Goal: Task Accomplishment & Management: Use online tool/utility

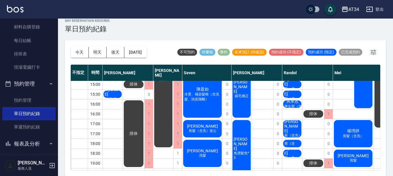
scroll to position [93, 0]
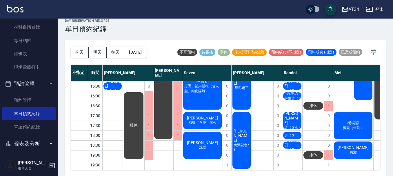
drag, startPoint x: 155, startPoint y: 166, endPoint x: 174, endPoint y: 166, distance: 19.7
click at [174, 166] on div "11:00 11:30 12:00 12:30 13:00 13:30 14:00 14:30 15:00 15:30 16:00 16:30 17:00 1…" at bounding box center [348, 81] width 554 height 178
click at [174, 171] on div "今天 明天 後天 2025/09/13 不可預約 待審核 事件 未來預訂 (待確認) 預約成功 (不指定) 預約成功 (指定) 已完成預約 不指定 時間 Gi…" at bounding box center [225, 108] width 321 height 136
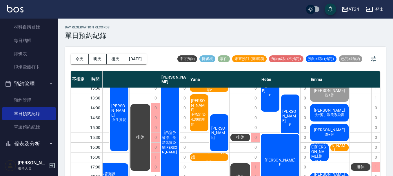
scroll to position [35, 247]
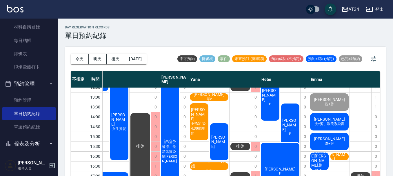
drag, startPoint x: 270, startPoint y: 143, endPoint x: 202, endPoint y: 187, distance: 80.7
click at [202, 176] on html "AT34 登出 櫃檯作業 打帳單 帳單列表 現金收支登錄 材料自購登錄 每日結帳 排班表 現場電腦打卡 預約管理 預約管理 單日預約紀錄 單週預約紀錄 報表及…" at bounding box center [196, 91] width 393 height 183
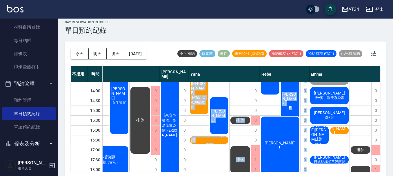
scroll to position [7, 0]
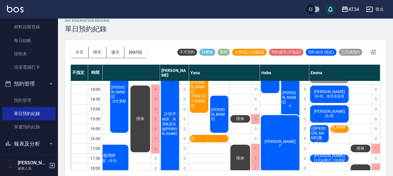
click at [242, 25] on div "day Reservation records 單日預約紀錄" at bounding box center [225, 26] width 321 height 14
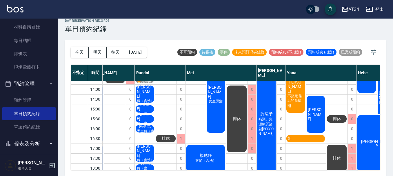
scroll to position [56, 81]
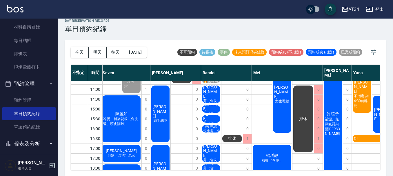
click at [213, 89] on span "[PERSON_NAME]" at bounding box center [211, 92] width 18 height 14
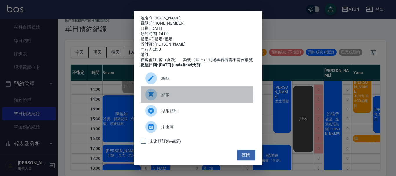
click at [161, 100] on div at bounding box center [153, 95] width 16 height 12
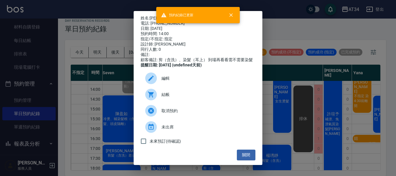
click at [314, 15] on div "姓名: 石明進 電話: 0987161239 日期: 2025/09/13 預約時間: 14:00 指定/不指定: 指定 設計師: Randol 同行人數: …" at bounding box center [198, 88] width 396 height 176
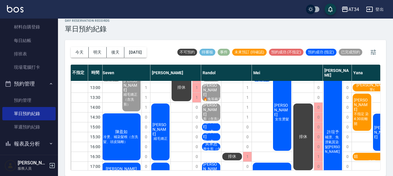
scroll to position [64, 81]
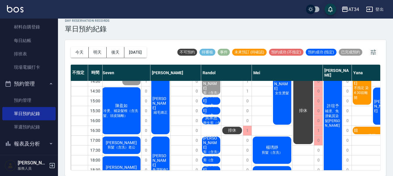
click at [208, 94] on div "石明進 剪（含洗）、染髮（耳上） 到場再看看需不需要染髮" at bounding box center [211, 86] width 20 height 19
click at [216, 103] on span "剪（含洗）" at bounding box center [211, 108] width 18 height 10
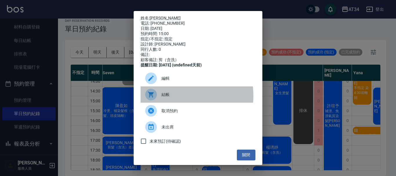
click at [167, 98] on span "結帳" at bounding box center [206, 95] width 89 height 6
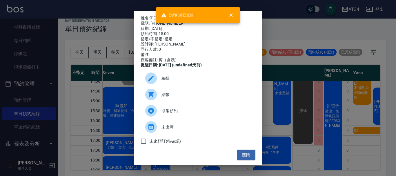
click at [349, 149] on div "姓名: 邱家寶 電話: 0911462040 日期: 2025/09/13 預約時間: 15:00 指定/不指定: 指定 設計師: Randol 同行人數: …" at bounding box center [198, 88] width 396 height 176
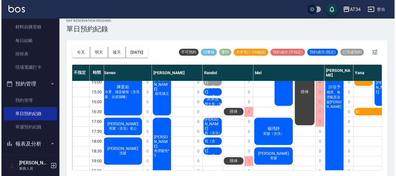
scroll to position [93, 81]
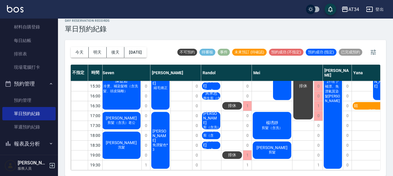
click at [209, 91] on span "吳承恩" at bounding box center [211, 93] width 15 height 5
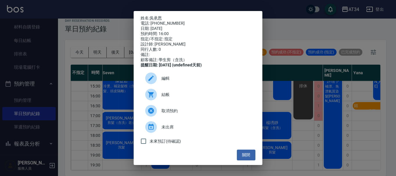
click at [192, 98] on span "結帳" at bounding box center [206, 95] width 89 height 6
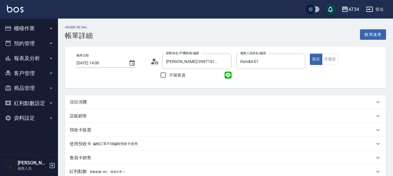
click at [100, 96] on div "項目消費" at bounding box center [225, 102] width 321 height 14
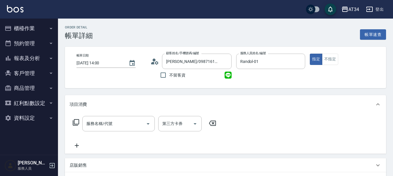
click at [100, 96] on div "項目消費" at bounding box center [225, 104] width 321 height 19
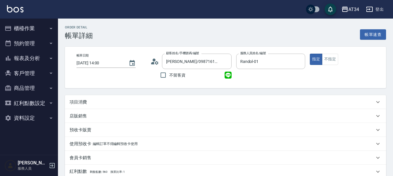
click at [156, 62] on icon at bounding box center [155, 61] width 9 height 9
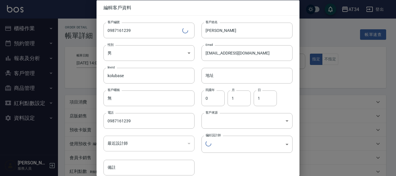
type input "d5b9eb47-41c9-48ce-9c60-4287899162ba"
click at [235, 99] on input "1" at bounding box center [239, 98] width 23 height 16
click at [234, 99] on input "1" at bounding box center [239, 98] width 23 height 16
click at [235, 98] on input "1" at bounding box center [239, 98] width 23 height 16
click at [234, 98] on input "1" at bounding box center [239, 98] width 23 height 16
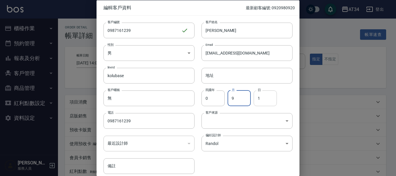
type input "9"
click at [270, 103] on input "1" at bounding box center [265, 98] width 23 height 16
click at [270, 104] on input "1" at bounding box center [265, 98] width 23 height 16
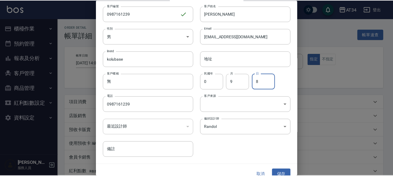
scroll to position [25, 0]
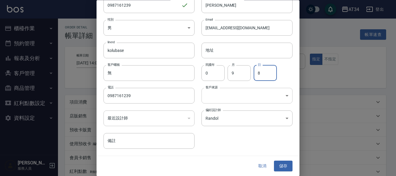
type input "8"
click at [236, 93] on body "AT34 登出 櫃檯作業 打帳單 帳單列表 現金收支登錄 材料自購登錄 每日結帳 排班表 現場電腦打卡 預約管理 預約管理 單日預約紀錄 單週預約紀錄 報表及…" at bounding box center [198, 146] width 396 height 292
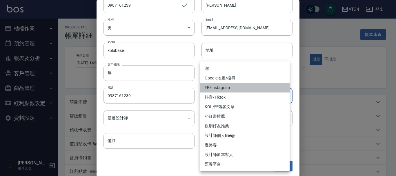
click at [234, 90] on li "FB/Instagram" at bounding box center [245, 88] width 90 height 10
type input "FB/Instagram"
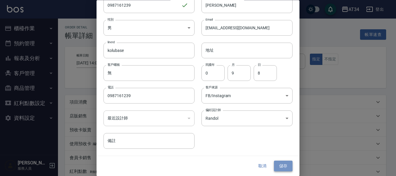
click at [287, 167] on button "儲存" at bounding box center [283, 166] width 19 height 11
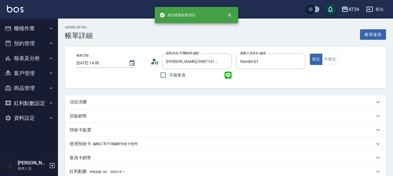
click at [116, 101] on div "項目消費" at bounding box center [222, 102] width 305 height 6
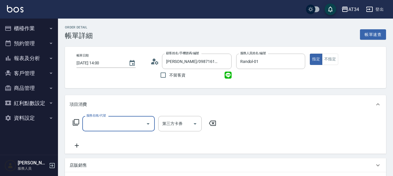
scroll to position [0, 0]
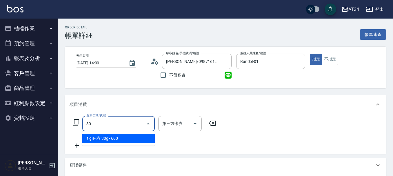
type input "300"
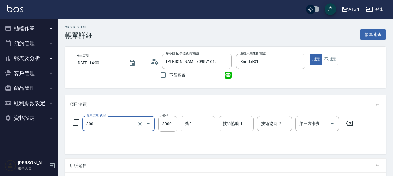
type input "燙髮(300)"
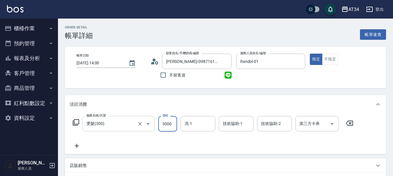
type input "0"
type input "28"
type input "20"
type input "28"
type input "0"
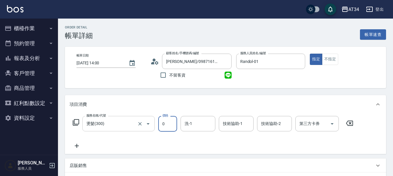
type input "0"
click at [106, 128] on input "燙髮(300)" at bounding box center [110, 124] width 51 height 10
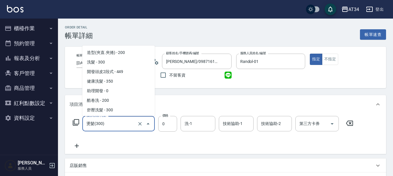
click at [106, 128] on input "燙髮(300)" at bounding box center [110, 124] width 51 height 10
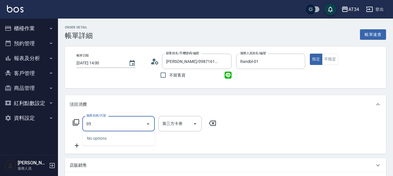
type input "0"
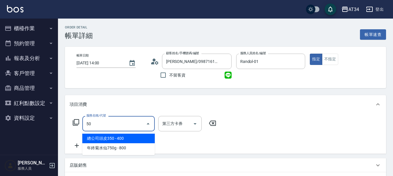
type input "501"
type input "100"
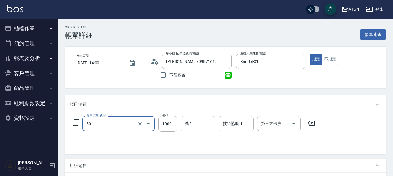
type input "染髮(501)"
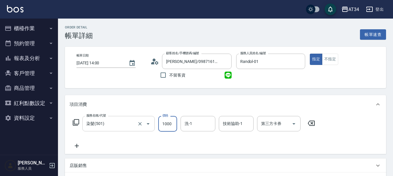
type input "1"
type input "0"
type input "12"
type input "10"
type input "1285"
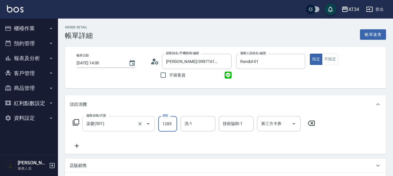
type input "10"
type input "128"
type input "0"
type input "125"
type input "0"
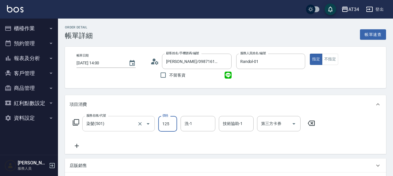
type input "12"
type input "10"
type input "127"
type input "120"
type input "1275"
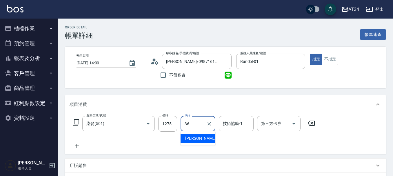
type input "[PERSON_NAME]-36"
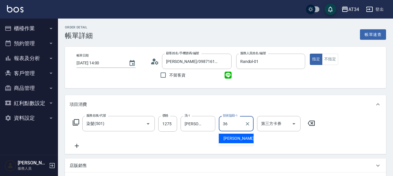
type input "[PERSON_NAME]-36"
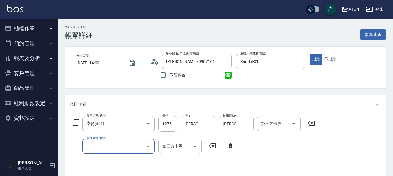
type input "5"
type input "401"
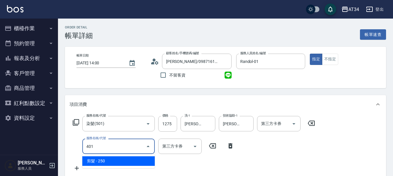
type input "150"
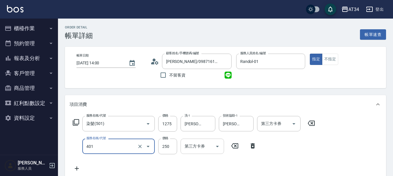
type input "剪髮(401)"
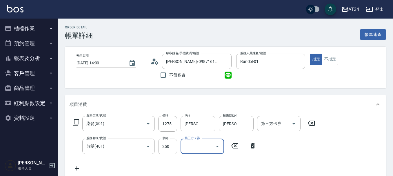
click at [167, 144] on input "250" at bounding box center [167, 147] width 19 height 16
type input "120"
type input "6"
type input "130"
type input "68"
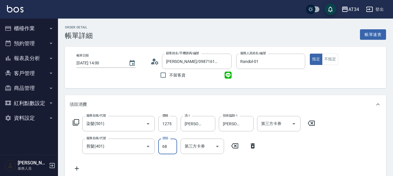
type input "190"
type input "680"
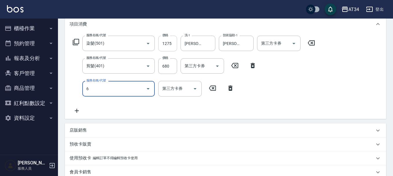
scroll to position [87, 0]
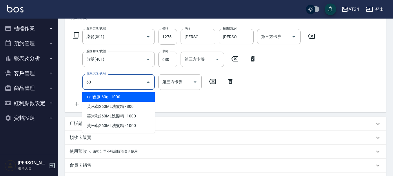
type input "602"
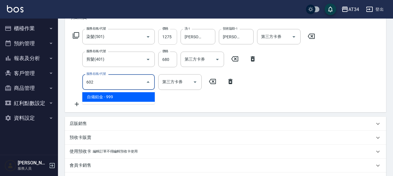
type input "290"
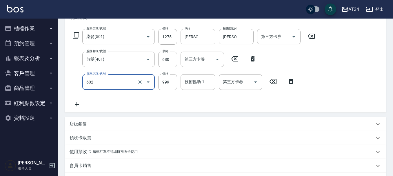
type input "自備鉑金(602)"
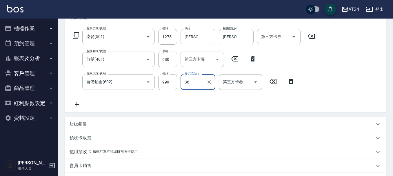
type input "[PERSON_NAME]-36"
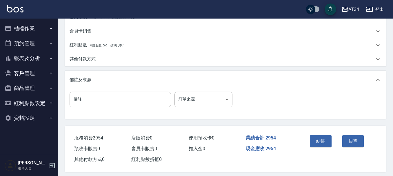
scroll to position [227, 0]
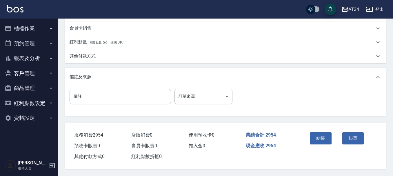
click at [91, 50] on div "其他付款方式" at bounding box center [225, 56] width 321 height 14
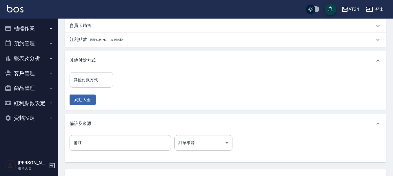
click at [93, 85] on div "其他付款方式" at bounding box center [92, 79] width 44 height 15
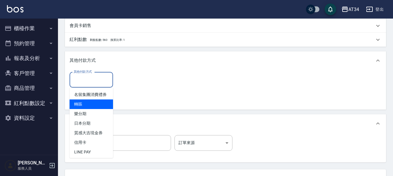
click at [88, 109] on span "轉賬" at bounding box center [92, 105] width 44 height 10
type input "轉賬"
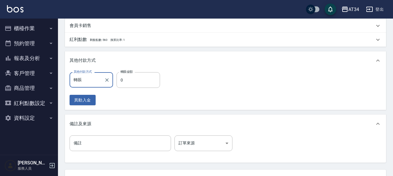
click at [106, 72] on div "其他付款方式 轉賬 其他付款方式 轉賬金額 0 轉賬金額 異動入金" at bounding box center [225, 90] width 321 height 40
click at [133, 85] on input "0" at bounding box center [139, 80] width 44 height 16
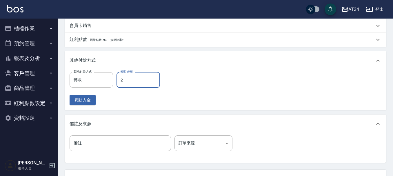
type input "29"
type input "260"
type input "2954"
type input "0"
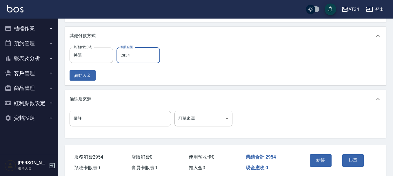
scroll to position [276, 0]
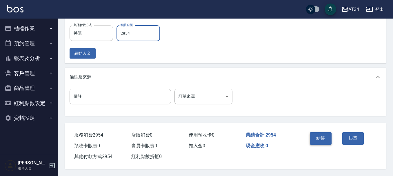
type input "2954"
click at [314, 140] on button "結帳" at bounding box center [321, 138] width 22 height 12
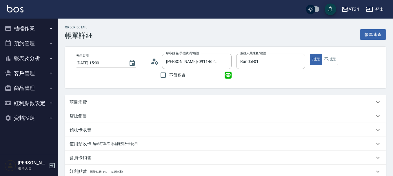
click at [143, 97] on div "項目消費" at bounding box center [225, 102] width 321 height 14
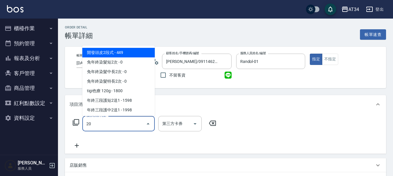
type input "201"
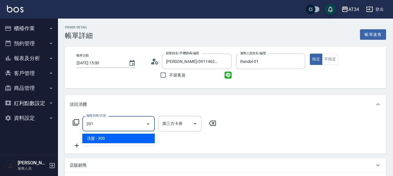
type input "30"
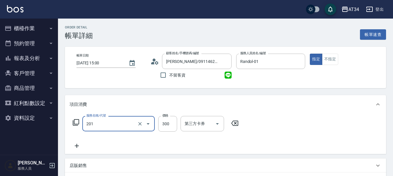
type input "洗髮(201)"
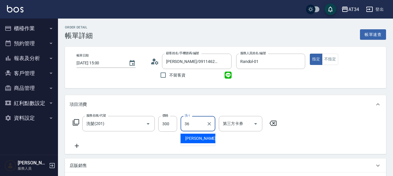
type input "[PERSON_NAME]-36"
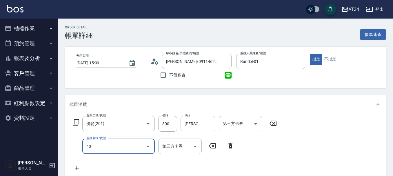
type input "401"
type input "50"
type input "剪髮(401)"
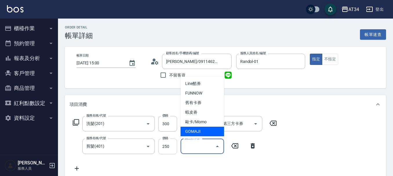
click at [164, 151] on input "250" at bounding box center [167, 147] width 19 height 16
type input "30"
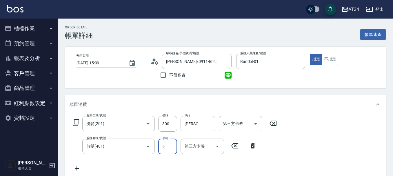
type input "50"
type input "80"
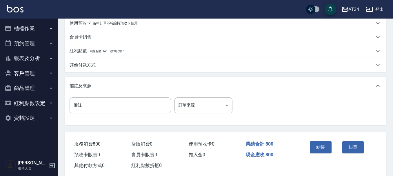
scroll to position [205, 0]
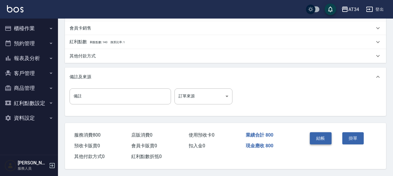
type input "500"
click at [325, 137] on button "結帳" at bounding box center [321, 138] width 22 height 12
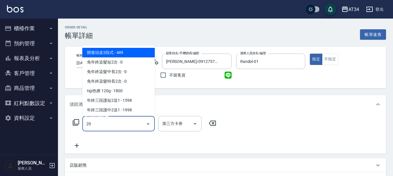
type input "201"
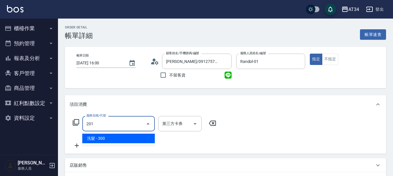
type input "30"
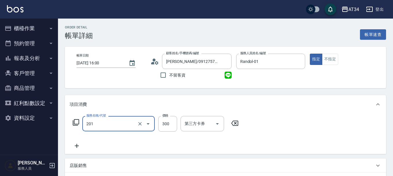
type input "洗髮(201)"
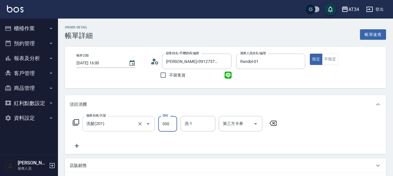
type input "3"
type input "0"
click at [160, 126] on input "36" at bounding box center [167, 124] width 19 height 16
type input "30"
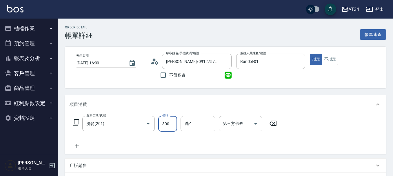
type input "300"
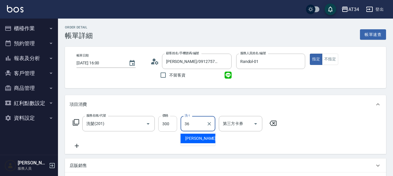
type input "張可芮-36"
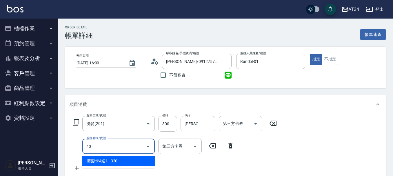
type input "401"
type input "50"
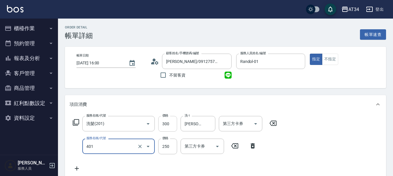
type input "剪髮(401)"
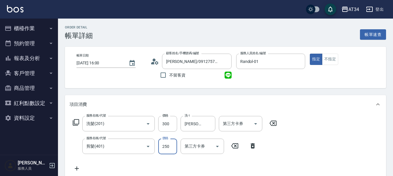
type input "5"
type input "30"
type input "500"
type input "80"
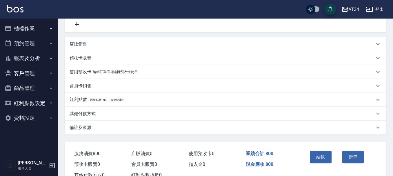
scroll to position [165, 0]
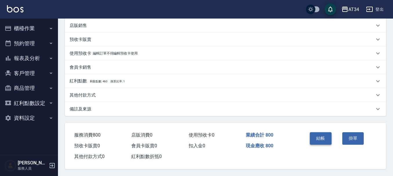
type input "500"
click at [320, 137] on button "結帳" at bounding box center [321, 138] width 22 height 12
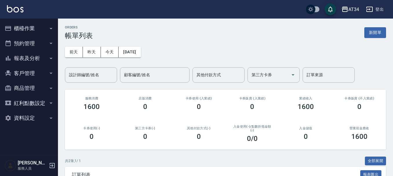
click at [28, 24] on button "櫃檯作業" at bounding box center [28, 28] width 53 height 15
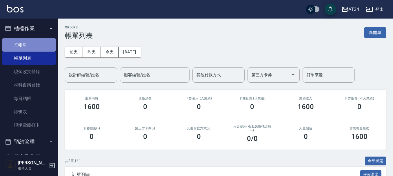
click at [35, 48] on link "打帳單" at bounding box center [28, 44] width 53 height 13
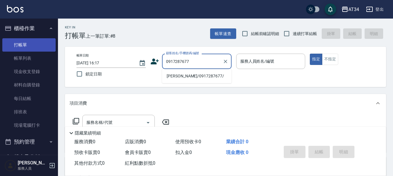
type input "[PERSON_NAME]/0917287677/"
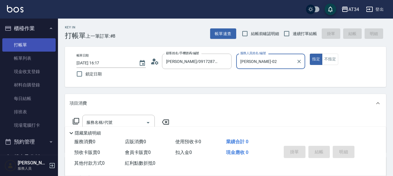
type input "[PERSON_NAME]-02"
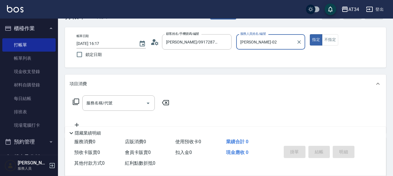
scroll to position [29, 0]
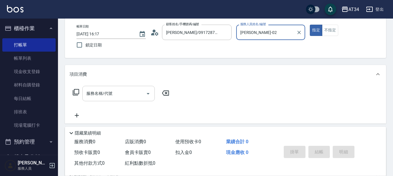
click at [89, 100] on div "服務名稱/代號" at bounding box center [118, 93] width 73 height 15
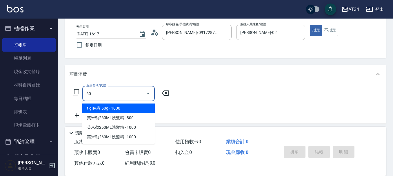
type input "602"
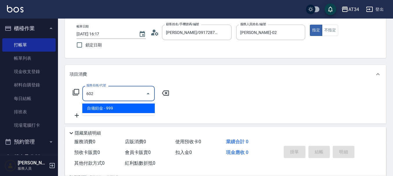
type input "90"
type input "自備鉑金(602)"
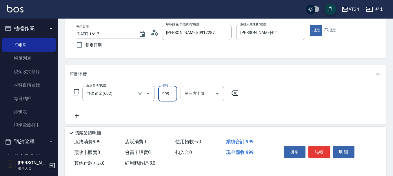
type input "1"
type input "0"
type input "180"
type input "1800"
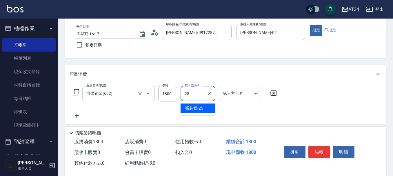
type input "張芯婭-25"
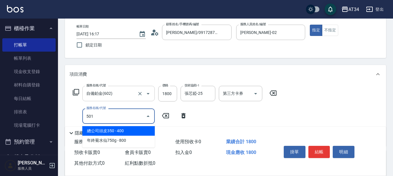
type input "501"
type input "280"
type input "染髮(501)"
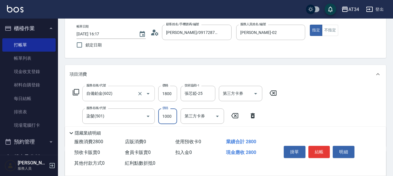
type input "2"
type input "180"
type input "210"
type input "390"
type input "2100"
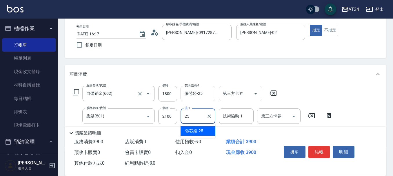
type input "張芯婭-25"
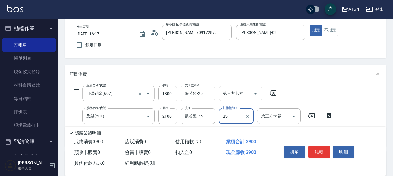
type input "張芯婭-25"
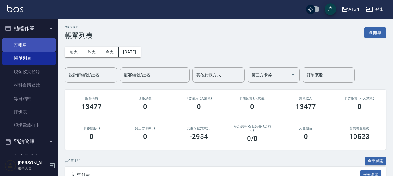
click at [27, 44] on link "打帳單" at bounding box center [28, 44] width 53 height 13
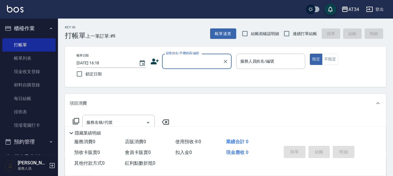
click at [152, 64] on icon at bounding box center [155, 62] width 8 height 6
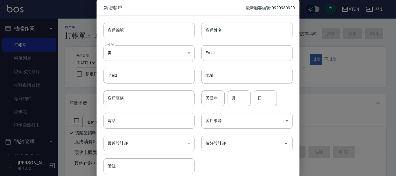
click at [250, 35] on input "客戶姓名" at bounding box center [247, 30] width 91 height 16
type input "5"
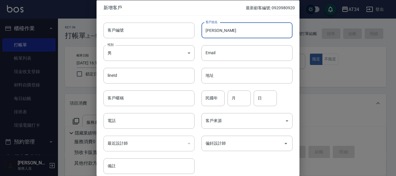
type input "[PERSON_NAME]"
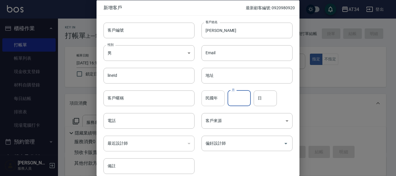
click at [217, 102] on input "民國年" at bounding box center [213, 98] width 23 height 16
type input "81"
click at [234, 95] on div "月 月" at bounding box center [239, 98] width 23 height 16
type input "08"
type input "20"
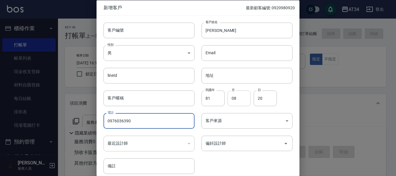
type input "0976036390"
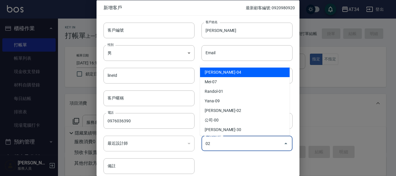
type input "[PERSON_NAME]"
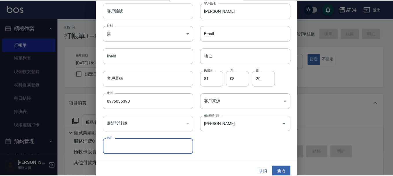
scroll to position [25, 0]
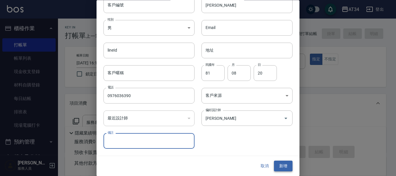
click at [278, 166] on button "新增" at bounding box center [283, 166] width 19 height 11
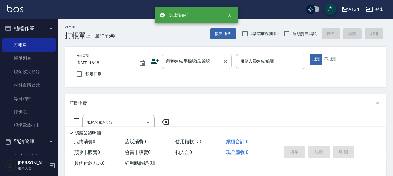
click at [191, 68] on div "顧客姓名/手機號碼/編號" at bounding box center [197, 61] width 70 height 15
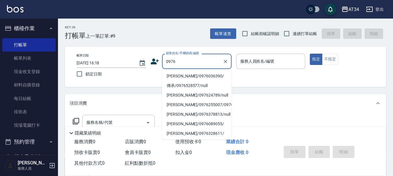
click at [191, 69] on ul "張云/0976036390/ 傳承/0976528577/null 蔡玉姿/097624789/null 王敏州/0976255007/0976255007 …" at bounding box center [197, 104] width 70 height 70
click at [191, 72] on li "張云/0976036390/" at bounding box center [197, 76] width 70 height 10
type input "張云/0976036390/"
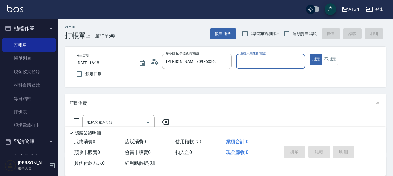
type input "Wendy-02"
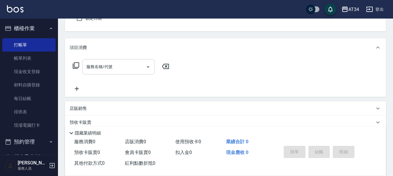
scroll to position [58, 0]
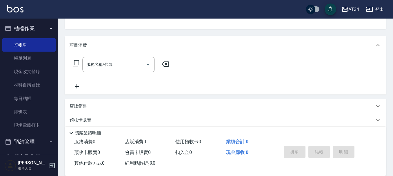
click at [73, 58] on div "服務名稱/代號 服務名稱/代號" at bounding box center [121, 64] width 103 height 15
click at [111, 62] on div "服務名稱/代號 服務名稱/代號" at bounding box center [118, 64] width 73 height 15
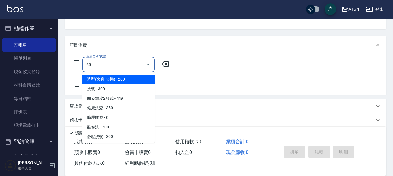
type input "602"
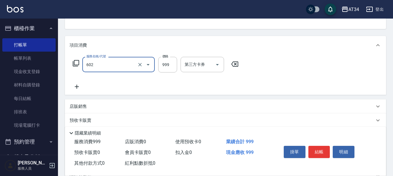
type input "90"
type input "自備鉑金(602)"
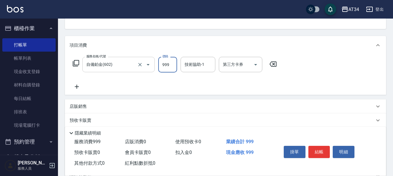
type input "2"
type input "0"
type input "200"
type input "20"
type input "2000"
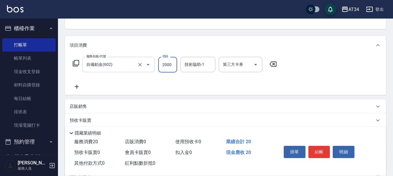
type input "200"
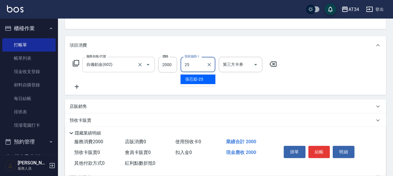
type input "張芯婭-25"
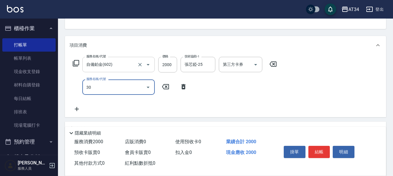
type input "301"
type input "350"
type input "燙髮(301)"
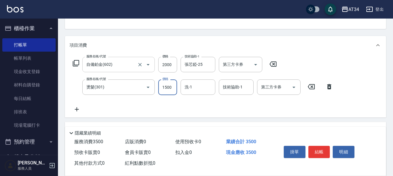
type input "1"
type input "200"
type input "199"
type input "210"
type input "1999"
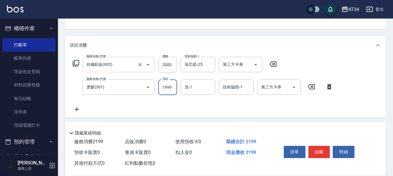
type input "390"
type input "1999"
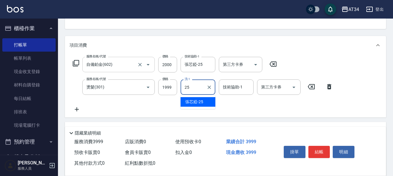
type input "張芯婭-25"
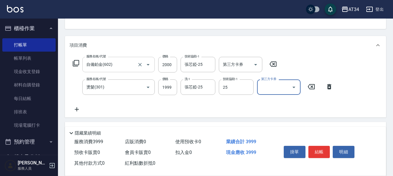
type input "張芯婭-25"
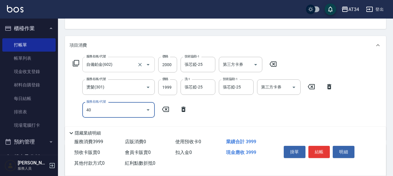
type input "401"
type input "420"
type input "剪髮(401)"
type input "3"
type input "400"
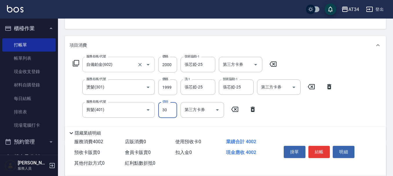
type input "300"
type input "420"
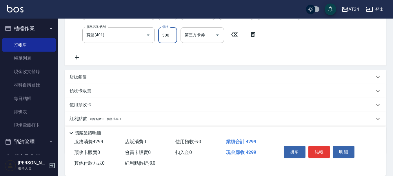
scroll to position [166, 0]
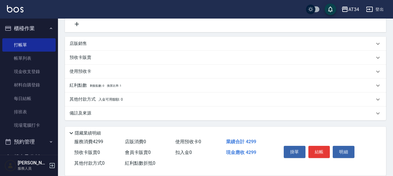
type input "300"
click at [92, 98] on p "其他付款方式 入金可用餘額: 0" at bounding box center [96, 99] width 53 height 6
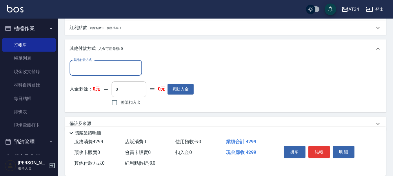
scroll to position [0, 0]
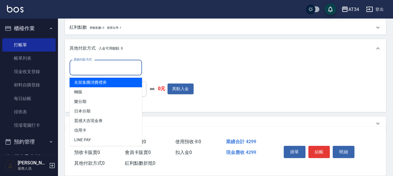
click at [100, 65] on input "其他付款方式" at bounding box center [105, 68] width 67 height 10
click at [110, 63] on input "其他付款方式" at bounding box center [105, 68] width 67 height 10
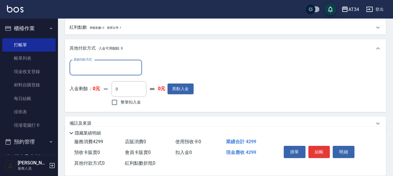
click at [110, 63] on input "其他付款方式" at bounding box center [105, 68] width 67 height 10
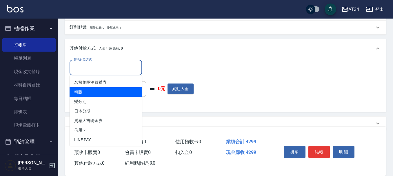
click at [89, 96] on span "轉賬" at bounding box center [106, 92] width 73 height 10
type input "轉賬"
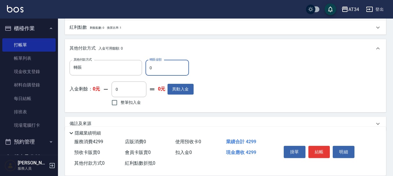
click at [171, 68] on input "0" at bounding box center [168, 68] width 44 height 16
type input "429"
type input "380"
type input "4299"
type input "0"
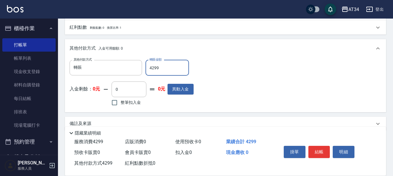
type input "4299"
click at [326, 151] on button "結帳" at bounding box center [320, 152] width 22 height 12
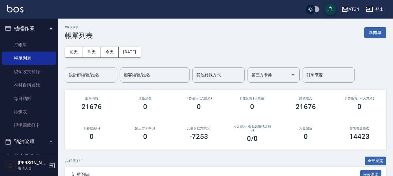
click at [91, 76] on input "設計師編號/姓名" at bounding box center [91, 75] width 47 height 10
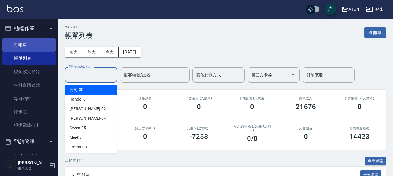
click at [28, 44] on link "打帳單" at bounding box center [28, 44] width 53 height 13
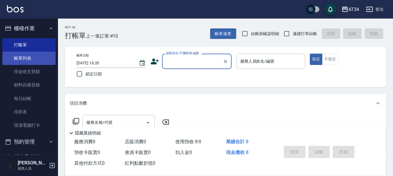
click at [32, 57] on link "帳單列表" at bounding box center [28, 58] width 53 height 13
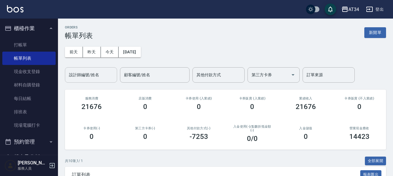
click at [84, 78] on input "設計師編號/姓名" at bounding box center [91, 75] width 47 height 10
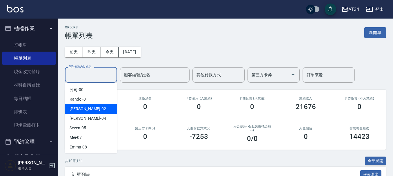
click at [85, 107] on span "Wendy -02" at bounding box center [88, 109] width 37 height 6
type input "Wendy-02"
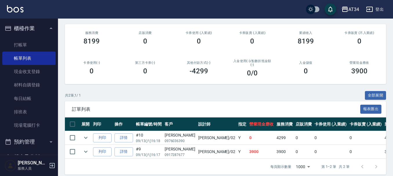
scroll to position [75, 0]
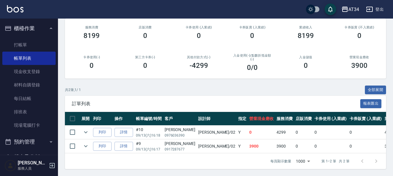
click at [30, 22] on button "櫃檯作業" at bounding box center [28, 28] width 53 height 15
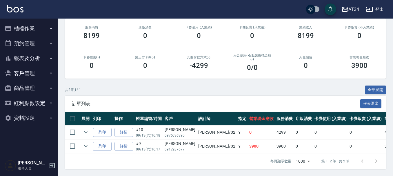
click at [31, 58] on button "報表及分析" at bounding box center [28, 58] width 53 height 15
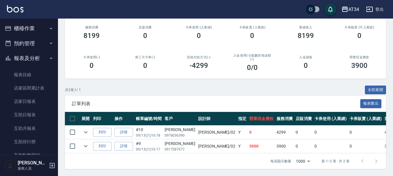
click at [42, 62] on button "報表及分析" at bounding box center [28, 58] width 53 height 15
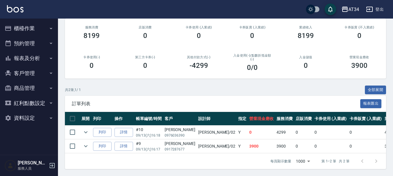
click at [46, 46] on button "預約管理" at bounding box center [28, 43] width 53 height 15
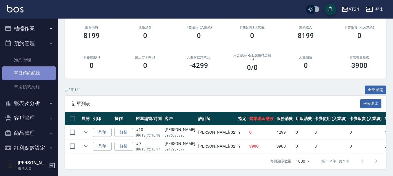
click at [39, 77] on link "單日預約紀錄" at bounding box center [28, 72] width 53 height 13
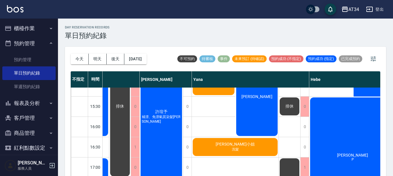
scroll to position [174, 463]
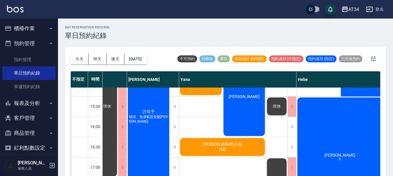
drag, startPoint x: 48, startPoint y: 41, endPoint x: 48, endPoint y: 29, distance: 11.9
click at [49, 41] on icon "button" at bounding box center [51, 43] width 5 height 5
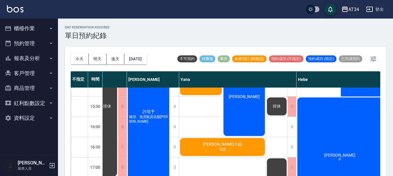
click at [48, 24] on button "櫃檯作業" at bounding box center [28, 28] width 53 height 15
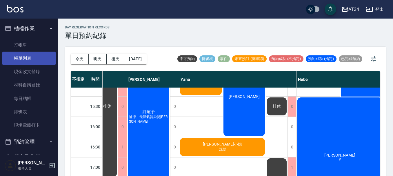
click at [35, 57] on link "帳單列表" at bounding box center [28, 58] width 53 height 13
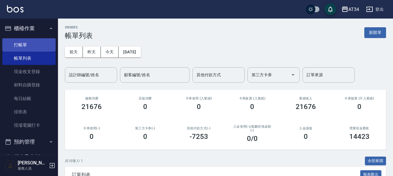
click at [31, 41] on link "打帳單" at bounding box center [28, 44] width 53 height 13
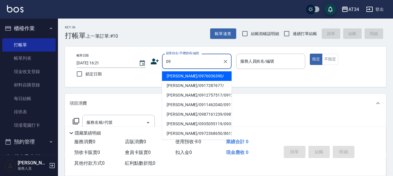
type input "0"
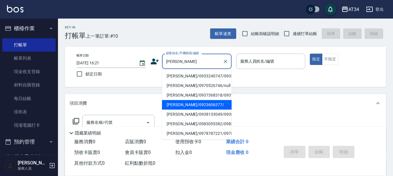
click at [179, 110] on li "林佑蔚/0923606377/" at bounding box center [197, 105] width 70 height 10
type input "林佑蔚/0923606377/"
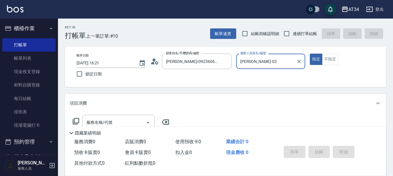
type input "Wendy-02"
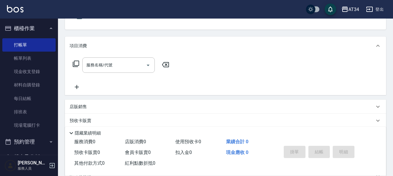
scroll to position [58, 0]
click at [121, 64] on input "服務名稱/代號" at bounding box center [114, 64] width 59 height 10
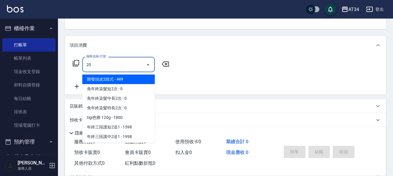
type input "201"
type input "30"
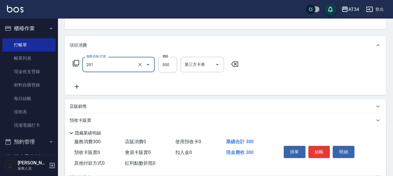
type input "洗髮(201)"
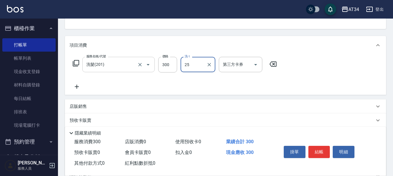
type input "張芯婭-25"
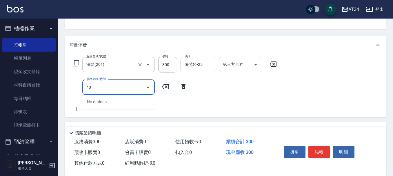
type input "401"
type input "50"
type input "剪髮(401)"
type input "30"
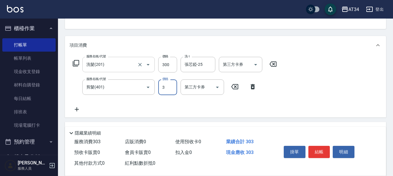
type input "30"
type input "60"
type input "300"
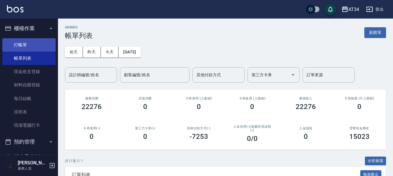
click at [36, 42] on link "打帳單" at bounding box center [28, 44] width 53 height 13
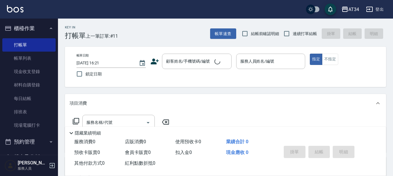
click at [158, 61] on icon at bounding box center [155, 62] width 8 height 6
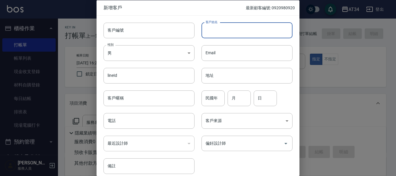
click at [246, 22] on input "客戶姓名" at bounding box center [247, 30] width 91 height 16
type input "林以珊"
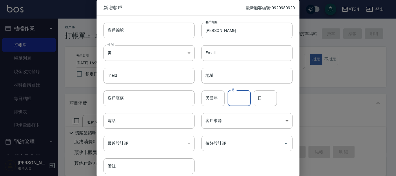
click at [208, 99] on input "民國年" at bounding box center [213, 98] width 23 height 16
type input "82"
click at [232, 102] on input "月" at bounding box center [239, 98] width 23 height 16
type input "02"
type input "09"
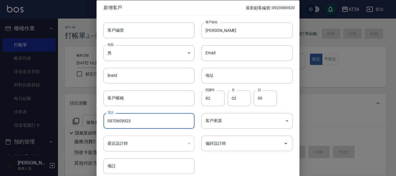
type input "0970609923"
click at [240, 151] on div "偏好設計師 偏好設計師" at bounding box center [244, 140] width 98 height 23
click at [257, 143] on input "偏好設計師" at bounding box center [242, 143] width 77 height 10
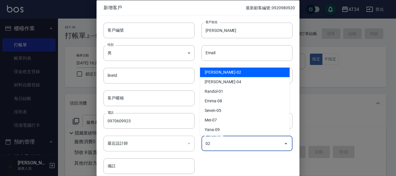
type input "[PERSON_NAME]"
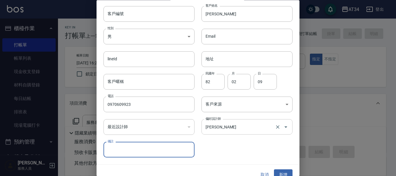
scroll to position [25, 0]
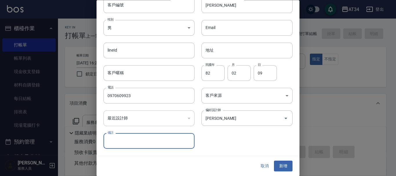
click at [267, 167] on button "取消" at bounding box center [265, 166] width 19 height 11
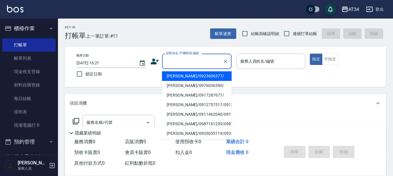
click at [179, 62] on input "顧客姓名/手機號碼/編號" at bounding box center [193, 61] width 56 height 10
click at [155, 60] on icon at bounding box center [155, 61] width 9 height 9
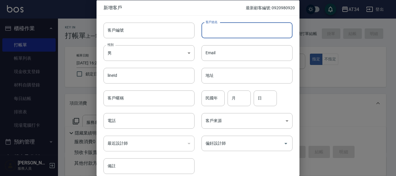
click at [246, 28] on input "客戶姓名" at bounding box center [247, 30] width 91 height 16
type input "以"
type input "ㄌ"
type input "林以"
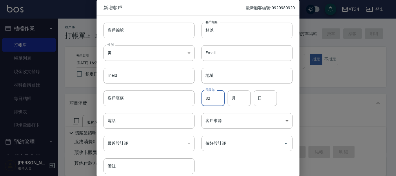
type input "82"
type input "02"
type input "06"
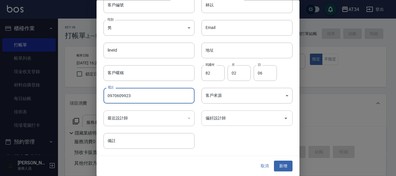
type input "0970609923"
click at [276, 118] on input "偏好設計師" at bounding box center [242, 118] width 77 height 10
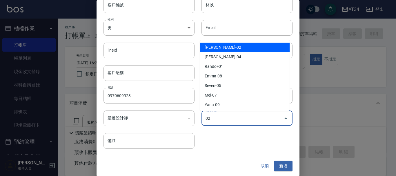
type input "[PERSON_NAME]"
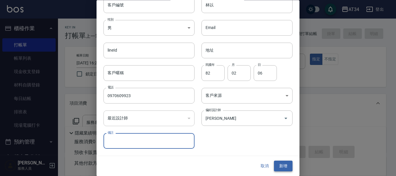
click at [283, 166] on button "新增" at bounding box center [283, 166] width 19 height 11
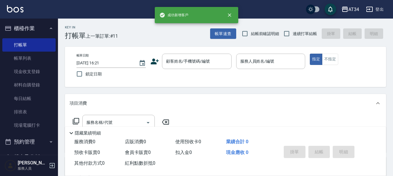
click at [191, 70] on div "帳單日期 2025/09/13 16:21 鎖定日期 顧客姓名/手機號碼/編號 顧客姓名/手機號碼/編號 服務人員姓名/編號 服務人員姓名/編號 指定 不指定" at bounding box center [226, 67] width 308 height 26
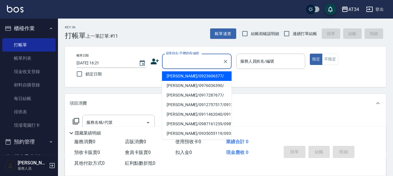
click at [198, 66] on input "顧客姓名/手機號碼/編號" at bounding box center [193, 61] width 56 height 10
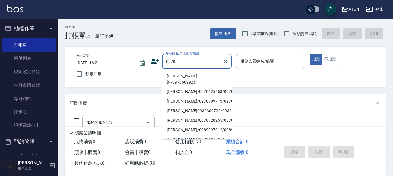
click at [195, 74] on li "林以/0970609923/" at bounding box center [197, 79] width 70 height 16
type input "林以/0970609923/"
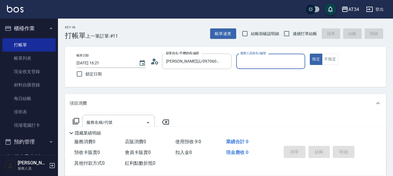
type input "Wendy-02"
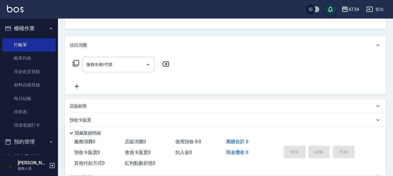
click at [94, 63] on div "服務名稱/代號 服務名稱/代號" at bounding box center [118, 64] width 73 height 15
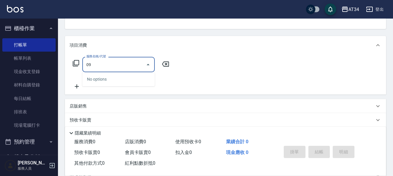
type input "0"
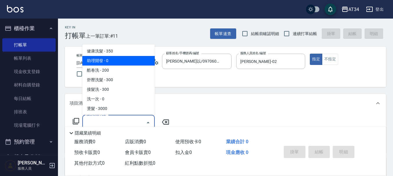
scroll to position [29, 0]
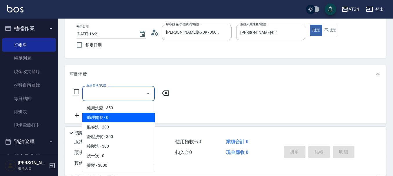
type input "ㄦ"
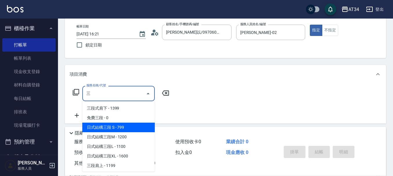
click at [120, 129] on span "日式結構三段 S - 799" at bounding box center [118, 128] width 73 height 10
type input "日式結構三段 S(625)"
type input "70"
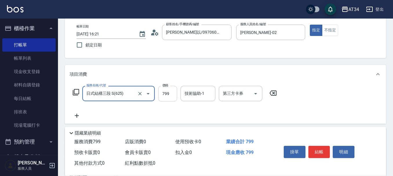
type input "日式結構三段 S(625)"
click at [165, 91] on input "799" at bounding box center [167, 94] width 19 height 16
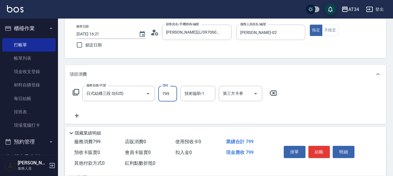
type input "9"
type input "0"
type input "99"
type input "90"
type input "999"
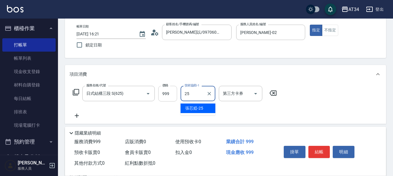
type input "張芯婭-25"
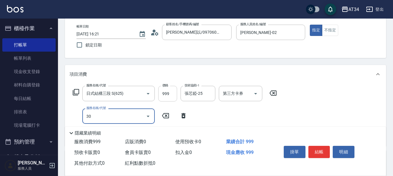
type input "301"
type input "240"
type input "燙髮(301)"
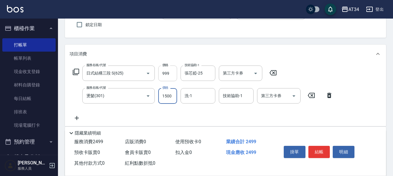
scroll to position [58, 0]
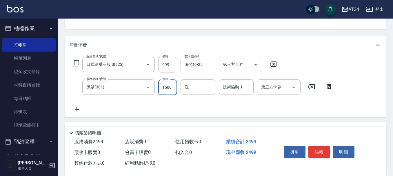
type input "2"
type input "100"
type input "229"
type input "320"
type input "2299"
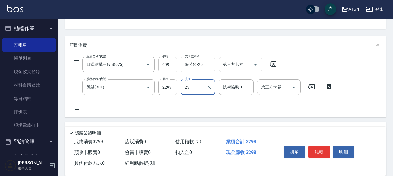
type input "張芯婭-25"
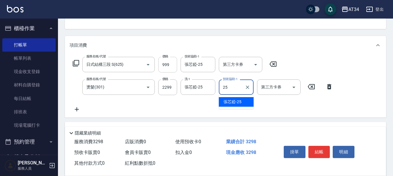
type input "張芯婭-25"
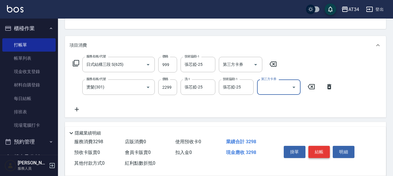
click at [313, 147] on button "結帳" at bounding box center [320, 152] width 22 height 12
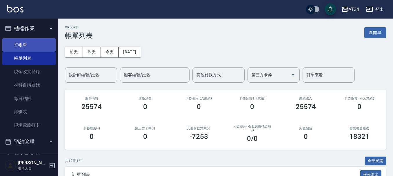
click at [8, 44] on link "打帳單" at bounding box center [28, 44] width 53 height 13
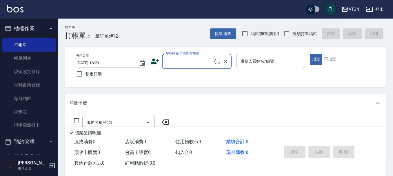
click at [154, 62] on icon at bounding box center [155, 62] width 8 height 6
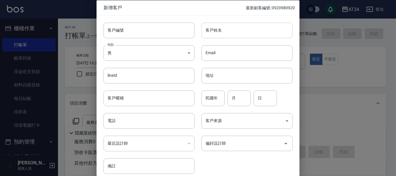
click at [217, 33] on input "客戶姓名" at bounding box center [247, 30] width 91 height 16
type input "黃"
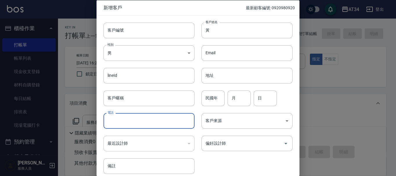
click at [153, 126] on input "電話" at bounding box center [149, 121] width 91 height 16
type input "0933812691"
click at [218, 143] on div "偏好設計師 偏好設計師" at bounding box center [247, 143] width 91 height 15
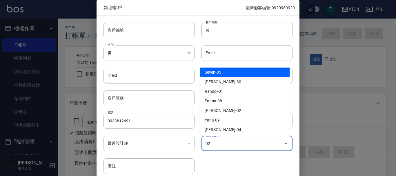
type input "[PERSON_NAME]"
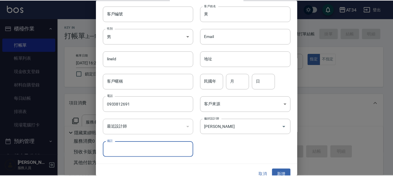
scroll to position [25, 0]
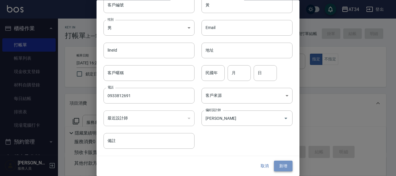
click at [287, 167] on button "新增" at bounding box center [283, 166] width 19 height 11
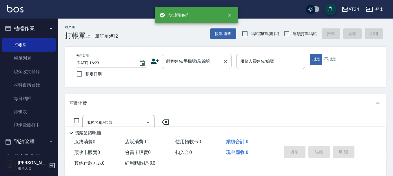
click at [204, 58] on div "顧客姓名/手機號碼/編號 顧客姓名/手機號碼/編號" at bounding box center [197, 61] width 70 height 15
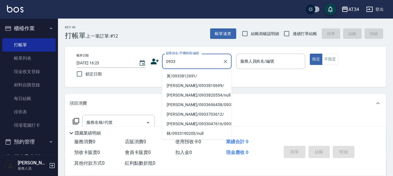
click at [192, 73] on li "黃/0933812691/" at bounding box center [197, 76] width 70 height 10
type input "黃/0933812691/"
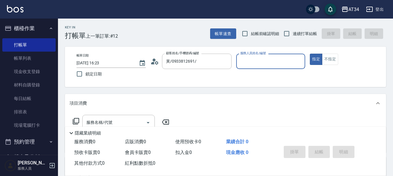
type input "Wendy-02"
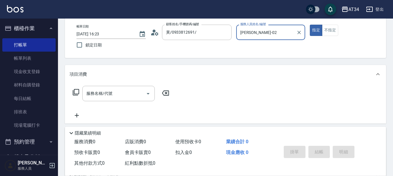
click at [118, 84] on div "服務名稱/代號 服務名稱/代號" at bounding box center [225, 104] width 321 height 40
click at [118, 89] on input "服務名稱/代號" at bounding box center [114, 93] width 59 height 10
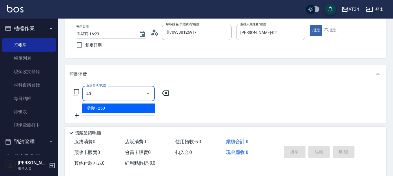
type input "401"
type input "20"
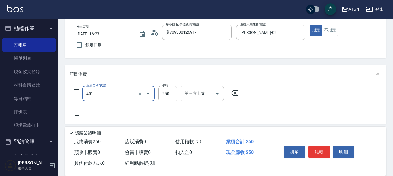
type input "剪髮(401)"
type input "3"
type input "0"
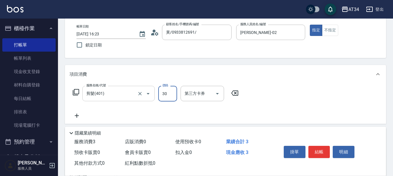
type input "300"
type input "30"
type input "300"
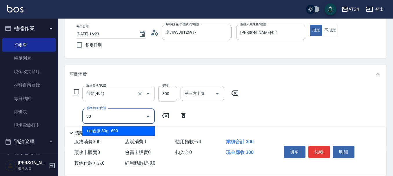
type input "301"
type input "180"
type input "燙髮(301)"
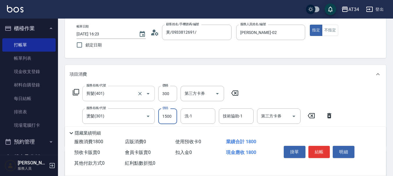
type input "30"
type input "229"
type input "250"
type input "2299"
type input "張芯婭-25"
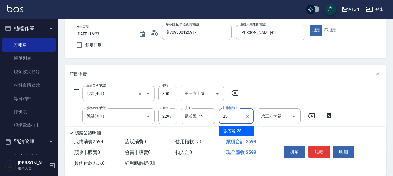
type input "張芯婭-25"
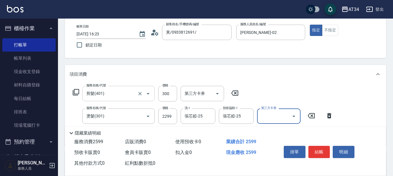
scroll to position [58, 0]
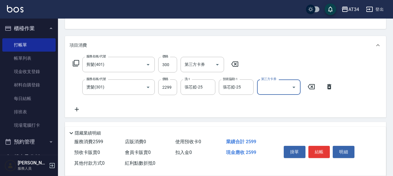
click at [67, 111] on div "服務名稱/代號 剪髮(401) 服務名稱/代號 價格 300 價格 第三方卡券 第三方卡券 服務名稱/代號 燙髮(301) 服務名稱/代號 價格 2299 價…" at bounding box center [225, 86] width 321 height 63
click at [75, 111] on icon at bounding box center [77, 109] width 15 height 7
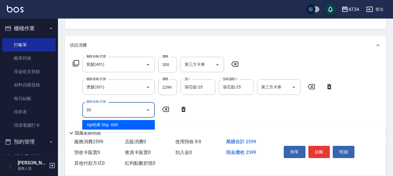
type input "3"
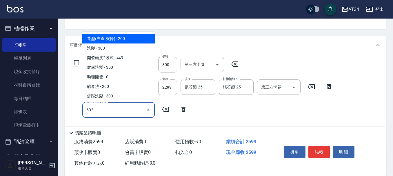
type input "602"
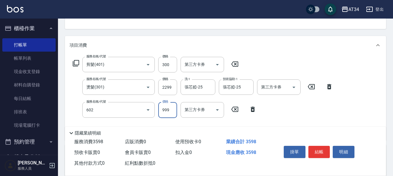
type input "350"
type input "自備鉑金(602)"
type input "2"
type input "260"
type input "200"
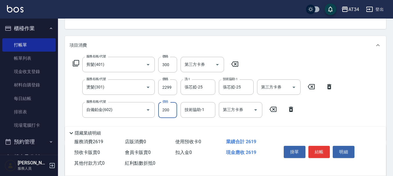
type input "270"
type input "2000"
type input "450"
type input "2000"
type input "張芯婭-25"
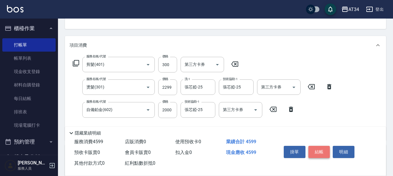
click at [323, 150] on button "結帳" at bounding box center [320, 152] width 22 height 12
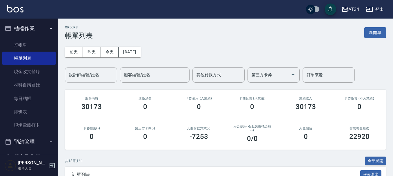
click at [112, 77] on input "設計師編號/姓名" at bounding box center [91, 75] width 47 height 10
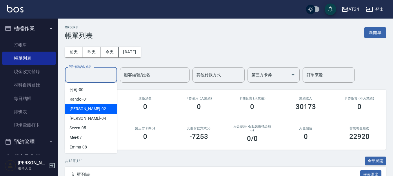
click at [100, 108] on div "Wendy -02" at bounding box center [91, 109] width 52 height 10
type input "Wendy-02"
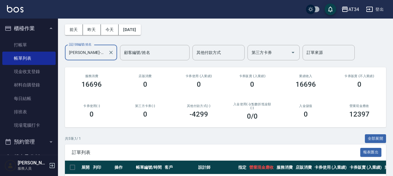
scroll to position [1, 0]
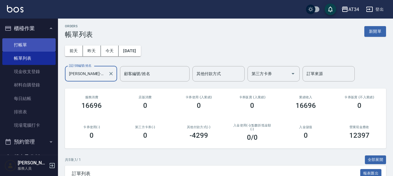
click at [24, 47] on link "打帳單" at bounding box center [28, 44] width 53 height 13
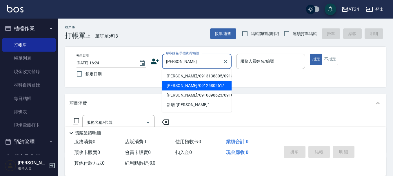
click at [178, 91] on li "楊詠淇/0912580261/" at bounding box center [197, 86] width 70 height 10
type input "楊詠淇/0912580261/"
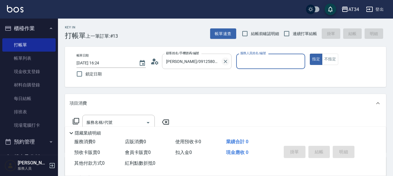
click at [226, 62] on icon "Clear" at bounding box center [226, 62] width 6 height 6
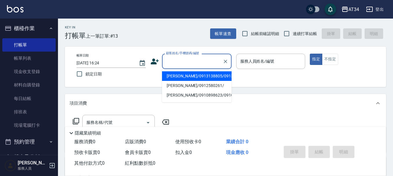
click at [195, 62] on input "顧客姓名/手機號碼/編號" at bounding box center [193, 61] width 56 height 10
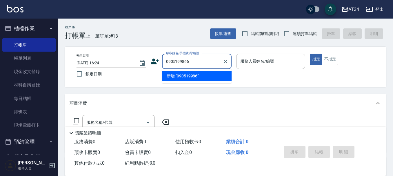
type input "0905199866"
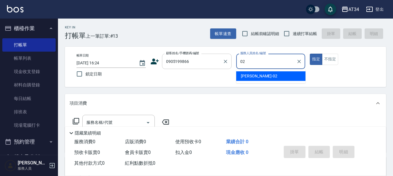
type input "Wendy-02"
type button "true"
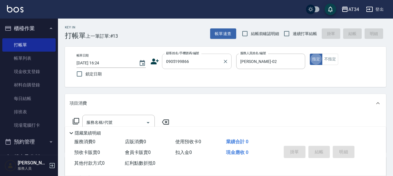
type input "陳品言/0905199866/"
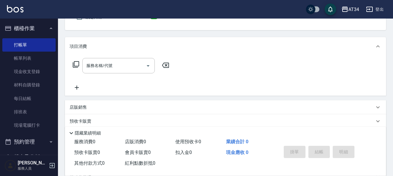
scroll to position [58, 0]
click at [120, 65] on input "服務名稱/代號" at bounding box center [114, 64] width 59 height 10
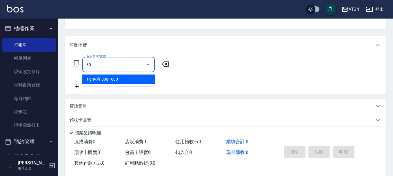
type input "301"
type input "150"
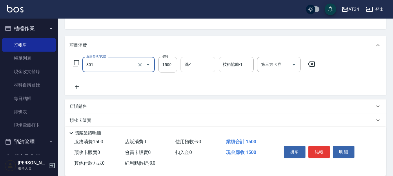
type input "燙髮(301)"
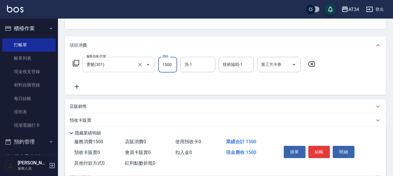
type input "2"
type input "0"
type input "252"
type input "250"
type input "2520"
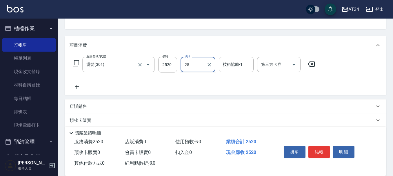
type input "張芯婭-25"
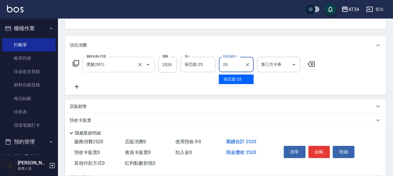
type input "張芯婭-25"
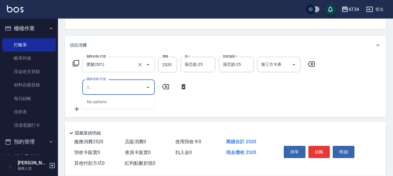
type input "二"
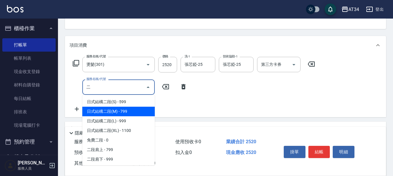
click at [120, 111] on span "日式結構二段(M) - 799" at bounding box center [118, 112] width 73 height 10
type input "330"
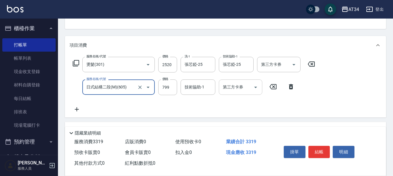
type input "日式結構二段(M)(605)"
click at [185, 86] on div "技術協助-1 技術協助-1" at bounding box center [198, 86] width 35 height 15
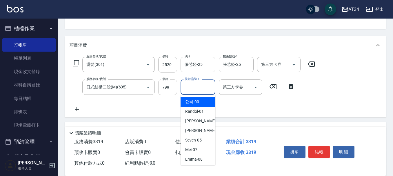
click at [167, 87] on input "799" at bounding box center [167, 87] width 19 height 16
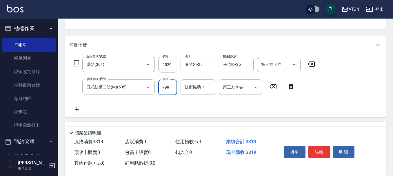
type input "9"
type input "250"
type input "99"
type input "260"
type input "999"
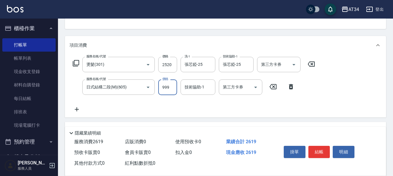
type input "350"
type input "999"
type input "5"
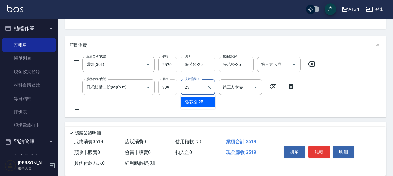
type input "張芯婭-25"
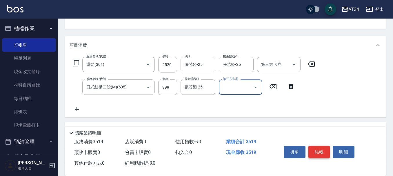
click at [322, 147] on button "結帳" at bounding box center [320, 152] width 22 height 12
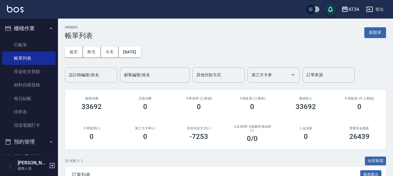
click at [72, 75] on div "設計師編號/姓名 設計師編號/姓名" at bounding box center [91, 74] width 52 height 15
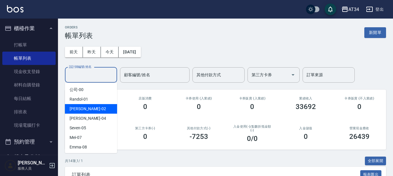
click at [86, 109] on span "Wendy -02" at bounding box center [88, 109] width 37 height 6
type input "Wendy-02"
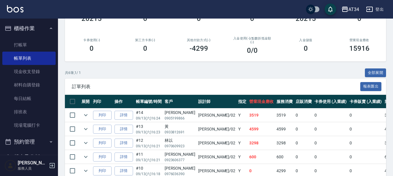
scroll to position [131, 0]
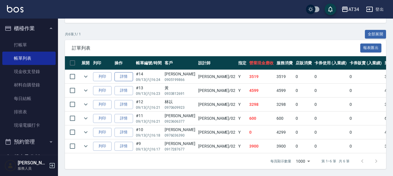
click at [122, 72] on link "詳情" at bounding box center [124, 76] width 19 height 9
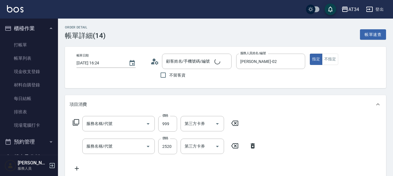
type input "Wendy-02"
type input "350"
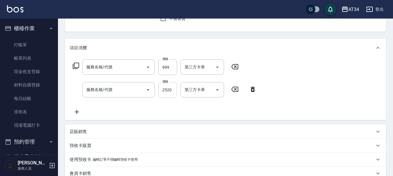
type input "日式結構二段(M)(605)"
type input "燙髮(301)"
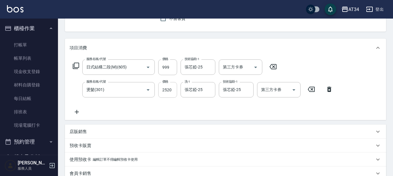
scroll to position [58, 0]
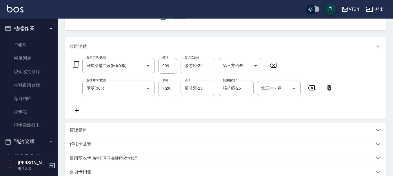
type input "陳品言/0905199866/"
click at [166, 90] on input "2520" at bounding box center [167, 89] width 19 height 16
type input "2"
type input "100"
type input "282"
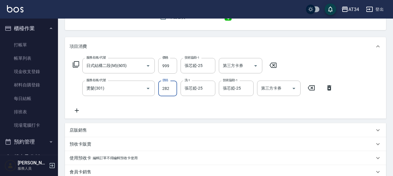
type input "380"
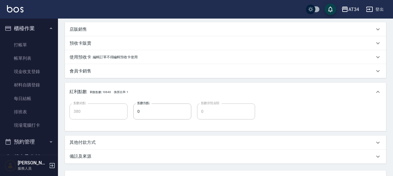
scroll to position [174, 0]
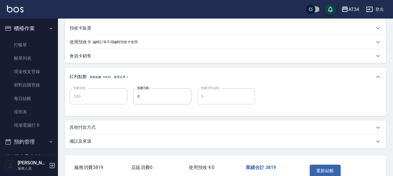
type input "2820"
click at [325, 167] on button "重新結帳" at bounding box center [325, 171] width 31 height 12
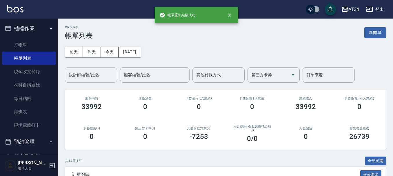
click at [97, 80] on input "設計師編號/姓名" at bounding box center [91, 75] width 47 height 10
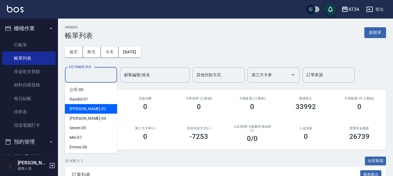
click at [100, 107] on div "Wendy -02" at bounding box center [91, 109] width 52 height 10
type input "Wendy-02"
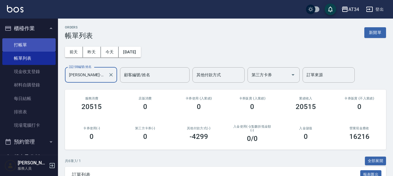
click at [32, 48] on link "打帳單" at bounding box center [28, 44] width 53 height 13
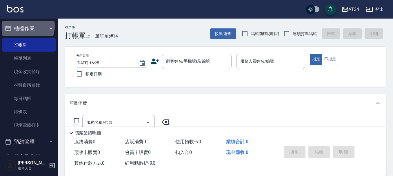
click at [24, 26] on button "櫃檯作業" at bounding box center [28, 28] width 53 height 15
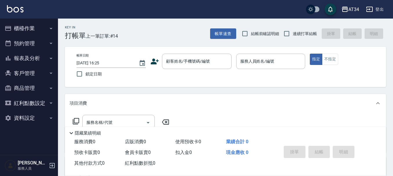
click at [21, 56] on button "報表及分析" at bounding box center [28, 58] width 53 height 15
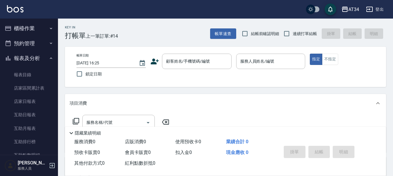
click at [35, 39] on button "預約管理" at bounding box center [28, 43] width 53 height 15
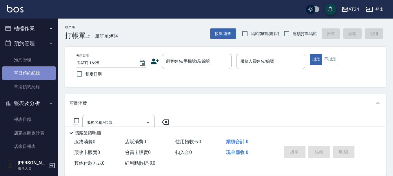
click at [32, 70] on link "單日預約紀錄" at bounding box center [28, 72] width 53 height 13
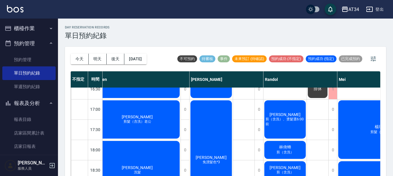
scroll to position [232, 137]
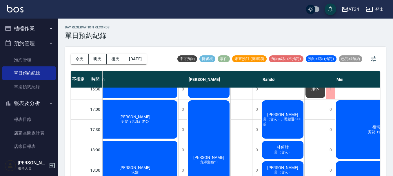
click at [210, 155] on span "莊筱慧" at bounding box center [208, 157] width 33 height 5
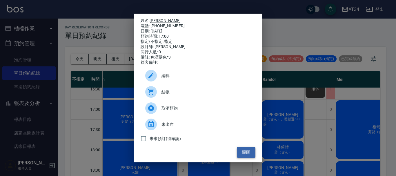
click at [248, 154] on button "關閉" at bounding box center [246, 152] width 19 height 11
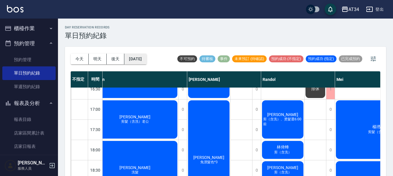
click at [142, 60] on button "[DATE]" at bounding box center [135, 59] width 22 height 11
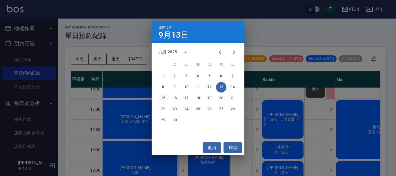
click at [162, 97] on button "15" at bounding box center [163, 98] width 10 height 10
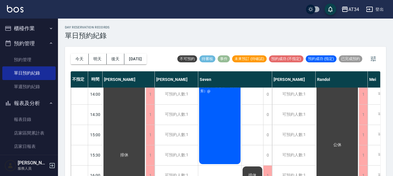
scroll to position [107, 0]
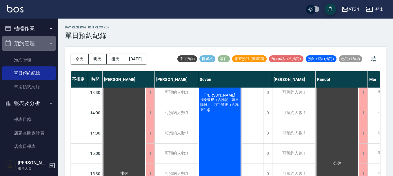
click at [38, 40] on button "預約管理" at bounding box center [28, 43] width 53 height 15
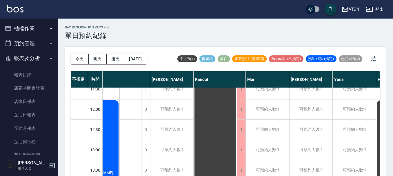
scroll to position [29, 127]
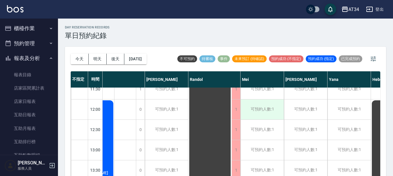
click at [256, 112] on div "可預約人數:1" at bounding box center [262, 110] width 43 height 20
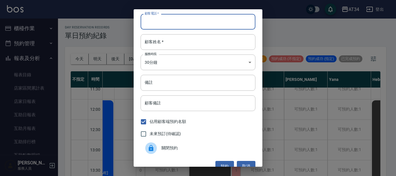
click at [220, 20] on input "顧客電話   *" at bounding box center [198, 22] width 115 height 16
type input "0938662720"
click at [213, 54] on div "顧客電話   * 0938662720 顧客電話   * 顧客姓名   * 顧客姓名   * 服務時長 30分鐘 1 服務時長 備註 備註 顧客備註 顧客備註…" at bounding box center [198, 88] width 129 height 158
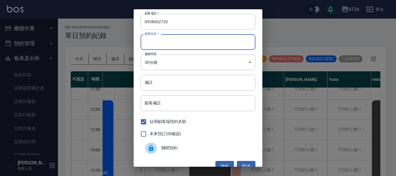
click at [218, 40] on input "顧客姓名   *" at bounding box center [198, 42] width 115 height 16
type input "K"
type input "ㄐ"
type input "洪"
click at [219, 79] on input "備註" at bounding box center [198, 83] width 115 height 16
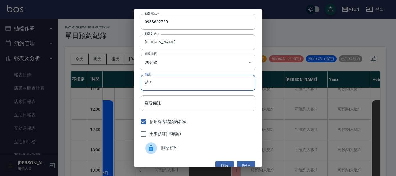
type input "趟"
type input "燙"
click at [207, 33] on div "顧客電話   * 0938662720 顧客電話   * 顧客姓名   * 洪 顧客姓名   * 服務時長 30分鐘 1 服務時長 備註 燙 備註 顧客備註 …" at bounding box center [198, 88] width 129 height 158
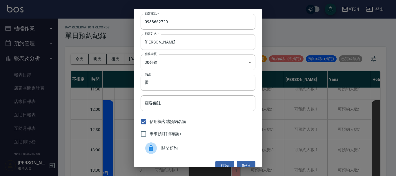
click at [220, 45] on input "洪" at bounding box center [198, 42] width 115 height 16
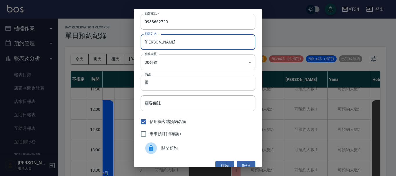
click at [194, 84] on input "燙" at bounding box center [198, 83] width 115 height 16
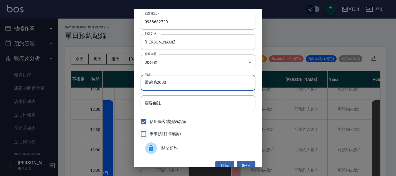
click at [149, 134] on input "未來預訂(待確認)" at bounding box center [144, 134] width 12 height 12
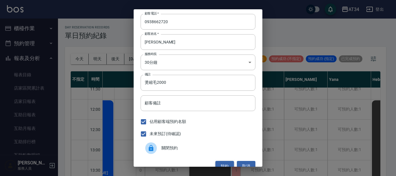
click at [226, 161] on button "預約" at bounding box center [225, 166] width 19 height 11
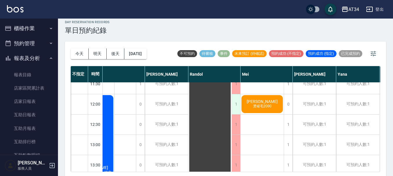
scroll to position [7, 0]
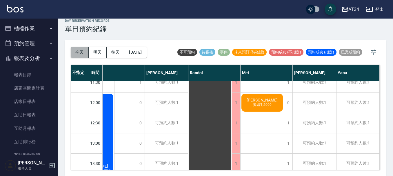
click at [84, 53] on button "今天" at bounding box center [80, 52] width 18 height 11
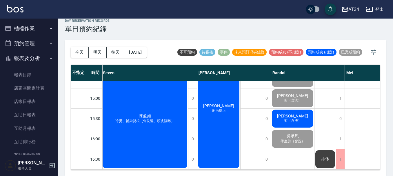
scroll to position [145, 127]
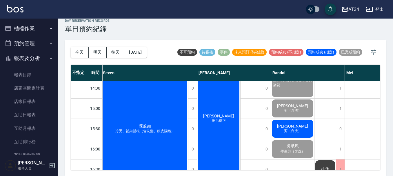
click at [305, 132] on div "林敬偉 剪（含洗）" at bounding box center [292, 129] width 43 height 20
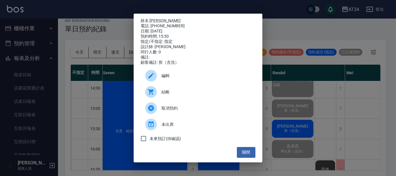
click at [186, 89] on div "結帳" at bounding box center [198, 92] width 115 height 16
click at [330, 151] on div "姓名: 林敬偉 電話: 0935186922 日期: 2025/09/13 預約時間: 15:30 指定/不指定: 指定 設計師: Randol 同行人數: …" at bounding box center [198, 88] width 396 height 176
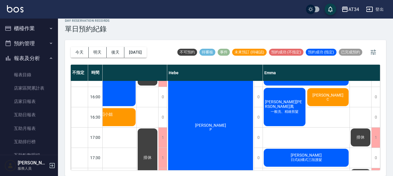
scroll to position [165, 595]
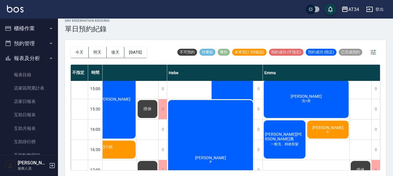
click at [289, 137] on span "[PERSON_NAME][PERSON_NAME]萬" at bounding box center [285, 137] width 42 height 10
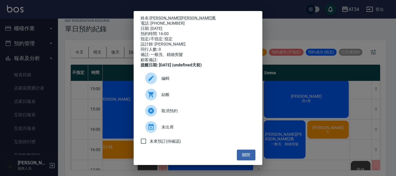
click at [176, 98] on span "結帳" at bounding box center [206, 95] width 89 height 6
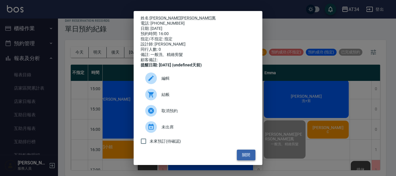
click at [243, 160] on button "關閉" at bounding box center [246, 155] width 19 height 11
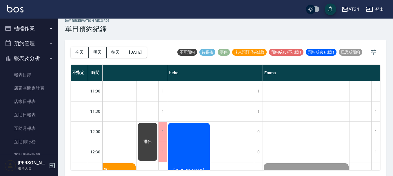
scroll to position [58, 592]
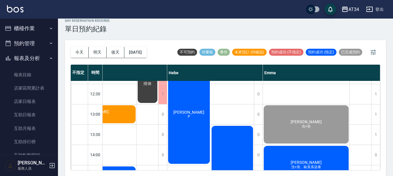
click at [287, 171] on div "今天 明天 後天 2025/09/13 不可預約 待審核 事件 未來預訂 (待確認) 預約成功 (不指定) 預約成功 (指定) 已完成預約 不指定 時間 Gi…" at bounding box center [225, 108] width 321 height 136
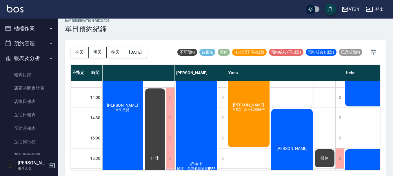
scroll to position [116, 415]
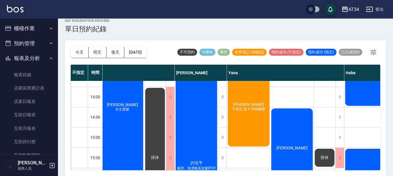
click at [195, 102] on div "許瑄予 補漂、免漂氣質染髮賴瑄妮💕" at bounding box center [196, 168] width 43 height 324
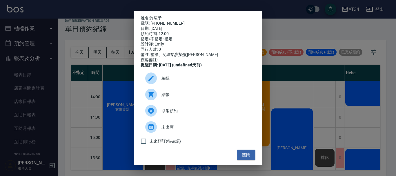
click at [184, 102] on div "結帳" at bounding box center [198, 94] width 115 height 16
click at [243, 155] on button "關閉" at bounding box center [246, 155] width 19 height 11
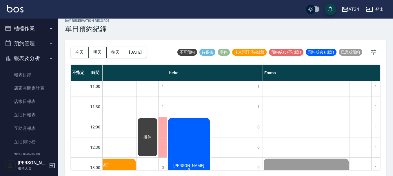
scroll to position [0, 595]
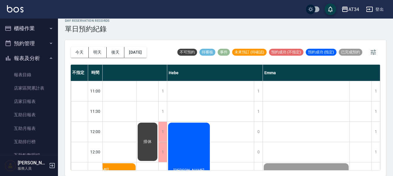
click at [200, 128] on div "潘淑筠 P" at bounding box center [189, 172] width 44 height 101
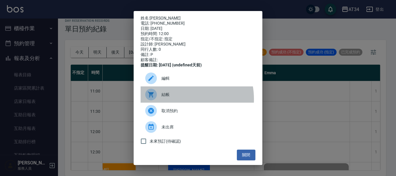
click at [178, 103] on div "結帳" at bounding box center [198, 94] width 115 height 16
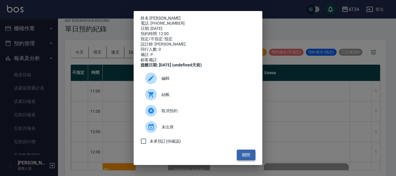
click at [243, 160] on button "關閉" at bounding box center [246, 155] width 19 height 11
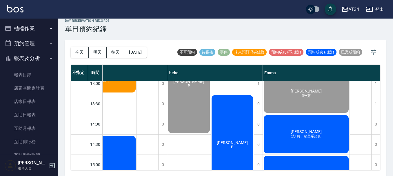
scroll to position [116, 592]
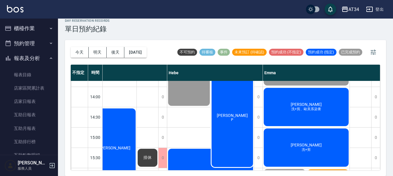
click at [238, 118] on span "郭馨如" at bounding box center [232, 115] width 33 height 5
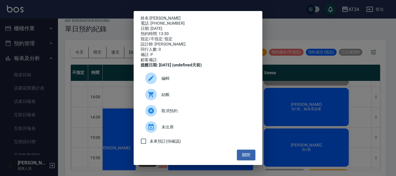
click at [160, 103] on div "結帳" at bounding box center [198, 94] width 115 height 16
click at [248, 150] on ul "編輯 結帳 取消預約 未出席 未來預訂(待確認)" at bounding box center [198, 109] width 115 height 82
click at [122, 67] on div "姓名: 郭馨如 電話: 0936523586 日期: 2025/09/13 預約時間: 13:30 指定/不指定: 指定 設計師: Hebe 同行人數: 0 …" at bounding box center [198, 88] width 396 height 176
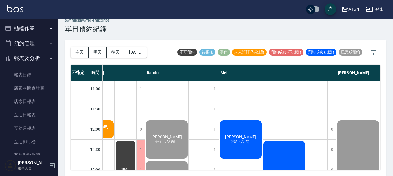
scroll to position [0, 253]
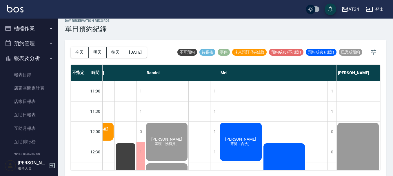
click at [240, 140] on span "張漢騰" at bounding box center [240, 139] width 33 height 5
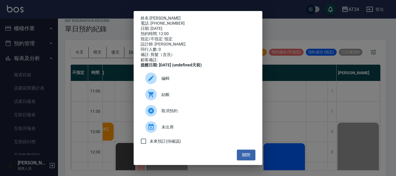
click at [174, 108] on div "取消預約" at bounding box center [198, 111] width 115 height 16
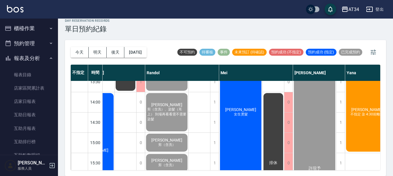
scroll to position [145, 253]
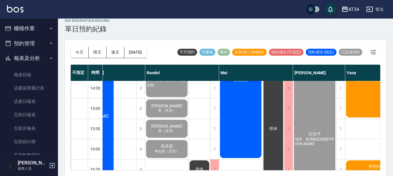
click at [229, 101] on div "邱慧敏 女生燙髮" at bounding box center [240, 78] width 43 height 162
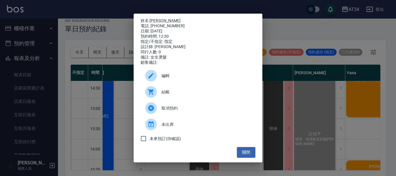
click at [166, 90] on div "結帳" at bounding box center [198, 92] width 115 height 16
click at [244, 153] on button "關閉" at bounding box center [246, 152] width 19 height 11
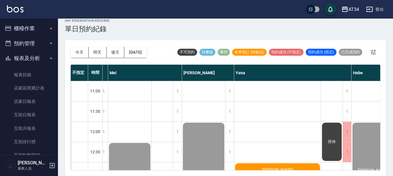
scroll to position [29, 364]
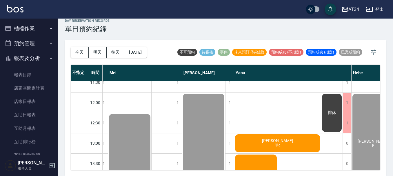
click at [288, 144] on div "楊曜嘉 單c" at bounding box center [277, 143] width 87 height 20
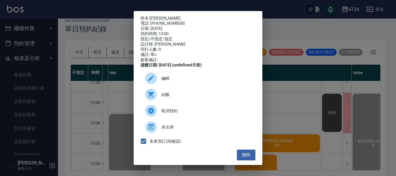
click at [298, 102] on div "姓名: 楊曜嘉 電話: 0900141014 日期: 2025/09/13 預約時間: 13:00 指定/不指定: 指定 設計師: Yana 同行人數: 0 …" at bounding box center [198, 88] width 396 height 176
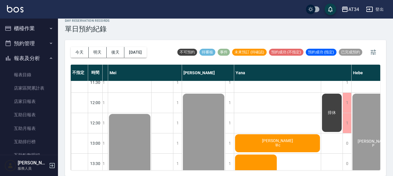
click at [262, 140] on div "楊曜嘉 單c" at bounding box center [277, 143] width 87 height 20
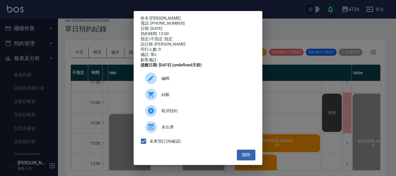
click at [153, 98] on icon at bounding box center [151, 94] width 7 height 7
click at [245, 155] on button "關閉" at bounding box center [246, 155] width 19 height 11
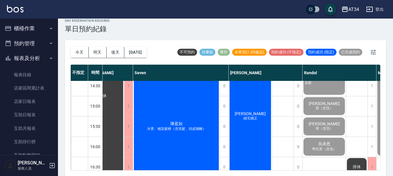
scroll to position [145, 96]
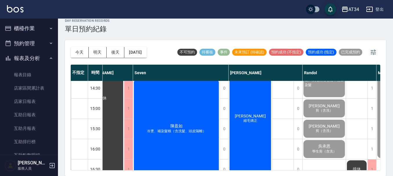
click at [180, 129] on span "陳盈如" at bounding box center [176, 126] width 15 height 5
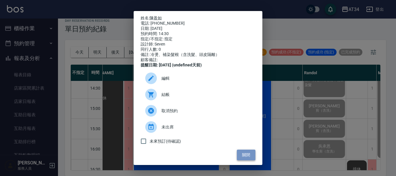
click at [245, 160] on button "關閉" at bounding box center [246, 155] width 19 height 11
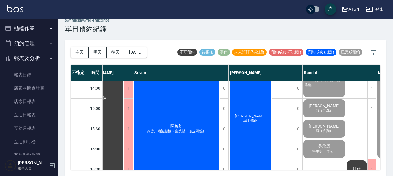
scroll to position [116, 96]
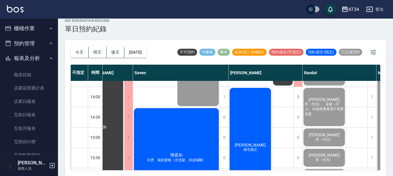
click at [198, 130] on div "陳盈如 冷燙、補染髮根（含洗髮、頭皮隔離）" at bounding box center [176, 157] width 87 height 101
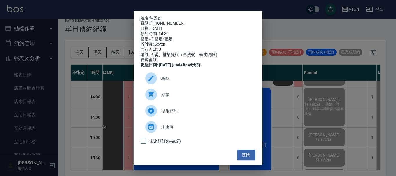
click at [166, 98] on span "結帳" at bounding box center [206, 95] width 89 height 6
click at [248, 158] on button "關閉" at bounding box center [246, 155] width 19 height 11
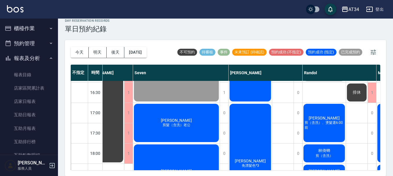
scroll to position [232, 96]
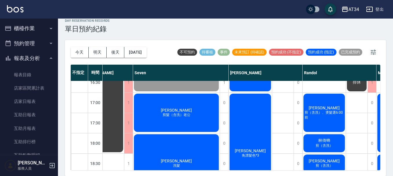
click at [162, 110] on div "吳姿萱 剪髮（含洗）老公" at bounding box center [176, 113] width 87 height 40
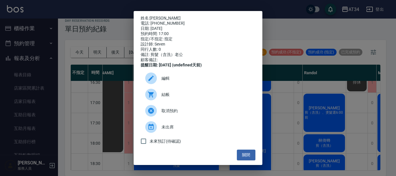
click at [167, 98] on span "結帳" at bounding box center [206, 95] width 89 height 6
click at [245, 159] on button "關閉" at bounding box center [246, 155] width 19 height 11
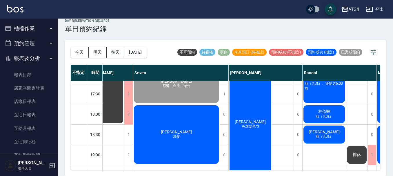
scroll to position [281, 96]
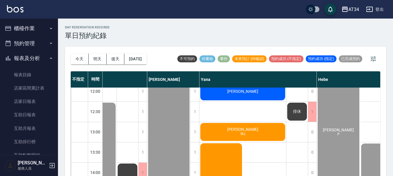
scroll to position [29, 399]
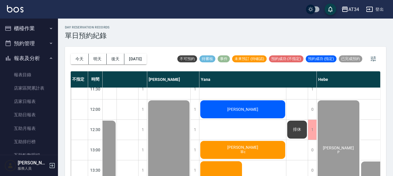
click at [247, 109] on span "陳慧如" at bounding box center [242, 109] width 33 height 5
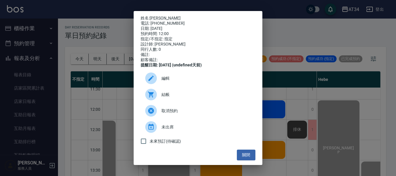
click at [163, 93] on div "結帳" at bounding box center [198, 94] width 115 height 16
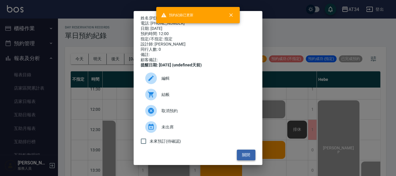
click at [237, 159] on button "關閉" at bounding box center [246, 155] width 19 height 11
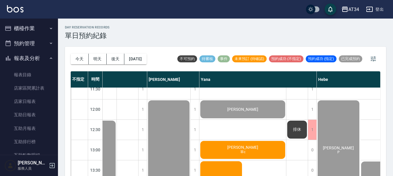
click at [232, 151] on div "楊曜嘉 單c" at bounding box center [243, 150] width 87 height 20
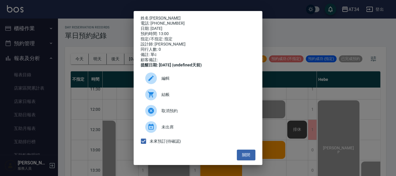
click at [157, 98] on div at bounding box center [153, 95] width 16 height 12
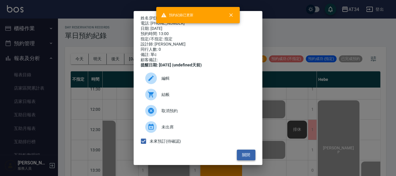
click at [241, 157] on button "關閉" at bounding box center [246, 155] width 19 height 11
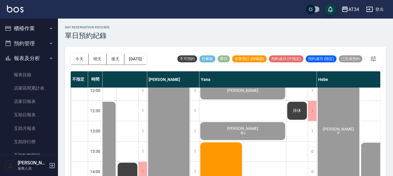
scroll to position [58, 399]
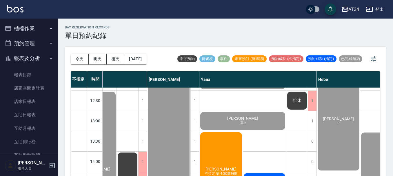
click at [229, 152] on div "郭小姐 不指定 染 4:30前離開" at bounding box center [222, 171] width 44 height 81
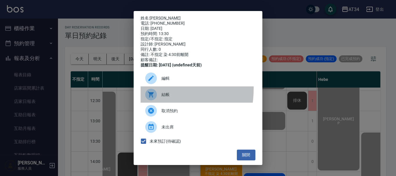
click at [147, 93] on div "結帳" at bounding box center [198, 94] width 115 height 16
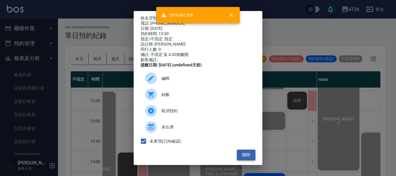
click at [245, 158] on button "關閉" at bounding box center [246, 155] width 19 height 11
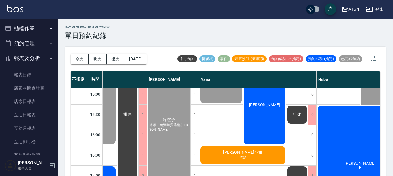
scroll to position [174, 399]
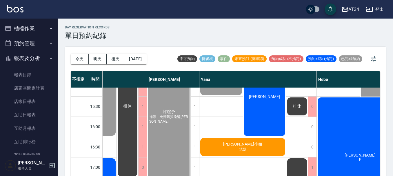
click at [280, 104] on div "葉倍婷" at bounding box center [265, 96] width 44 height 81
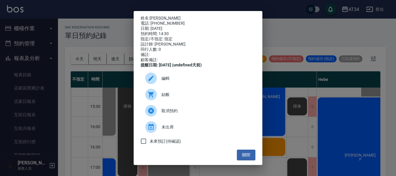
click at [150, 98] on icon at bounding box center [151, 94] width 7 height 7
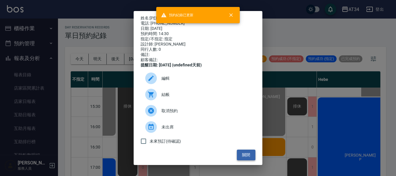
click at [238, 158] on button "關閉" at bounding box center [246, 155] width 19 height 11
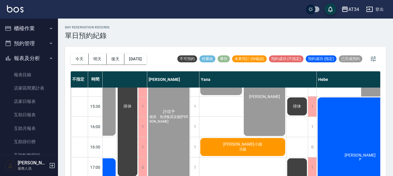
scroll to position [203, 399]
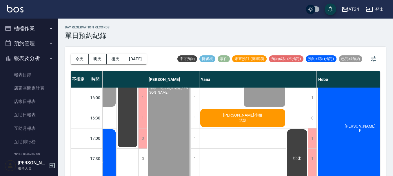
click at [234, 117] on div "柯小姐 洗髮" at bounding box center [243, 118] width 87 height 20
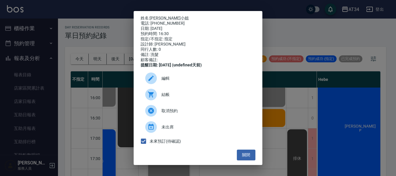
click at [151, 98] on icon at bounding box center [151, 94] width 7 height 7
click at [237, 156] on button "關閉" at bounding box center [246, 155] width 19 height 11
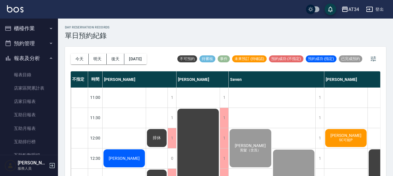
scroll to position [0, 0]
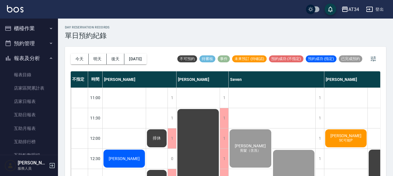
click at [124, 149] on div "邱慧敏" at bounding box center [124, 159] width 43 height 20
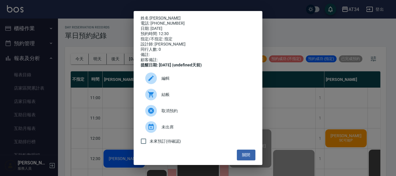
click at [187, 98] on span "結帳" at bounding box center [206, 95] width 89 height 6
click at [240, 158] on button "關閉" at bounding box center [246, 155] width 19 height 11
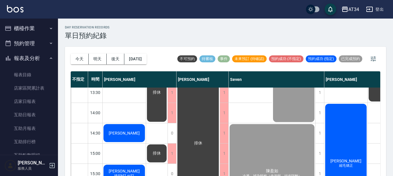
scroll to position [116, 0]
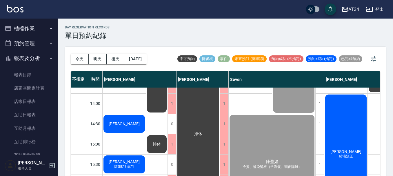
click at [113, 123] on div "許惠淇" at bounding box center [124, 124] width 43 height 20
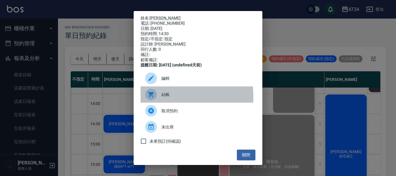
click at [165, 98] on span "結帳" at bounding box center [206, 95] width 89 height 6
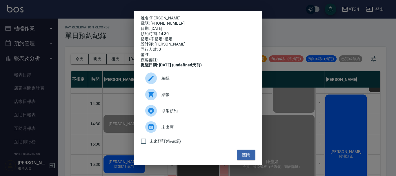
click at [245, 147] on div "未來預訂(待確認)" at bounding box center [198, 141] width 115 height 12
click at [246, 155] on button "關閉" at bounding box center [246, 155] width 19 height 11
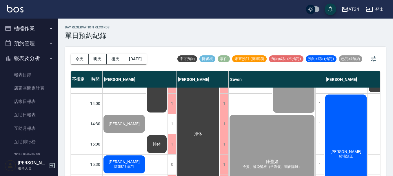
click at [127, 166] on span "嬿姐k*1 sc*1" at bounding box center [124, 166] width 22 height 5
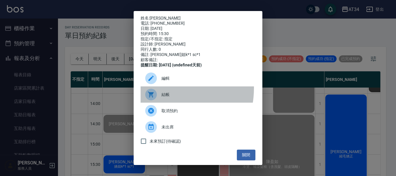
click at [161, 92] on div "結帳" at bounding box center [198, 94] width 115 height 16
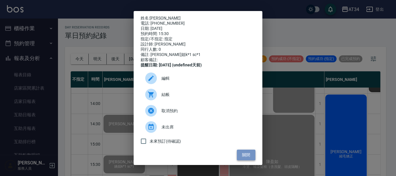
click at [247, 159] on button "關閉" at bounding box center [246, 155] width 19 height 11
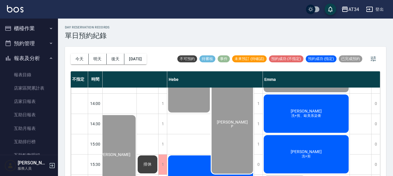
scroll to position [203, 552]
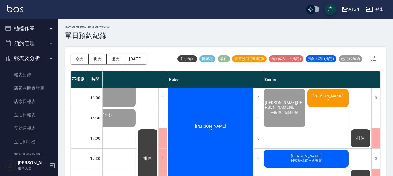
click at [216, 137] on div "林靚錞 P" at bounding box center [210, 128] width 87 height 121
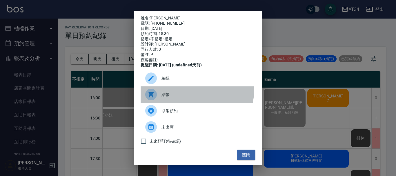
click at [185, 95] on div "結帳" at bounding box center [198, 94] width 115 height 16
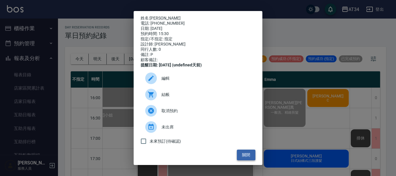
click at [245, 155] on button "關閉" at bounding box center [246, 155] width 19 height 11
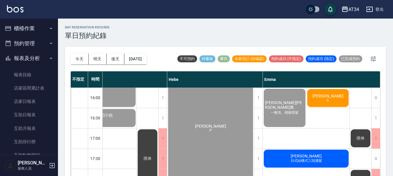
scroll to position [203, 549]
click at [300, 155] on span "謝姿鈴" at bounding box center [306, 156] width 33 height 5
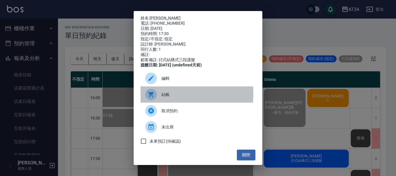
click at [166, 98] on span "結帳" at bounding box center [206, 95] width 89 height 6
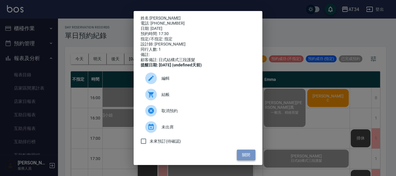
click at [251, 156] on button "關閉" at bounding box center [246, 155] width 19 height 11
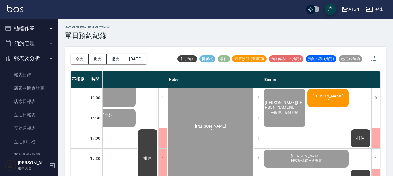
click at [327, 99] on span "C" at bounding box center [328, 100] width 5 height 4
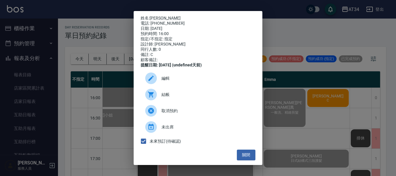
click at [163, 97] on span "結帳" at bounding box center [206, 95] width 89 height 6
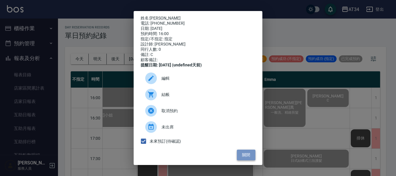
click at [246, 160] on button "關閉" at bounding box center [246, 155] width 19 height 11
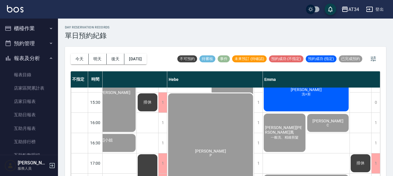
scroll to position [145, 549]
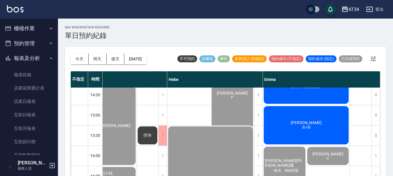
click at [311, 124] on span "徐威程" at bounding box center [306, 122] width 33 height 5
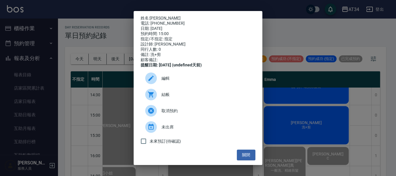
click at [152, 96] on icon at bounding box center [151, 94] width 7 height 7
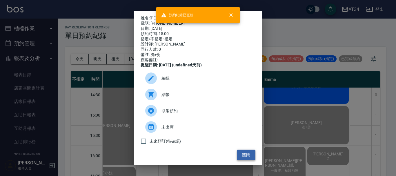
click at [246, 157] on button "關閉" at bounding box center [246, 155] width 19 height 11
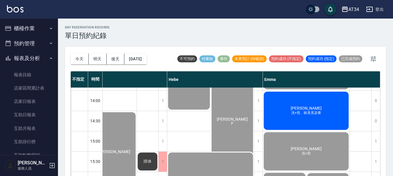
scroll to position [116, 549]
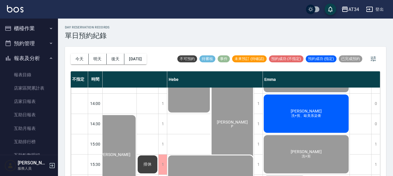
click at [305, 109] on span "黃俊豪" at bounding box center [306, 111] width 33 height 5
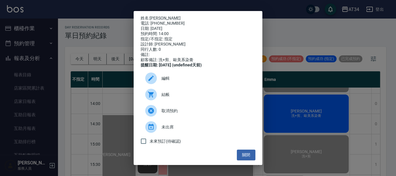
click at [181, 97] on span "結帳" at bounding box center [206, 95] width 89 height 6
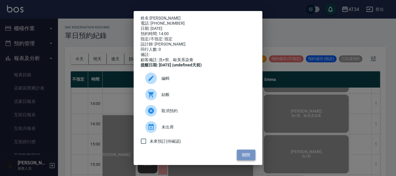
click at [250, 157] on button "關閉" at bounding box center [246, 155] width 19 height 11
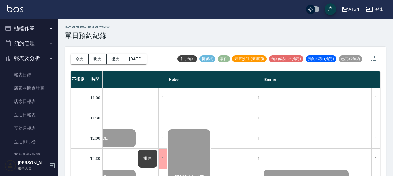
scroll to position [0, 0]
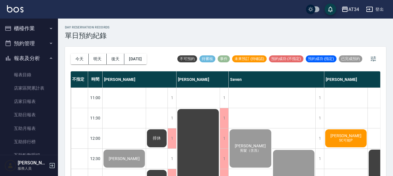
click at [351, 136] on span "蘇世昕" at bounding box center [346, 135] width 33 height 5
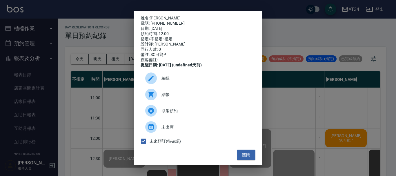
click at [160, 98] on div at bounding box center [153, 95] width 16 height 12
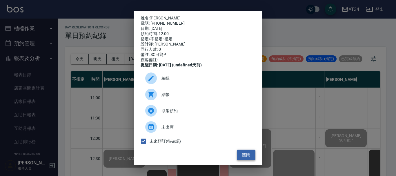
click at [246, 155] on button "關閉" at bounding box center [246, 155] width 19 height 11
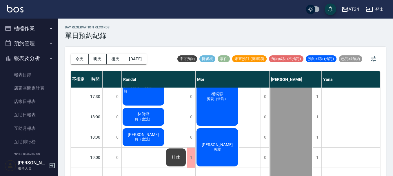
scroll to position [252, 277]
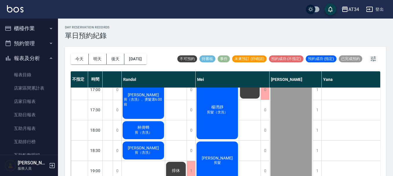
click at [137, 107] on span "剪（含洗）、燙髮選6:00前" at bounding box center [143, 102] width 41 height 10
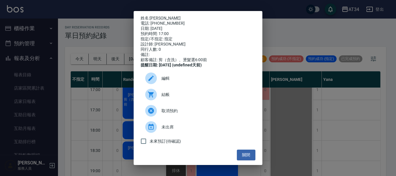
click at [180, 95] on span "結帳" at bounding box center [206, 95] width 89 height 6
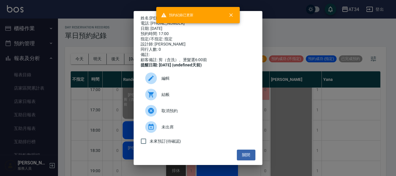
drag, startPoint x: 396, startPoint y: 106, endPoint x: 316, endPoint y: 133, distance: 84.6
click at [393, 107] on div "姓名: 張競元 電話: 0955253355 日期: 2025/09/13 預約時間: 17:00 指定/不指定: 指定 設計師: Randol 同行人數: …" at bounding box center [198, 88] width 396 height 176
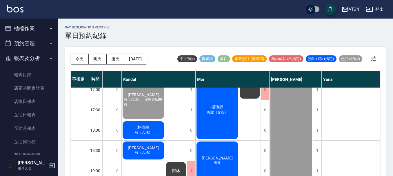
click at [141, 125] on span "林倚蜂" at bounding box center [143, 127] width 15 height 5
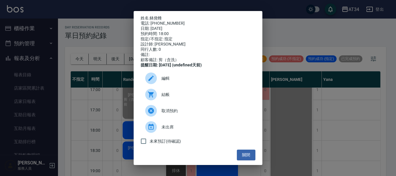
click at [155, 98] on div at bounding box center [151, 95] width 12 height 12
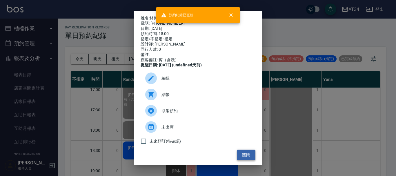
click at [241, 159] on button "關閉" at bounding box center [246, 155] width 19 height 11
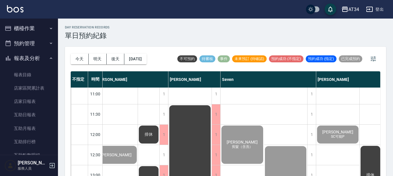
scroll to position [0, 8]
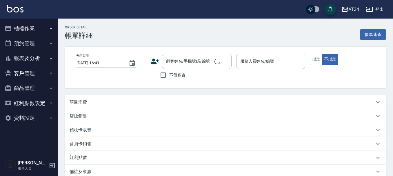
click at [104, 97] on div "項目消費" at bounding box center [225, 102] width 321 height 14
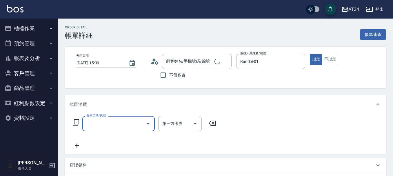
type input "[DATE] 15:30"
type input "Randol-01"
type input "林敬偉/0935186922/0935186922"
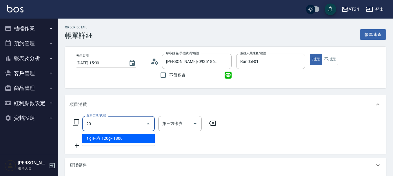
type input "201"
type input "30"
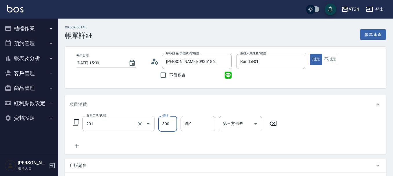
type input "洗髮(201)"
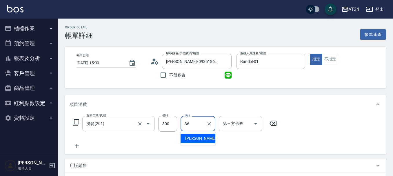
type input "張可芮-36"
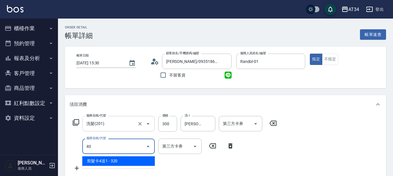
type input "401"
type input "50"
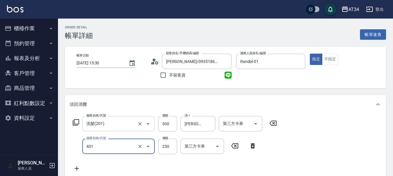
type input "剪髮(401)"
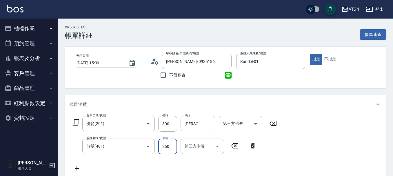
type input "30"
type input "50"
type input "80"
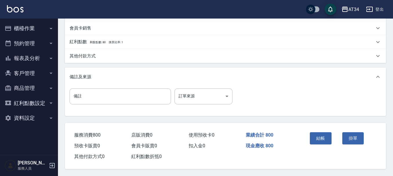
scroll to position [205, 0]
type input "500"
click at [319, 136] on button "結帳" at bounding box center [321, 138] width 22 height 12
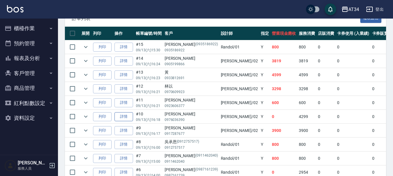
scroll to position [174, 0]
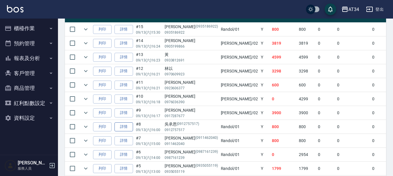
click at [126, 126] on link "詳情" at bounding box center [124, 126] width 19 height 9
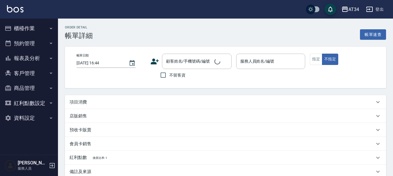
type input "2025/09/13 16:00"
type input "Randol-01"
type input "80"
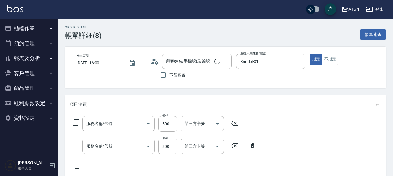
scroll to position [87, 0]
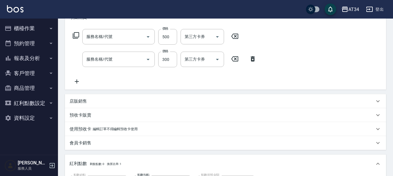
type input "吳承恩/0912757517/0912757517"
type input "剪髮(401)"
type input "洗髮(201)"
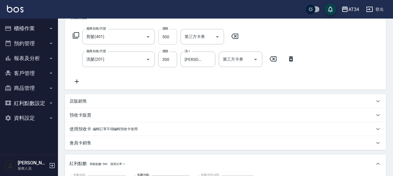
click at [174, 32] on input "500" at bounding box center [167, 37] width 19 height 16
type input "4"
type input "30"
type input "400"
type input "70"
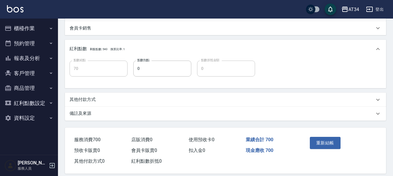
scroll to position [209, 0]
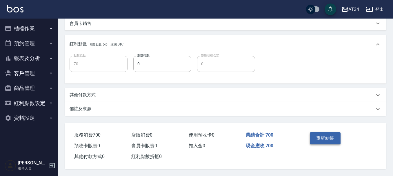
type input "400"
click at [328, 140] on button "重新結帳" at bounding box center [325, 138] width 31 height 12
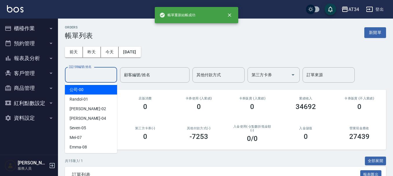
click at [90, 77] on input "設計師編號/姓名" at bounding box center [91, 75] width 47 height 10
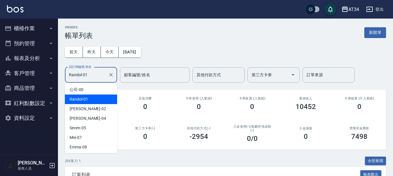
drag, startPoint x: 98, startPoint y: 71, endPoint x: 78, endPoint y: 69, distance: 20.1
click at [79, 70] on input "Randol-01" at bounding box center [87, 75] width 38 height 10
click at [78, 69] on div "Rand0 設計師編號/姓名" at bounding box center [91, 74] width 52 height 15
click at [43, 80] on div "AT34 登出 櫃檯作業 打帳單 帳單列表 現金收支登錄 材料自購登錄 每日結帳 排班表 現場電腦打卡 預約管理 預約管理 單日預約紀錄 單週預約紀錄 報表及…" at bounding box center [196, 151] width 393 height 303
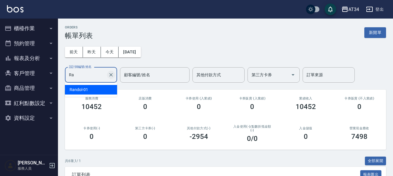
type input "R"
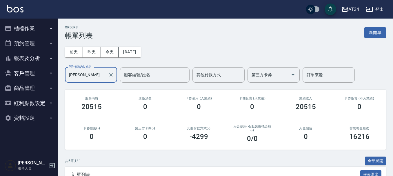
type input "Wendy-02"
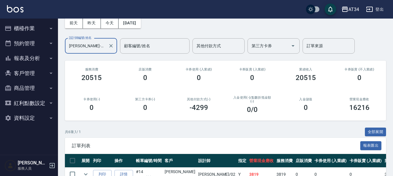
click at [113, 46] on icon "Clear" at bounding box center [111, 46] width 6 height 6
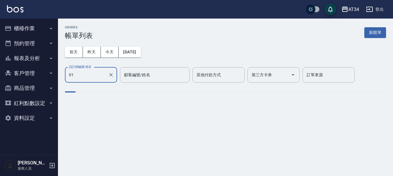
type input "Randol-01"
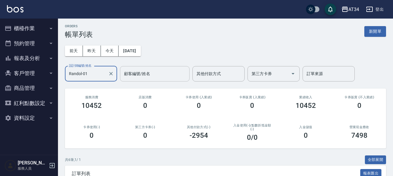
scroll to position [0, 0]
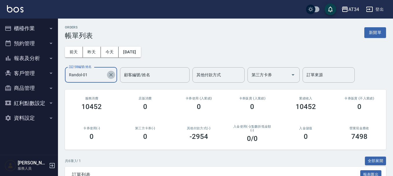
click at [114, 72] on icon "Clear" at bounding box center [111, 75] width 6 height 6
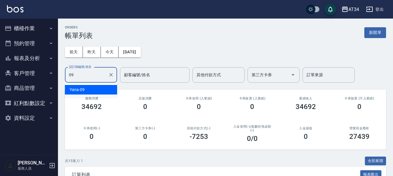
type input "Yana-09"
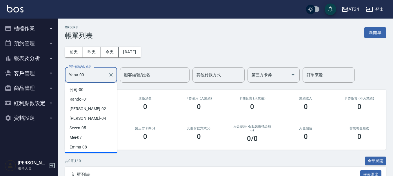
click at [102, 78] on input "Yana-09" at bounding box center [87, 75] width 38 height 10
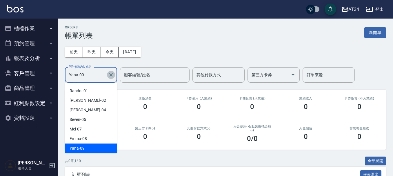
click at [111, 71] on button "Clear" at bounding box center [111, 75] width 8 height 8
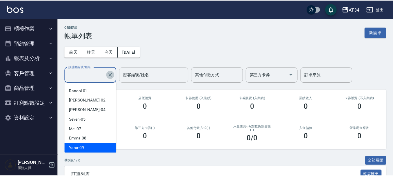
scroll to position [2, 0]
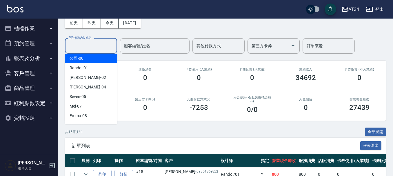
click at [206, 13] on div "AT34 登出" at bounding box center [196, 9] width 393 height 19
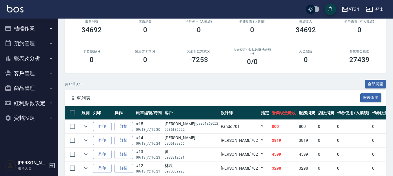
scroll to position [87, 0]
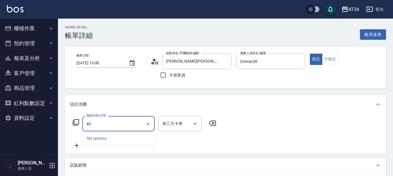
type input "4"
type input "1001"
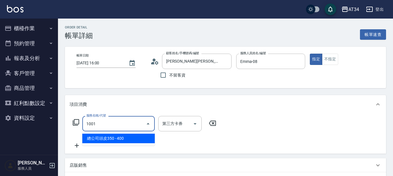
type input "40"
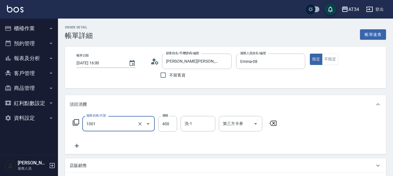
type input "總公司頭皮350(1001)"
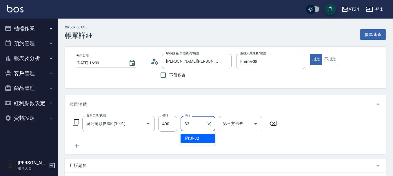
type input "阿源-32"
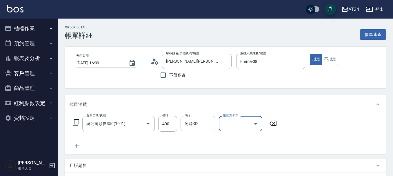
click at [77, 141] on div "服務名稱/代號 總公司頭皮350(1001) 服務名稱/代號 價格 400 價格 洗-1 阿源-32 洗-1 第三方卡券 第三方卡券" at bounding box center [175, 132] width 211 height 33
click at [79, 146] on icon at bounding box center [77, 145] width 15 height 7
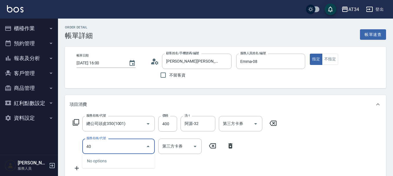
type input "401"
type input "60"
type input "剪髮(401)"
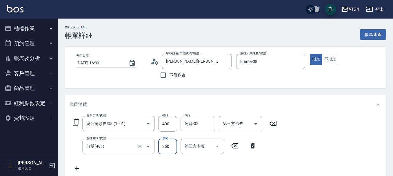
type input "40"
type input "50"
type input "90"
type input "500"
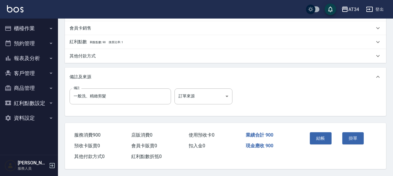
scroll to position [205, 0]
click at [326, 138] on button "結帳" at bounding box center [321, 138] width 22 height 12
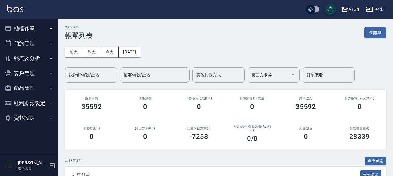
click at [326, 138] on div "0" at bounding box center [306, 137] width 40 height 8
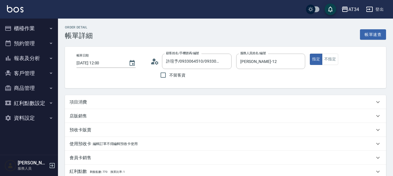
click at [66, 106] on div "項目消費" at bounding box center [225, 102] width 321 height 14
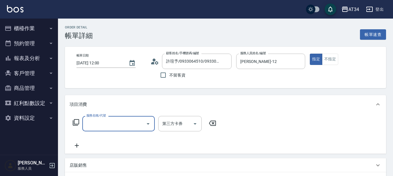
click at [95, 131] on div "服務名稱/代號" at bounding box center [118, 123] width 73 height 15
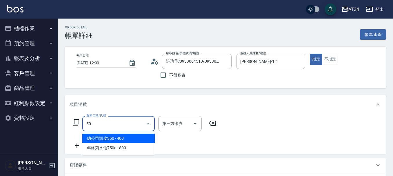
type input "501"
type input "100"
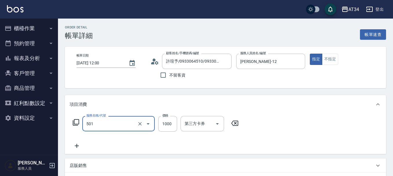
type input "染髮(501)"
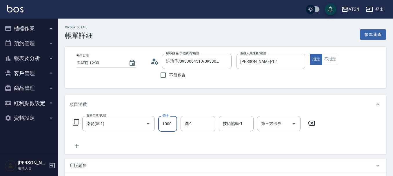
type input "0"
type input "220"
type input "0"
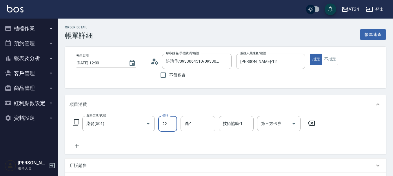
type input "220"
type input "20"
type input "2200"
type input "220"
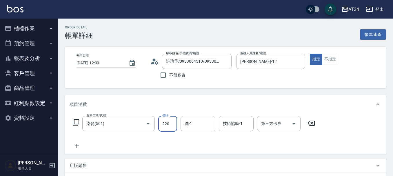
type input "0"
type input "200"
type input "20"
type input "2000"
type input "200"
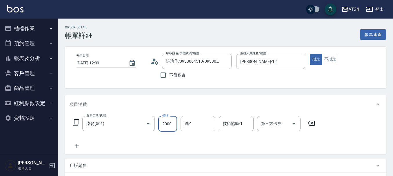
type input "2000"
click at [74, 135] on div "服務名稱/代號 染髮(501) 服務名稱/代號 價格 2000 價格 洗-1 洗-1 技術協助-1 技術協助-1 第三方卡券 第三方卡券" at bounding box center [194, 132] width 249 height 33
click at [78, 143] on icon at bounding box center [77, 145] width 15 height 7
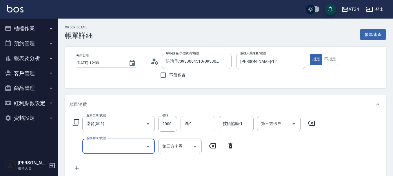
click at [86, 146] on input "服務名稱/代號" at bounding box center [114, 146] width 59 height 10
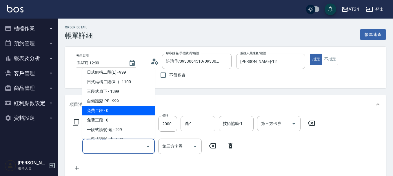
scroll to position [319, 0]
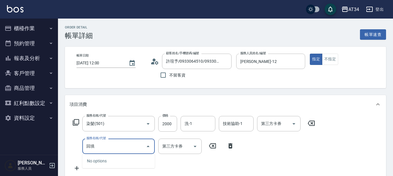
type input "回"
type input "局部"
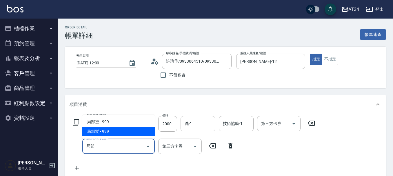
click at [120, 133] on span "局部髮 - 999" at bounding box center [118, 132] width 73 height 10
type input "290"
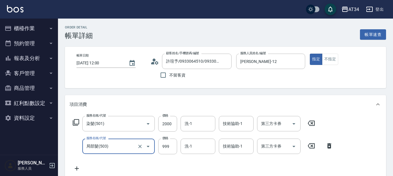
type input "局部髮(503)"
click at [158, 151] on div "服務名稱/代號 局部髮(503) 服務名稱/代號 價格 999 價格 洗-1 洗-1 技術協助-1 技術協助-1 第三方卡券 第三方卡券" at bounding box center [203, 147] width 267 height 16
click at [167, 147] on input "999" at bounding box center [167, 147] width 19 height 16
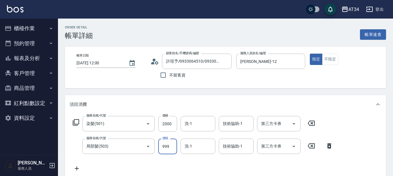
click at [167, 147] on input "999" at bounding box center [167, 147] width 19 height 16
type input "1"
type input "200"
type input "150"
type input "350"
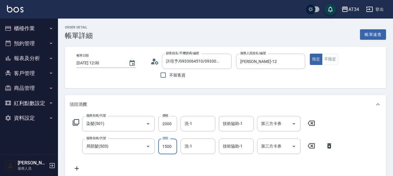
type input "1500"
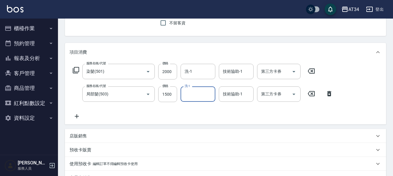
scroll to position [58, 0]
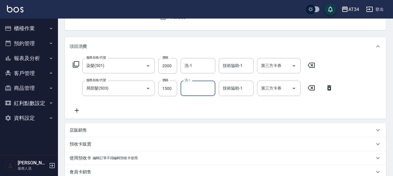
click at [81, 104] on div "服務名稱/代號 染髮(501) 服務名稱/代號 價格 2000 價格 洗-1 洗-1 技術協助-1 技術協助-1 第三方卡券 第三方卡券 服務名稱/代號 局部…" at bounding box center [203, 86] width 267 height 56
click at [76, 120] on div "項目消費 服務名稱/代號 染髮(501) 服務名稱/代號 價格 2000 價格 洗-1 洗-1 技術協助-1 技術協助-1 第三方卡券 第三方卡券 服務名稱/…" at bounding box center [225, 148] width 321 height 223
click at [77, 109] on icon at bounding box center [77, 111] width 4 height 4
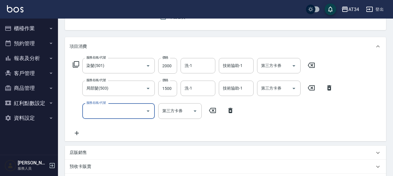
click at [93, 109] on input "服務名稱/代號" at bounding box center [114, 111] width 59 height 10
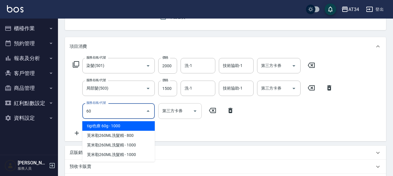
type input "601"
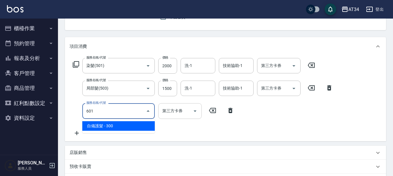
type input "380"
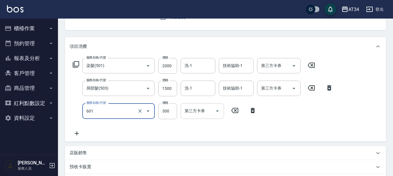
type input "自備護髮(601)"
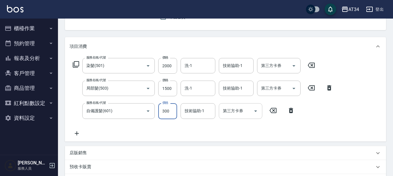
type input "1"
type input "350"
type input "12"
type input "360"
type input "1250"
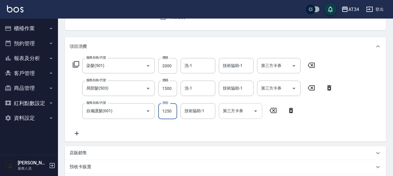
type input "470"
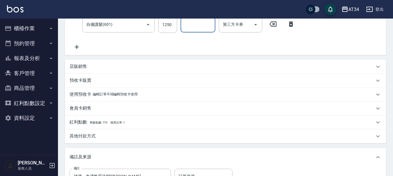
scroll to position [87, 0]
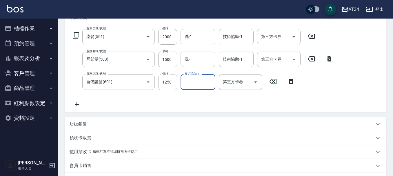
click at [172, 74] on input "1250" at bounding box center [167, 82] width 19 height 16
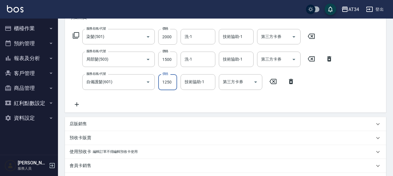
type input "1"
type input "350"
type input "160"
type input "510"
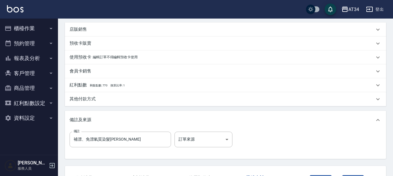
scroll to position [140, 0]
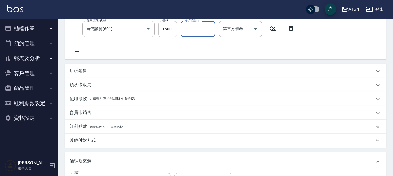
click at [164, 26] on input "1600" at bounding box center [167, 29] width 19 height 16
type input "8"
type input "350"
type input "850"
type input "430"
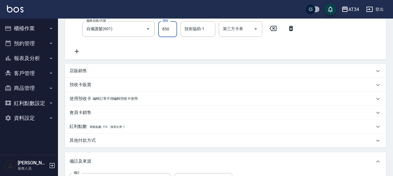
type input "850"
click at [85, 74] on div "店販銷售" at bounding box center [225, 71] width 321 height 14
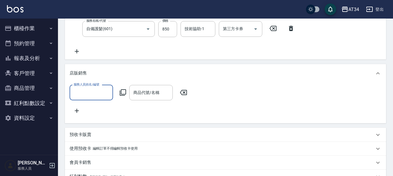
scroll to position [0, 0]
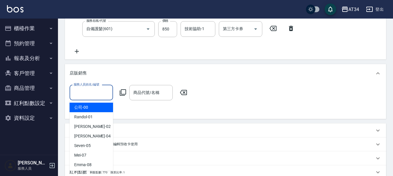
click at [106, 91] on input "服務人員姓名/編號" at bounding box center [91, 93] width 38 height 10
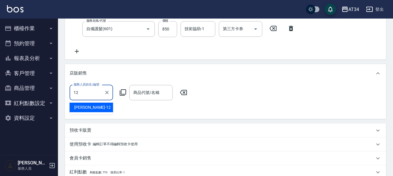
type input "[PERSON_NAME]-12"
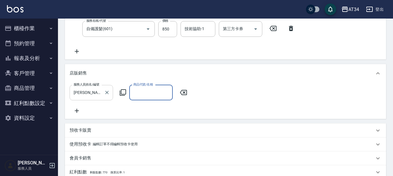
type input "ㄘ"
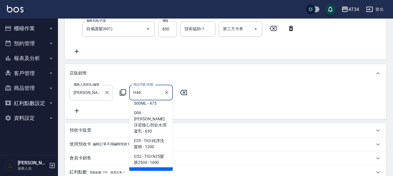
scroll to position [44, 0]
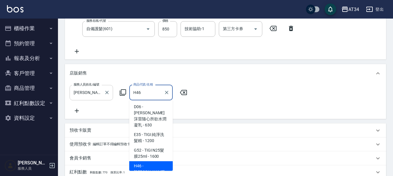
type input "[PERSON_NAME]斯新品玻尿酸洗護組500ML"
type input "430"
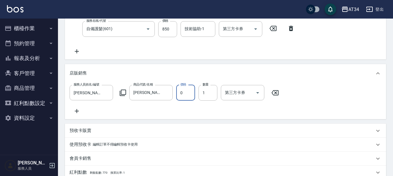
click at [194, 92] on input "0" at bounding box center [185, 93] width 19 height 16
type input "75"
type input "440"
type input "750"
type input "510"
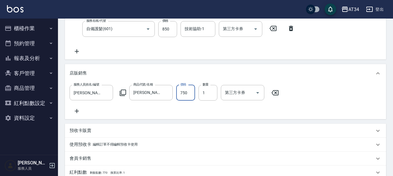
type input "750"
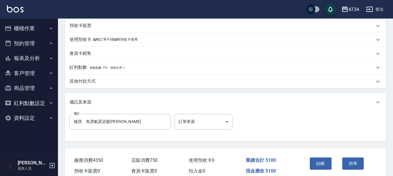
scroll to position [219, 0]
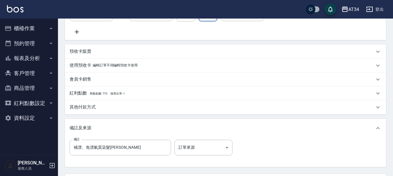
click at [80, 110] on p "其他付款方式" at bounding box center [83, 107] width 26 height 6
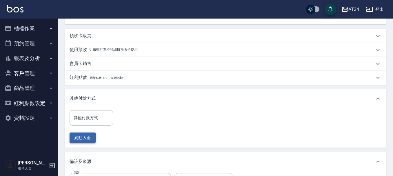
scroll to position [248, 0]
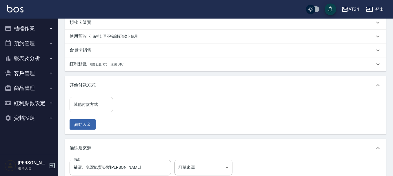
click at [92, 107] on div "其他付款方式 其他付款方式" at bounding box center [92, 104] width 44 height 15
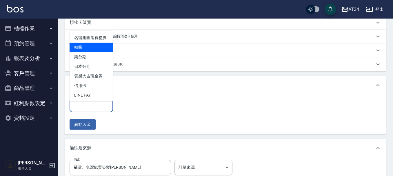
click at [95, 52] on span "轉賬" at bounding box center [92, 48] width 44 height 10
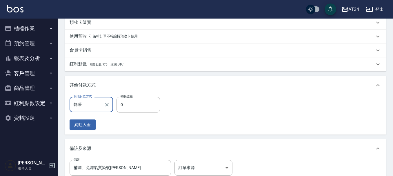
type input "轉賬"
click at [124, 110] on input "0" at bounding box center [139, 105] width 44 height 16
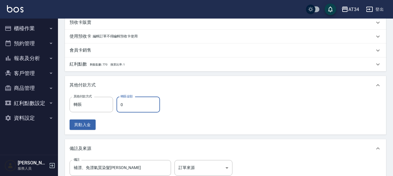
type input "7"
type input "500"
type input "750"
type input "430"
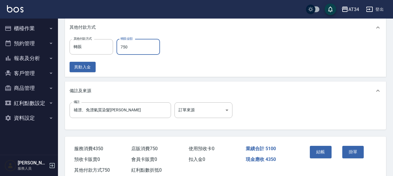
scroll to position [306, 0]
drag, startPoint x: 131, startPoint y: 53, endPoint x: 121, endPoint y: 52, distance: 10.2
click at [121, 52] on input "750" at bounding box center [139, 47] width 44 height 16
type input "5"
type input "500"
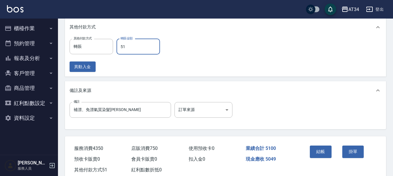
type input "510"
type input "450"
type input "5100"
type input "0"
type input "5100"
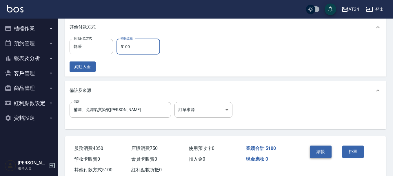
click at [330, 154] on button "結帳" at bounding box center [321, 152] width 22 height 12
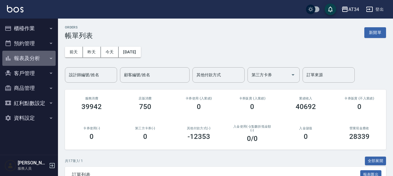
click at [23, 59] on button "報表及分析" at bounding box center [28, 58] width 53 height 15
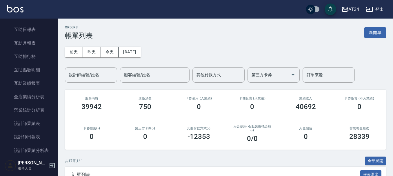
scroll to position [116, 0]
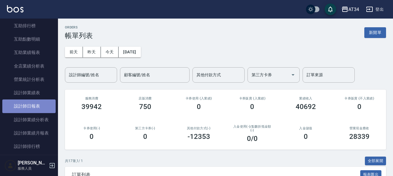
click at [36, 106] on link "設計師日報表" at bounding box center [28, 106] width 53 height 13
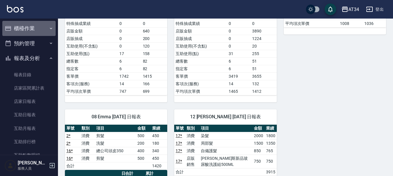
click at [35, 29] on button "櫃檯作業" at bounding box center [28, 28] width 53 height 15
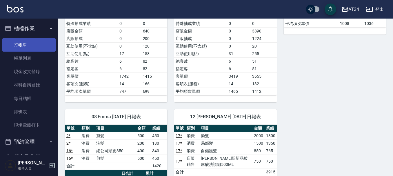
click at [39, 38] on link "打帳單" at bounding box center [28, 44] width 53 height 13
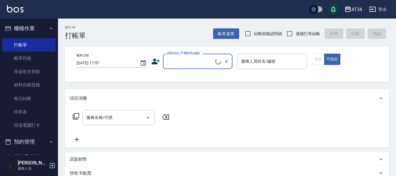
click at [47, 24] on button "櫃檯作業" at bounding box center [28, 28] width 53 height 15
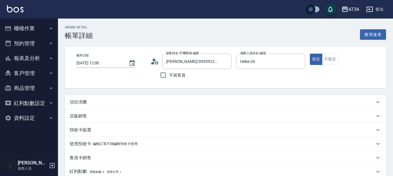
click at [178, 103] on div "項目消費" at bounding box center [222, 102] width 305 height 6
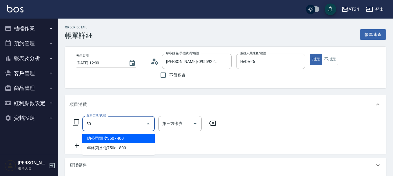
type input "501"
type input "100"
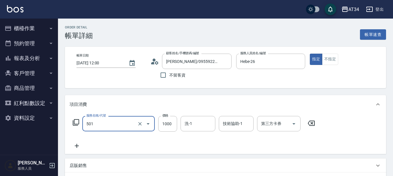
type input "染髮(501)"
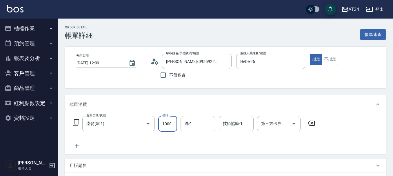
type input "1"
type input "0"
type input "130"
type input "1300"
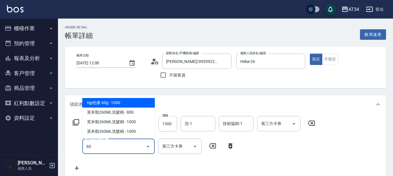
type input "602"
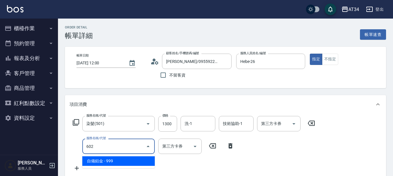
type input "220"
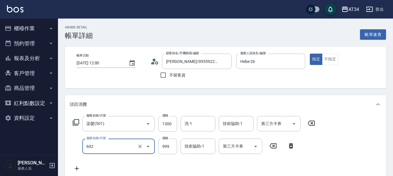
type input "自備鉑金(602)"
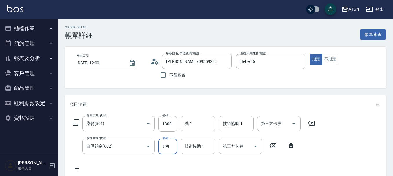
type input "1"
type input "130"
type input "153"
type input "280"
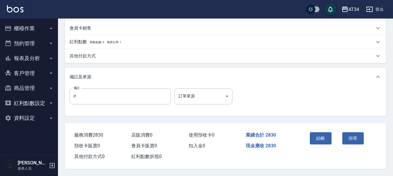
scroll to position [205, 0]
type input "1530"
click at [319, 132] on button "結帳" at bounding box center [321, 138] width 22 height 12
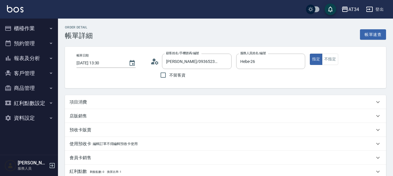
click at [120, 106] on div "項目消費" at bounding box center [225, 102] width 321 height 14
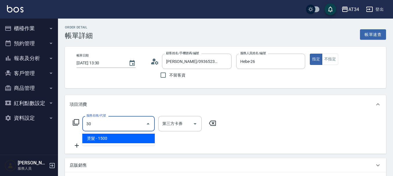
type input "301"
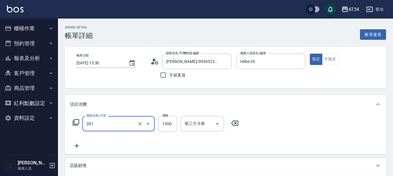
type input "150"
type input "燙髮(301)"
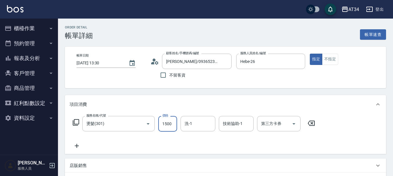
type input "0"
type input "17"
type input "10"
type input "170"
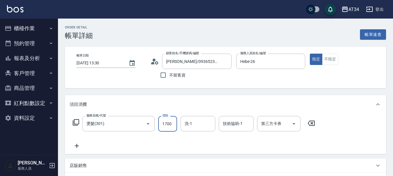
type input "1700"
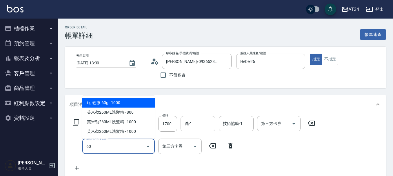
type input "602"
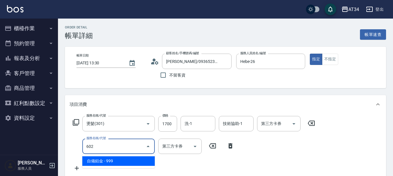
type input "260"
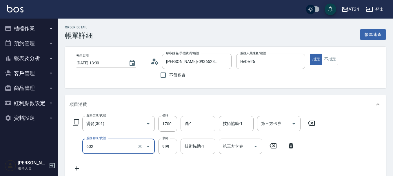
type input "自備鉑金(602)"
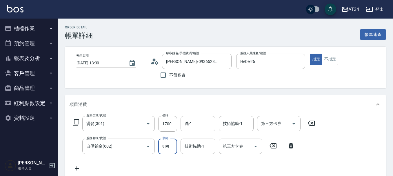
type input "170"
type input "340"
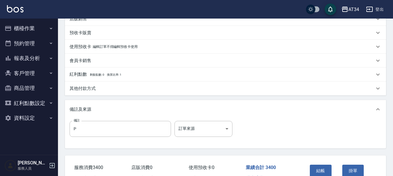
scroll to position [205, 0]
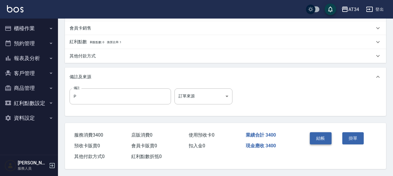
type input "1700"
click at [326, 133] on button "結帳" at bounding box center [321, 138] width 22 height 12
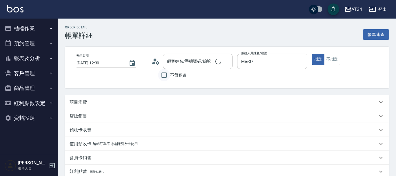
type input "[DATE] 12:30"
type input "Mei-07"
type input "女生燙髮"
type input "[PERSON_NAME]/0916615157/0916615157"
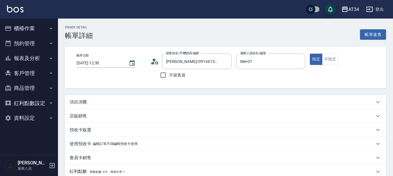
click at [89, 105] on div "項目消費" at bounding box center [222, 102] width 305 height 6
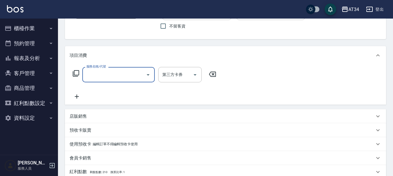
scroll to position [58, 0]
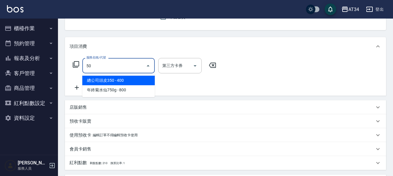
type input "5"
type input "303"
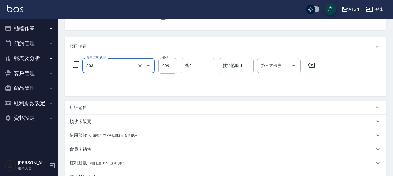
click at [112, 64] on input "303" at bounding box center [110, 66] width 51 height 10
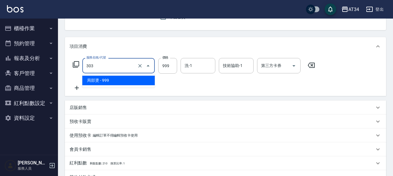
click at [112, 64] on input "303" at bounding box center [110, 66] width 51 height 10
type input "0"
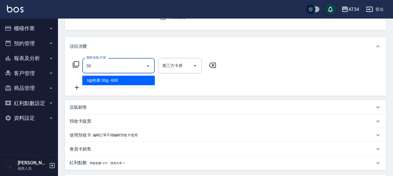
type input "301"
type input "150"
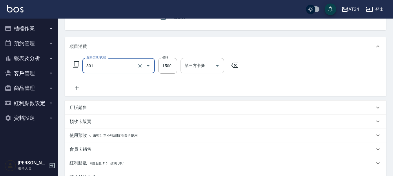
type input "燙髮(301)"
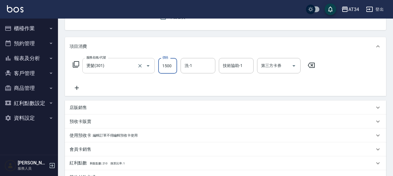
click at [118, 67] on input "燙髮(301)" at bounding box center [110, 66] width 51 height 10
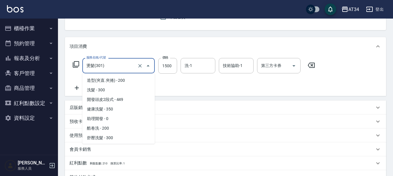
scroll to position [37, 0]
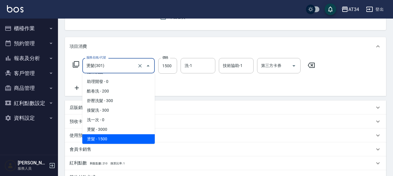
click at [118, 67] on input "燙髮(301)" at bounding box center [110, 66] width 51 height 10
type input "0"
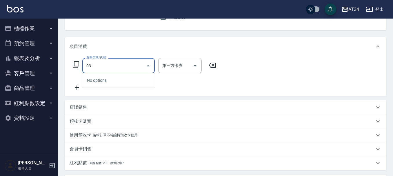
type input "0"
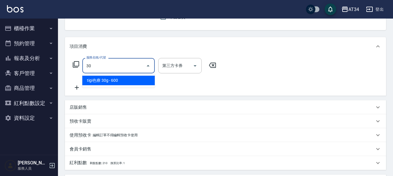
type input "301"
type input "150"
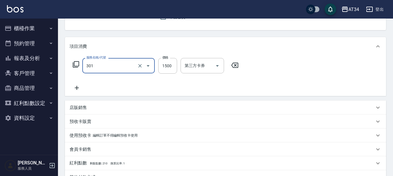
type input "燙髮(301)"
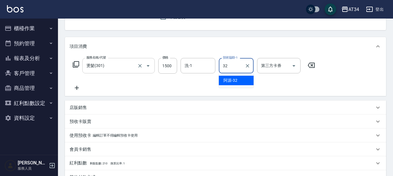
type input "阿源-32"
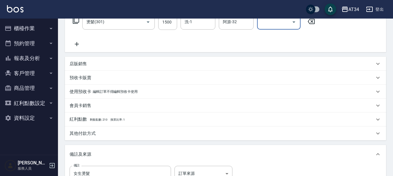
scroll to position [95, 0]
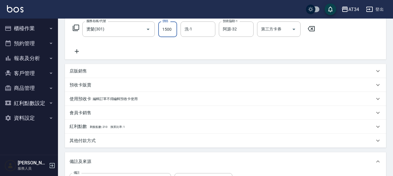
click at [167, 28] on input "1500" at bounding box center [167, 29] width 19 height 16
type input "0"
type input "35"
type input "30"
type input "350"
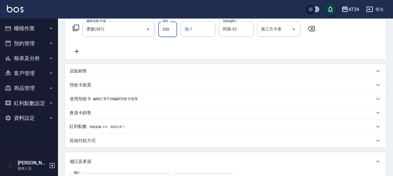
type input "350"
type input "3500"
drag, startPoint x: 87, startPoint y: 50, endPoint x: 84, endPoint y: 51, distance: 3.1
click at [86, 50] on div "服務名稱/代號 燙髮(301) 服務名稱/代號 價格 3500 價格 洗-1 洗-1 技術協助-1 阿源-32 技術協助-1 第三方卡券 第三方卡券" at bounding box center [194, 37] width 249 height 33
click at [80, 52] on icon at bounding box center [77, 51] width 15 height 7
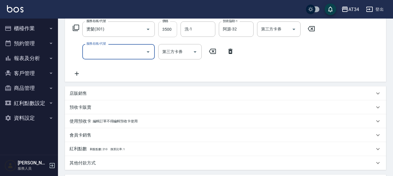
click at [170, 32] on input "3500" at bounding box center [167, 29] width 19 height 16
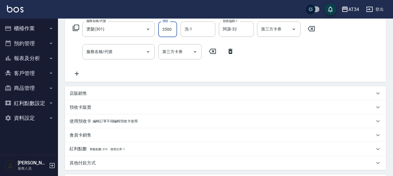
click at [170, 32] on input "3500" at bounding box center [167, 29] width 19 height 16
type input "0"
type input "30"
type input "3300"
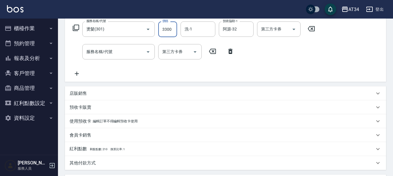
type input "330"
click at [95, 46] on div "服務名稱/代號" at bounding box center [118, 51] width 73 height 15
type input "3300"
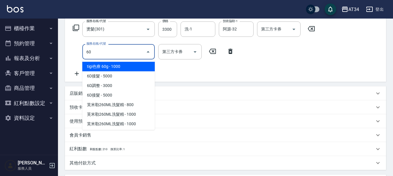
type input "601"
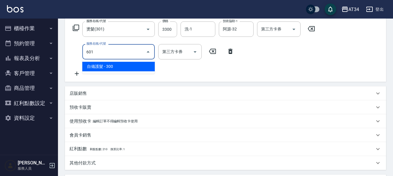
type input "360"
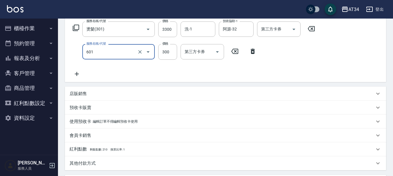
type input "自備護髮(601)"
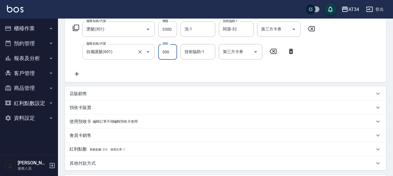
type input "5"
type input "330"
type input "50"
type input "380"
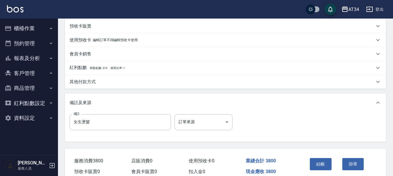
scroll to position [182, 0]
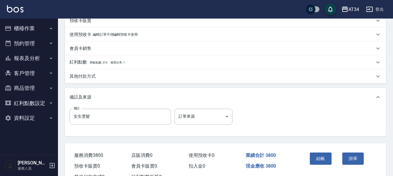
type input "500"
click at [308, 153] on div "結帳" at bounding box center [324, 162] width 32 height 25
click at [313, 158] on button "結帳" at bounding box center [321, 159] width 22 height 12
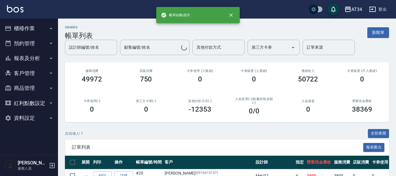
click at [0, 27] on nav "櫃檯作業 打帳單 帳單列表 現金收支登錄 材料自購登錄 每日結帳 排班表 現場電腦打卡 預約管理 預約管理 單日預約紀錄 單週預約紀錄 報表及分析 報表目錄 …" at bounding box center [29, 87] width 58 height 136
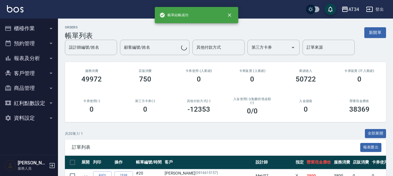
click at [20, 28] on button "櫃檯作業" at bounding box center [28, 28] width 53 height 15
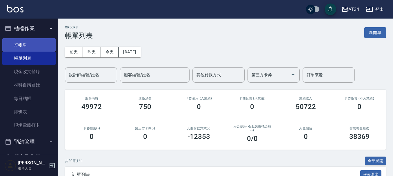
click at [12, 39] on link "打帳單" at bounding box center [28, 44] width 53 height 13
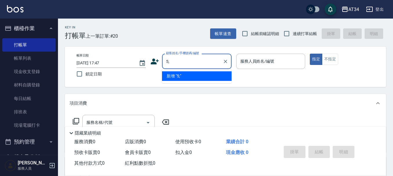
type input "5"
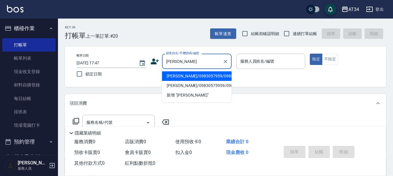
click at [201, 76] on li "[PERSON_NAME]/0983057959/09830575959" at bounding box center [197, 76] width 70 height 10
type input "[PERSON_NAME]/0983057959/09830575959"
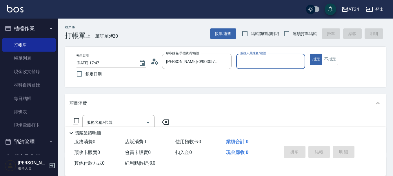
type input "Mei-07"
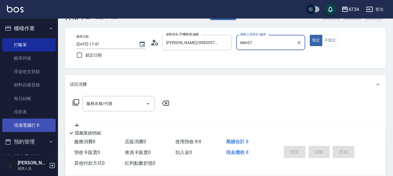
scroll to position [29, 0]
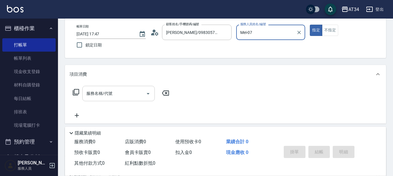
click at [122, 96] on input "服務名稱/代號" at bounding box center [114, 93] width 59 height 10
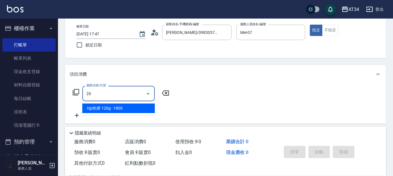
type input "201"
type input "30"
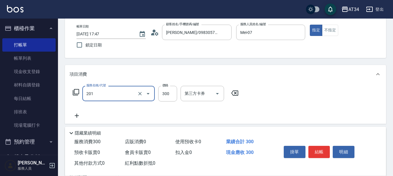
type input "洗髮(201)"
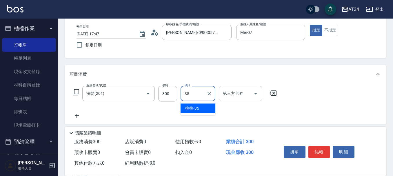
type input "3"
type input "阿源-32"
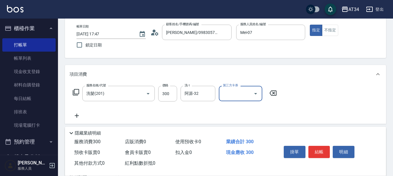
click at [83, 112] on div "服務名稱/代號 洗髮(201) 服務名稱/代號 價格 300 價格 洗-1 阿源-32 洗-1 第三方卡券 第三方卡券" at bounding box center [175, 102] width 211 height 33
click at [79, 116] on icon at bounding box center [77, 115] width 15 height 7
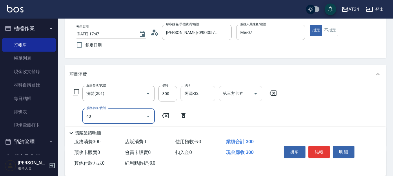
type input "401"
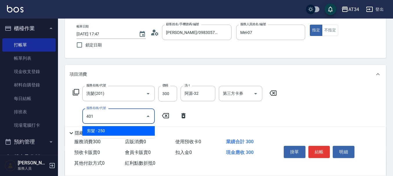
type input "50"
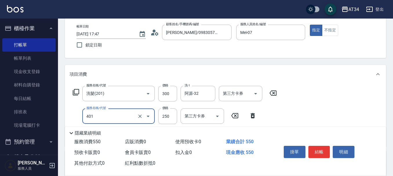
type input "剪髮(401)"
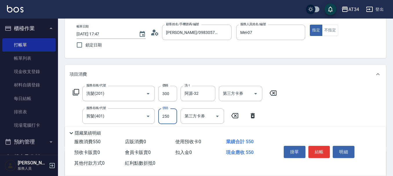
type input "3"
type input "30"
type input "60"
type input "300"
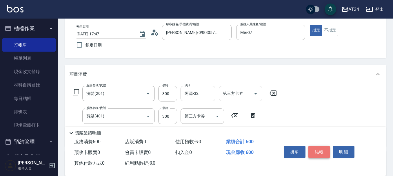
click at [328, 150] on button "結帳" at bounding box center [320, 152] width 22 height 12
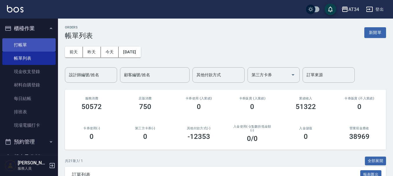
click at [29, 44] on link "打帳單" at bounding box center [28, 44] width 53 height 13
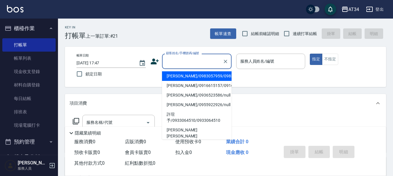
click at [185, 57] on input "顧客姓名/手機號碼/編號" at bounding box center [193, 61] width 56 height 10
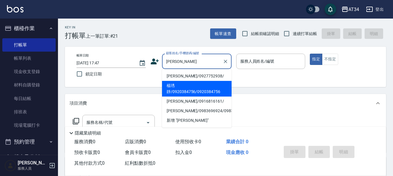
click at [185, 91] on li "楊琇靜/0920384756/0920384756" at bounding box center [197, 86] width 70 height 10
type input "楊琇靜/0920384756/0920384756"
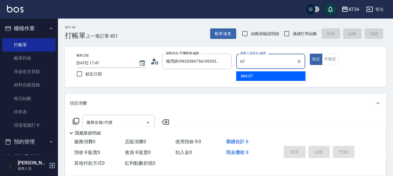
type input "Mei-07"
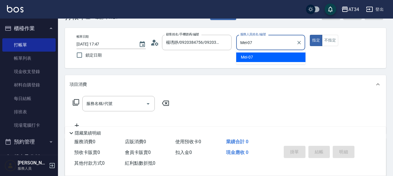
type button "true"
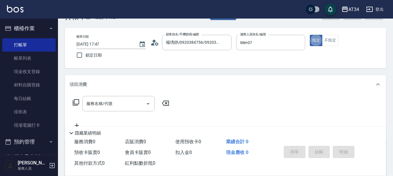
scroll to position [29, 0]
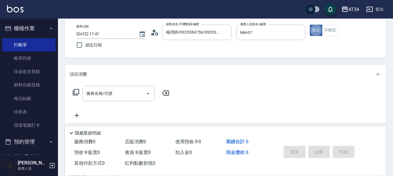
click at [108, 102] on div "服務名稱/代號 服務名稱/代號" at bounding box center [121, 102] width 103 height 33
click at [118, 84] on div "項目消費" at bounding box center [225, 74] width 321 height 19
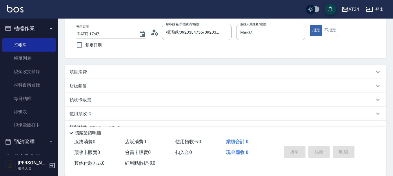
click at [115, 70] on div "項目消費" at bounding box center [222, 72] width 305 height 6
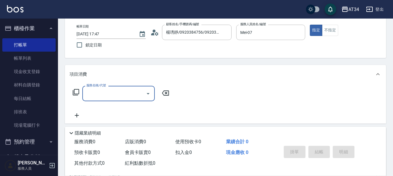
scroll to position [0, 0]
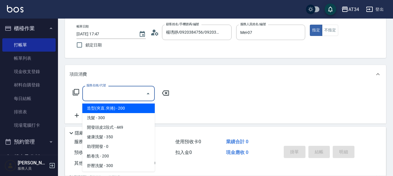
click at [110, 94] on input "服務名稱/代號" at bounding box center [114, 93] width 59 height 10
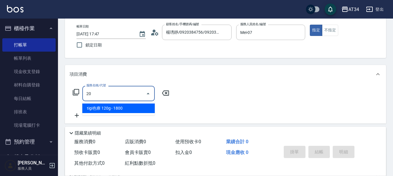
type input "201"
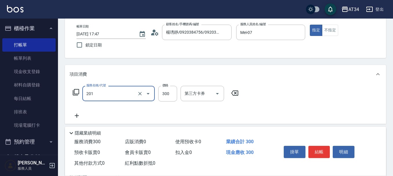
type input "30"
type input "洗髮(201)"
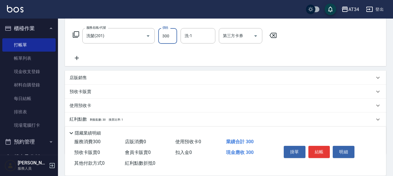
scroll to position [87, 0]
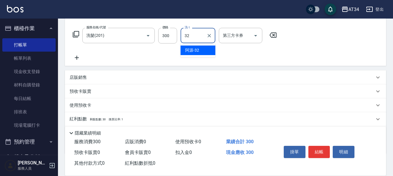
type input "阿源-32"
click at [82, 60] on icon at bounding box center [77, 57] width 15 height 7
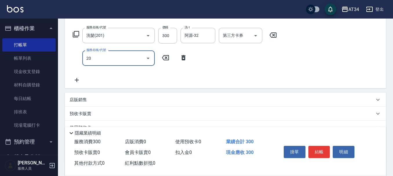
type input "201"
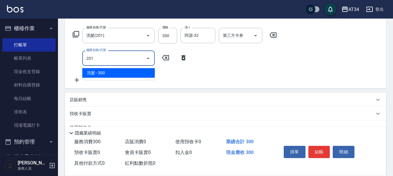
type input "60"
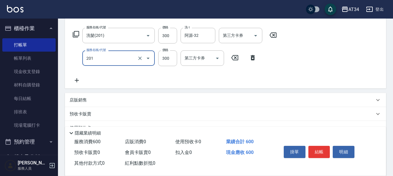
type input "洗髮(201)"
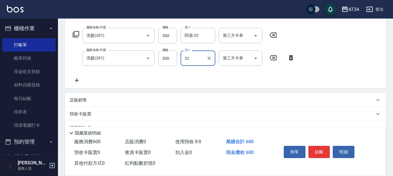
type input "阿源-32"
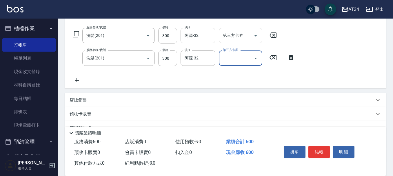
drag, startPoint x: 91, startPoint y: 72, endPoint x: 73, endPoint y: 85, distance: 22.0
click at [89, 72] on div "服務名稱/代號 洗髮(201) 服務名稱/代號 價格 300 價格 洗-1 阿源-32 洗-1 第三方卡券 第三方卡券 服務名稱/代號 洗髮(201) 服務名…" at bounding box center [184, 56] width 229 height 56
click at [72, 86] on div "服務名稱/代號 洗髮(201) 服務名稱/代號 價格 300 價格 洗-1 阿源-32 洗-1 第三方卡券 第三方卡券 服務名稱/代號 洗髮(201) 服務名…" at bounding box center [225, 57] width 321 height 63
click at [77, 82] on icon at bounding box center [77, 80] width 15 height 7
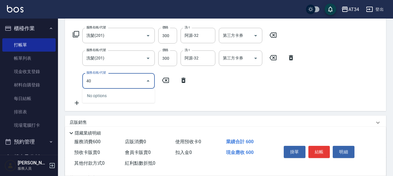
type input "401"
type input "80"
type input "剪髮(401)"
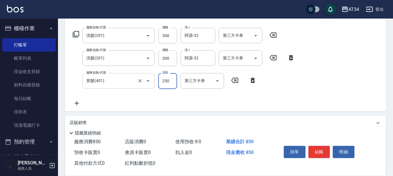
type input "3"
type input "60"
type input "300"
type input "90"
type input "30"
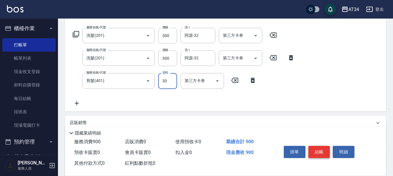
type input "60"
type input "120"
type input "600"
click at [324, 146] on button "結帳" at bounding box center [320, 152] width 22 height 12
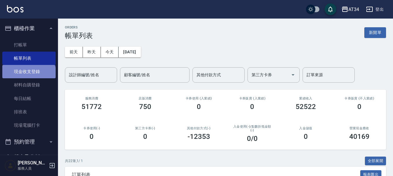
click at [28, 78] on link "現金收支登錄" at bounding box center [28, 71] width 53 height 13
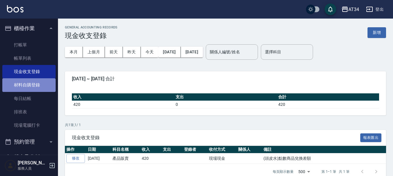
click at [35, 86] on link "材料自購登錄" at bounding box center [28, 84] width 53 height 13
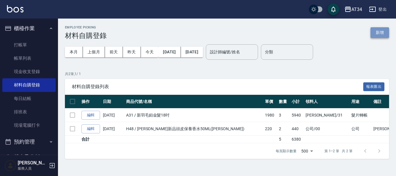
click at [374, 31] on button "新增" at bounding box center [380, 32] width 19 height 11
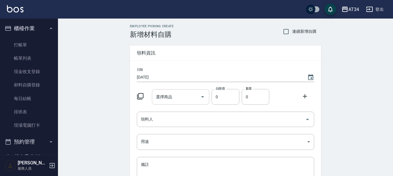
click at [183, 95] on input "選擇商品" at bounding box center [177, 97] width 44 height 10
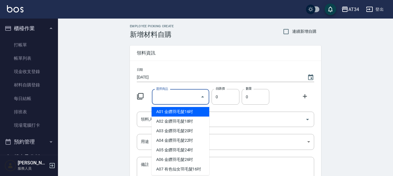
click at [139, 98] on icon at bounding box center [140, 96] width 6 height 6
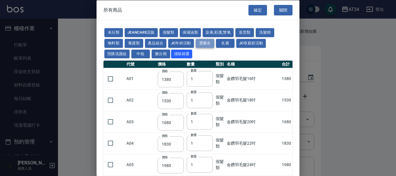
click at [197, 43] on button "燙藥水" at bounding box center [205, 43] width 19 height 9
type input "80"
type input "110"
type input "270"
type input "120"
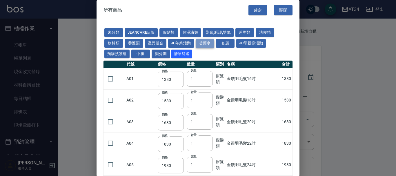
type input "150"
type input "65"
type input "225"
type input "540"
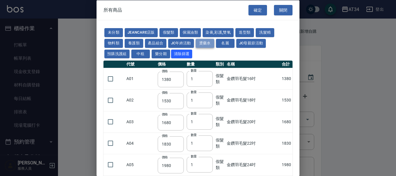
type input "150"
type input "175"
type input "125"
type input "150"
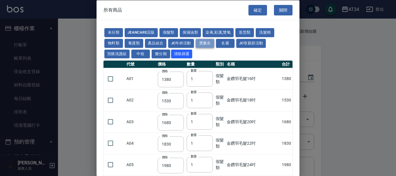
type input "455"
type input "312"
type input "260"
type input "358"
type input "273"
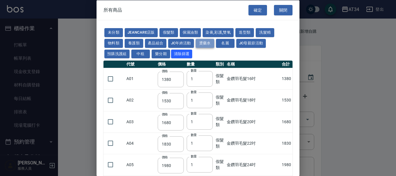
type input "273"
type input "228"
type input "240"
type input "188"
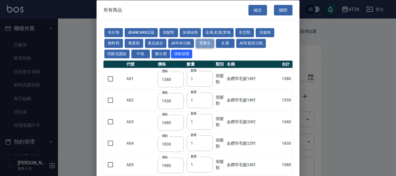
type input "240"
type input "600"
type input "304"
type input "195"
type input "130"
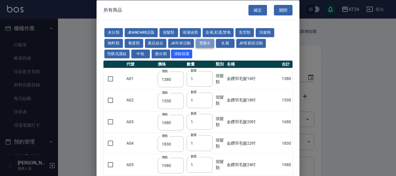
type input "250"
type input "150"
type input "600"
type input "1170"
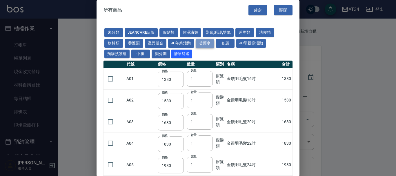
type input "650"
type input "550"
type input "700"
type input "520"
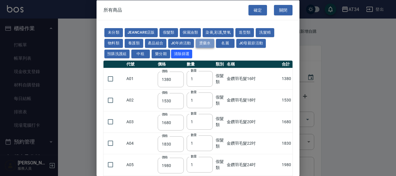
type input "120"
type input "270"
type input "180"
type input "2660"
type input "245"
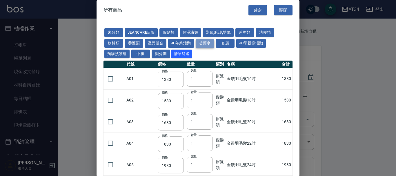
type input "175"
type input "315"
type input "2030"
type input "420"
type input "1820"
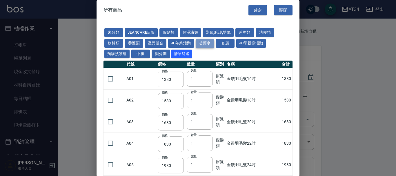
type input "693"
type input "1120"
type input "693"
type input "1120"
type input "242"
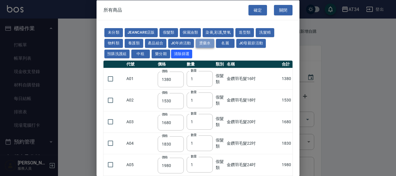
type input "875"
type input "175"
type input "420"
type input "805"
type input "263"
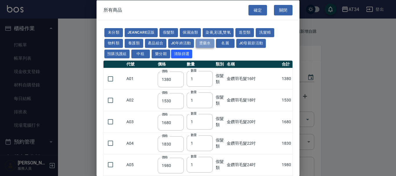
type input "263"
type input "375"
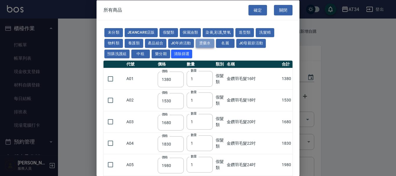
type input "225"
type input "375"
type input "300"
type input "263"
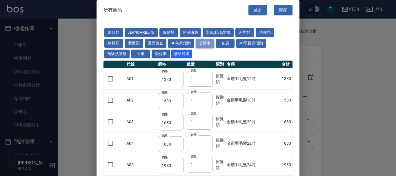
type input "488"
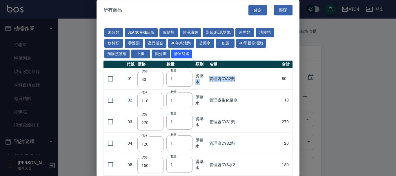
drag, startPoint x: 256, startPoint y: 83, endPoint x: 208, endPoint y: 82, distance: 47.6
click at [208, 82] on tr "I01 價格 80 價格 數量 1 數量 燙藥水 管理處CYA2劑 80" at bounding box center [198, 78] width 189 height 21
click at [262, 92] on td "管理處生化藥水" at bounding box center [244, 99] width 74 height 21
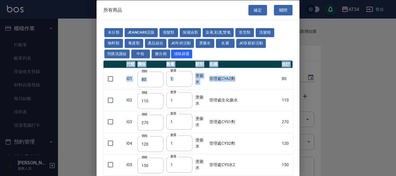
drag, startPoint x: 270, startPoint y: 82, endPoint x: 292, endPoint y: 78, distance: 21.9
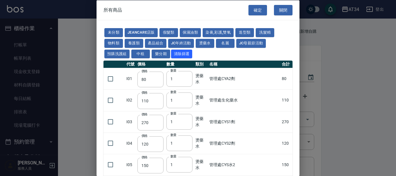
click at [252, 67] on th "名稱" at bounding box center [244, 65] width 74 height 8
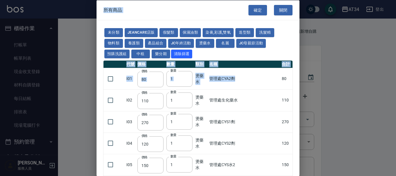
drag, startPoint x: 264, startPoint y: 79, endPoint x: 300, endPoint y: 79, distance: 35.7
click at [300, 79] on div "所有商品 確定 關閉 未分類 JeanCare店販 假髮類 保濕油類 染膏,彩護,雙氧 造型類 洗髮精 物料類 養護類 產品組合 JC年終活動 燙藥水 名麗 …" at bounding box center [198, 88] width 396 height 176
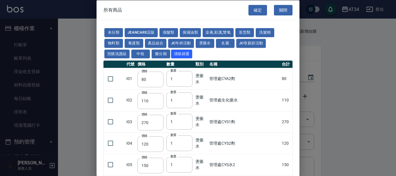
click at [247, 96] on td "管理處生化藥水" at bounding box center [244, 99] width 74 height 21
drag, startPoint x: 249, startPoint y: 82, endPoint x: 285, endPoint y: 82, distance: 36.0
click at [285, 82] on tr "I01 價格 80 價格 數量 1 數量 燙藥水 管理處CYA2劑 80" at bounding box center [198, 78] width 189 height 21
click at [229, 87] on td "管理處CYA2劑" at bounding box center [244, 78] width 74 height 21
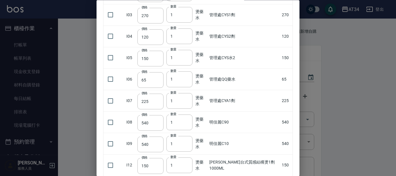
scroll to position [116, 0]
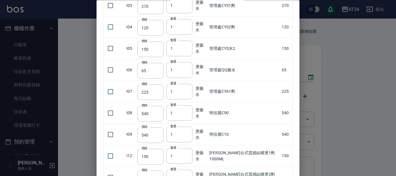
click at [268, 53] on td "管理處CYS水2" at bounding box center [244, 48] width 74 height 21
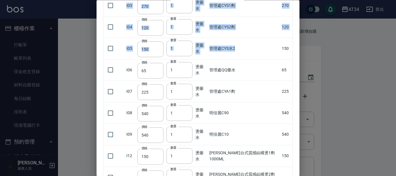
drag, startPoint x: 268, startPoint y: 53, endPoint x: 329, endPoint y: 53, distance: 61.2
click at [329, 53] on div "所有商品 確定 關閉 未分類 JeanCare店販 假髮類 保濕油類 染膏,彩護,雙氧 造型類 洗髮精 物料類 養護類 產品組合 JC年終活動 燙藥水 名麗 …" at bounding box center [198, 88] width 396 height 176
click at [269, 46] on td "管理處CYS水2" at bounding box center [244, 48] width 74 height 21
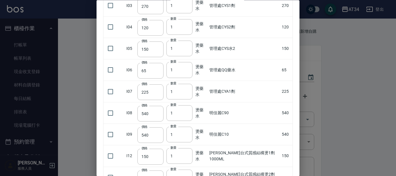
drag, startPoint x: 269, startPoint y: 46, endPoint x: 238, endPoint y: 45, distance: 31.3
click at [238, 52] on td "管理處CYS水2" at bounding box center [244, 48] width 74 height 21
drag, startPoint x: 233, startPoint y: 26, endPoint x: 271, endPoint y: 48, distance: 43.9
click at [271, 48] on td "管理處CYS水2" at bounding box center [244, 48] width 74 height 21
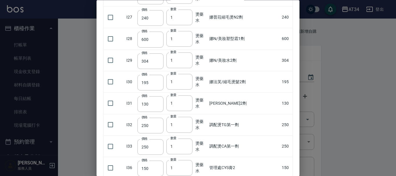
scroll to position [609, 0]
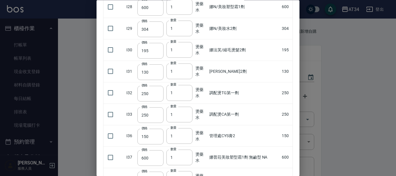
click at [344, 77] on div at bounding box center [198, 88] width 396 height 176
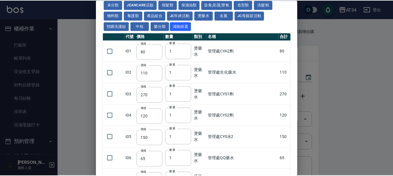
scroll to position [0, 0]
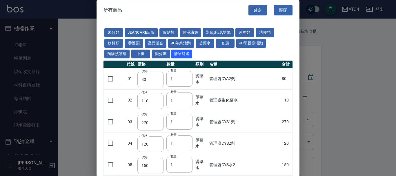
click at [273, 17] on div "確定 關閉" at bounding box center [274, 10] width 51 height 20
click at [281, 6] on button "關閉" at bounding box center [283, 10] width 19 height 11
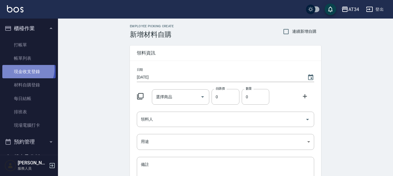
click at [26, 69] on link "現金收支登錄" at bounding box center [28, 71] width 53 height 13
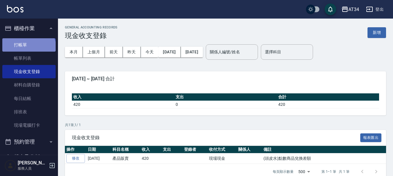
click at [28, 49] on link "打帳單" at bounding box center [28, 44] width 53 height 13
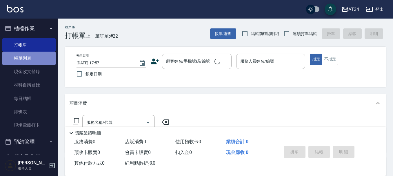
click at [35, 60] on link "帳單列表" at bounding box center [28, 58] width 53 height 13
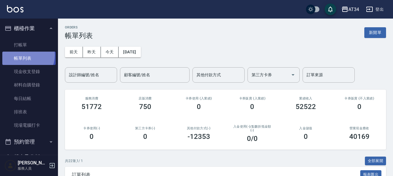
click at [23, 55] on link "帳單列表" at bounding box center [28, 58] width 53 height 13
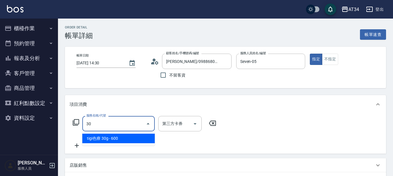
type input "301"
type input "150"
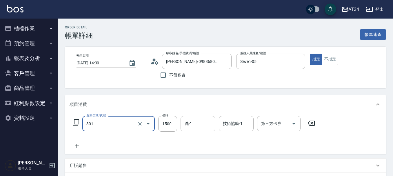
type input "燙髮(301)"
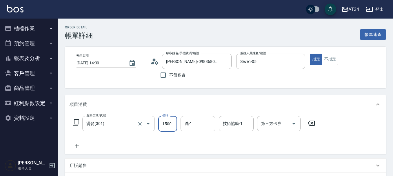
type input "0"
type input "230"
type input "2300"
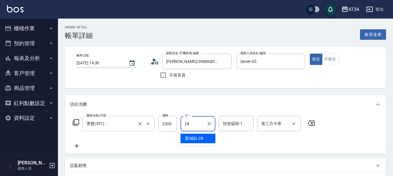
type input "[PERSON_NAME]-28"
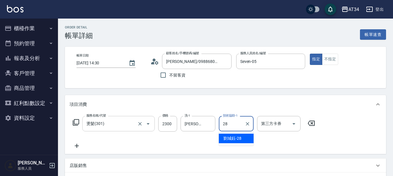
type input "[PERSON_NAME]-28"
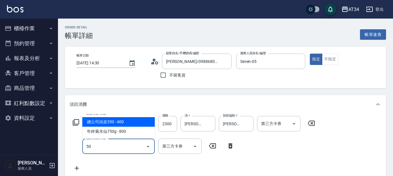
type input "503"
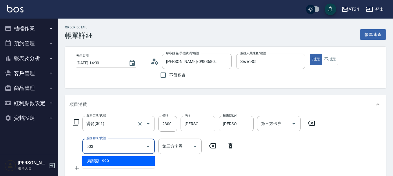
type input "320"
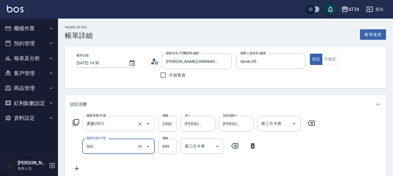
type input "局部髮(503)"
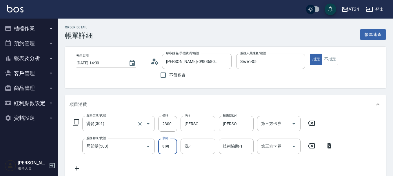
type input "230"
type input "16"
type input "240"
type input "160"
type input "390"
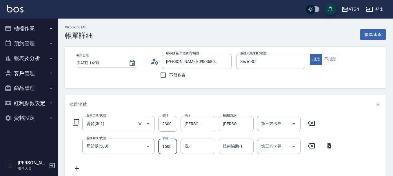
type input "1600"
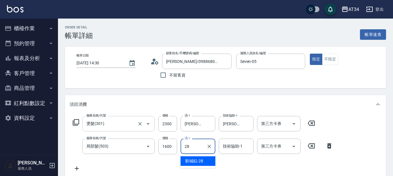
type input "[PERSON_NAME]-28"
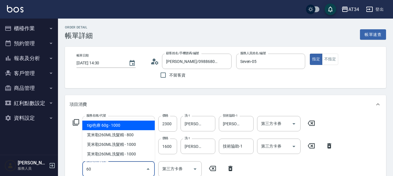
type input "601"
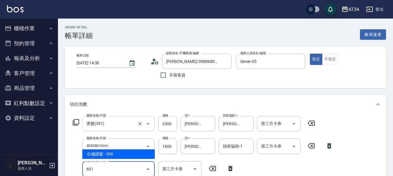
type input "420"
type input "自備護髮(601)"
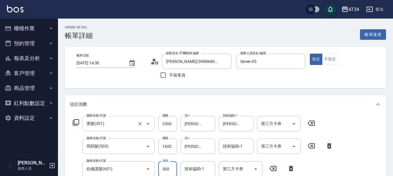
scroll to position [1, 0]
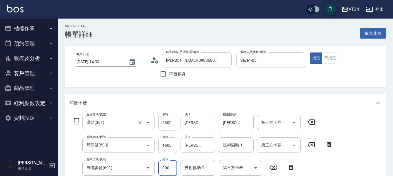
type input "5"
type input "390"
type input "500"
type input "440"
type input "500"
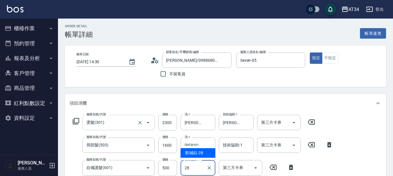
type input "劉城鈺-28"
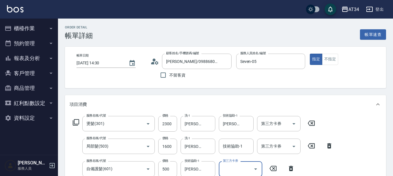
scroll to position [29, 0]
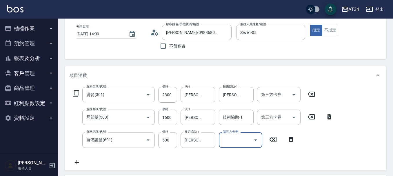
click at [171, 118] on input "1600" at bounding box center [167, 118] width 19 height 16
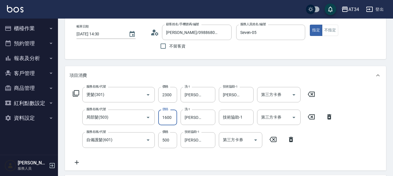
type input "1"
type input "280"
type input "170"
type input "450"
type input "1700"
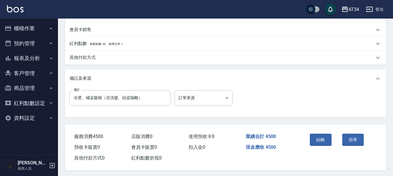
scroll to position [227, 0]
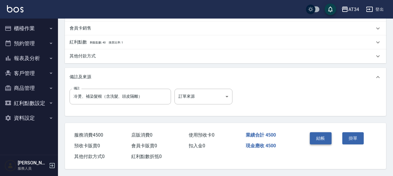
click at [317, 134] on button "結帳" at bounding box center [321, 138] width 22 height 12
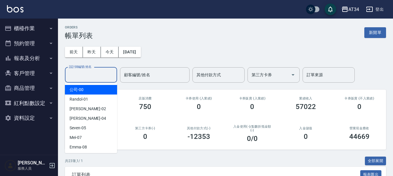
click at [80, 75] on input "設計師編號/姓名" at bounding box center [91, 75] width 47 height 10
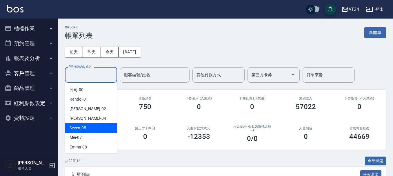
click at [85, 129] on span "Seven -05" at bounding box center [78, 128] width 17 height 6
type input "Seven-05"
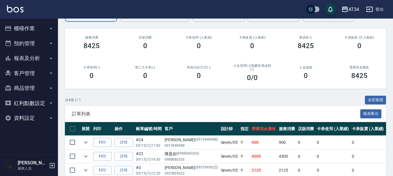
scroll to position [45, 0]
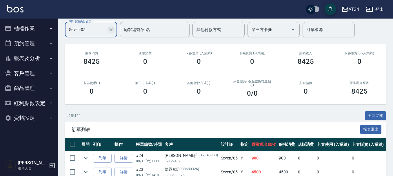
click at [111, 30] on icon "Clear" at bounding box center [111, 30] width 6 height 6
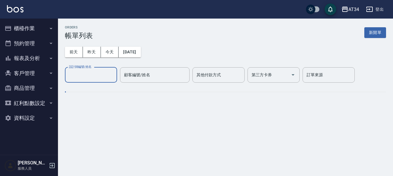
scroll to position [0, 0]
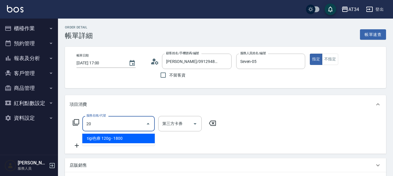
type input "201"
type input "30"
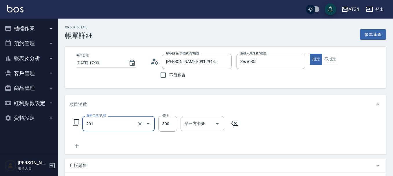
type input "洗髮(201)"
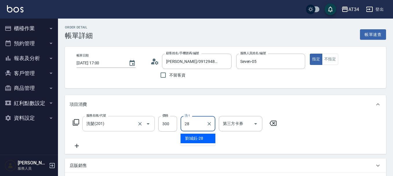
type input "[PERSON_NAME]-28"
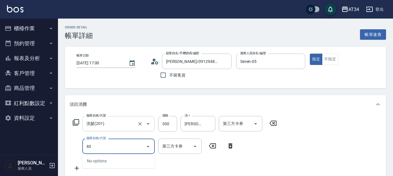
type input "401"
type input "50"
type input "剪髮(401)"
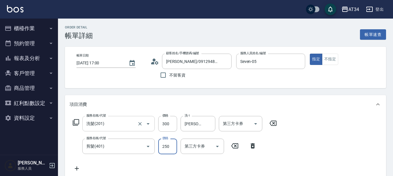
type input "30"
type input "60"
type input "90"
type input "600"
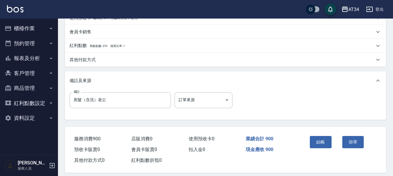
scroll to position [205, 0]
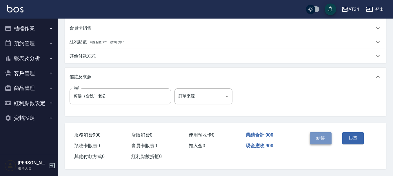
click at [323, 138] on button "結帳" at bounding box center [321, 138] width 22 height 12
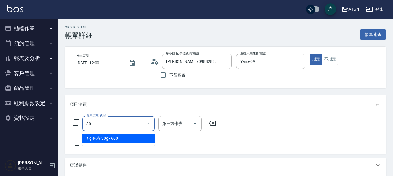
type input "301"
type input "150"
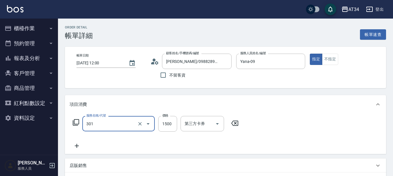
type input "燙髮(301)"
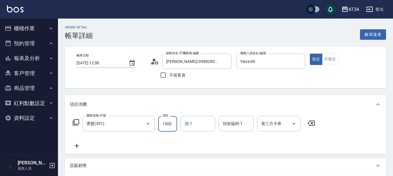
type input "2"
type input "0"
type input "200"
type input "2000"
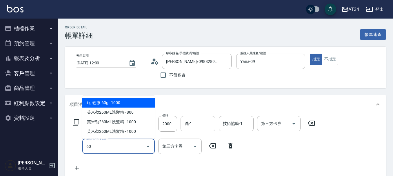
type input "606"
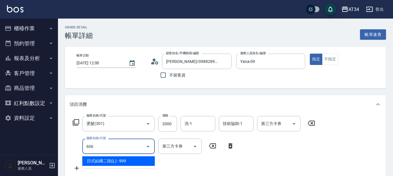
type input "290"
type input "日式結構二段(L)(606)"
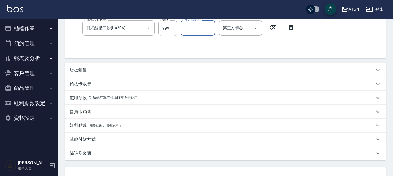
scroll to position [87, 0]
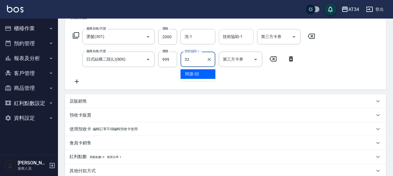
type input "阿源-32"
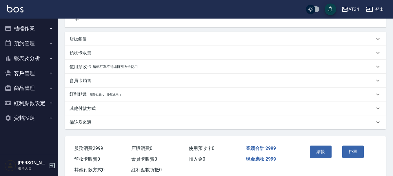
scroll to position [165, 0]
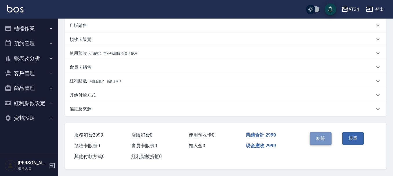
click at [323, 142] on button "結帳" at bounding box center [321, 138] width 22 height 12
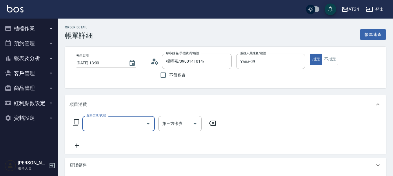
scroll to position [29, 0]
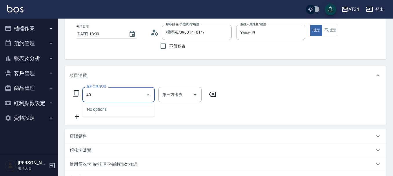
type input "401"
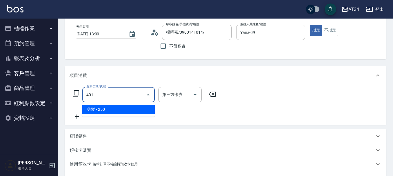
type input "20"
type input "剪髮(401)"
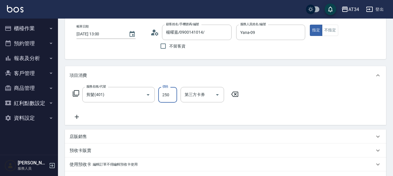
type input "0"
type input "299"
type input "20"
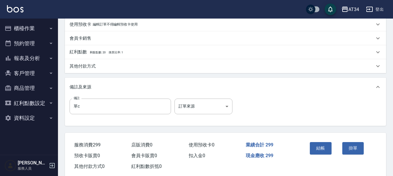
scroll to position [182, 0]
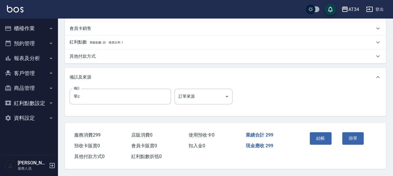
type input "299"
click at [322, 126] on div "結帳 掛單" at bounding box center [340, 142] width 79 height 39
click at [323, 136] on button "結帳" at bounding box center [321, 138] width 22 height 12
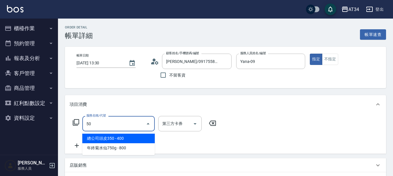
type input "501"
type input "100"
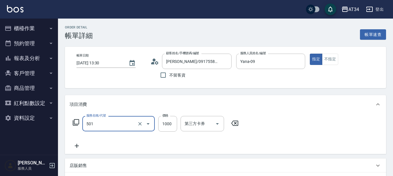
type input "染髮(501)"
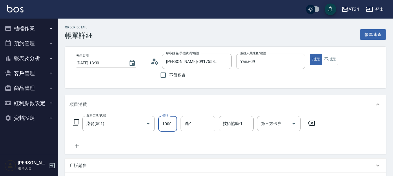
type input "2"
type input "0"
type input "250"
type input "2500"
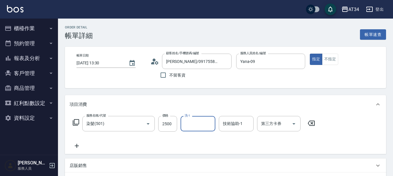
type input "2"
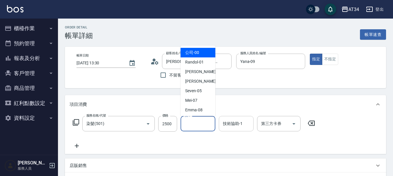
click at [234, 127] on input "技術協助-1" at bounding box center [237, 124] width 30 height 10
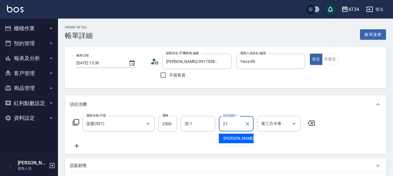
type input "annie-27"
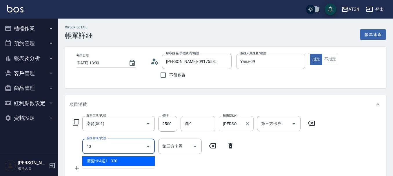
type input "401"
type input "270"
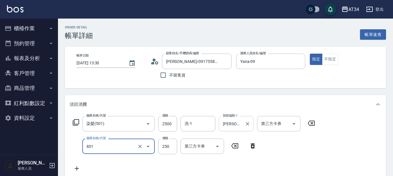
type input "剪髮(401)"
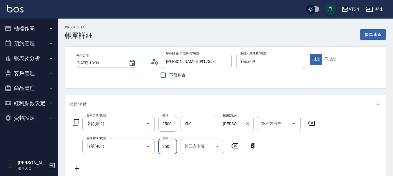
type input "250"
type input "299"
type input "270"
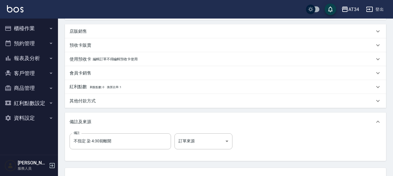
scroll to position [174, 0]
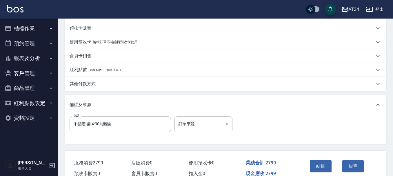
type input "299"
click at [334, 165] on div "結帳" at bounding box center [324, 170] width 32 height 25
click at [319, 165] on button "結帳" at bounding box center [321, 166] width 22 height 12
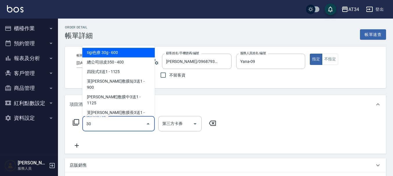
type input "301"
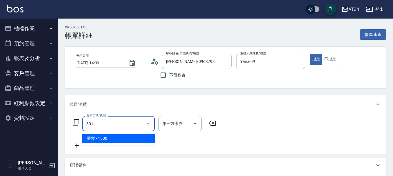
type input "150"
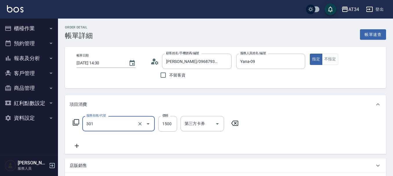
type input "燙髮(301)"
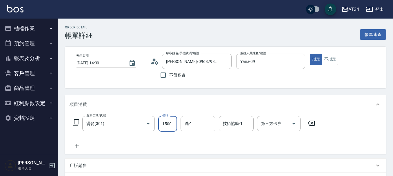
type input "2"
type input "0"
type input "25"
type input "20"
type input "2500"
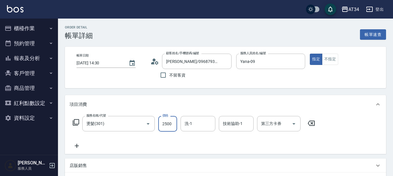
type input "250"
type input "2500"
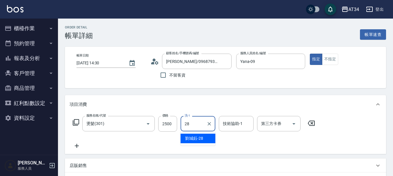
type input "2"
type input "阿源-32"
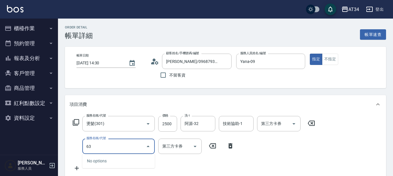
type input "630"
type input "500"
type input "京喚羽護髮中(630)"
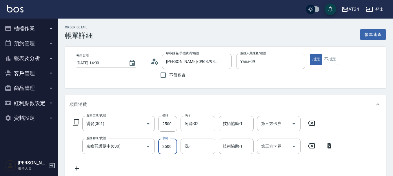
type input "2"
type input "250"
type input "25"
type input "270"
type input "255"
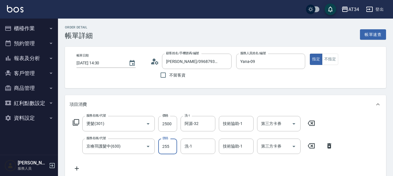
type input "500"
type input "2550"
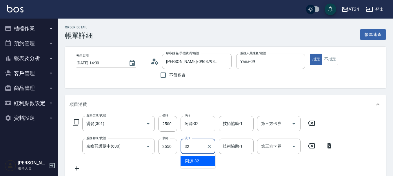
type input "阿源-32"
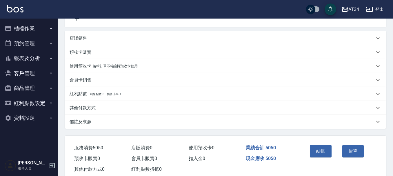
scroll to position [165, 0]
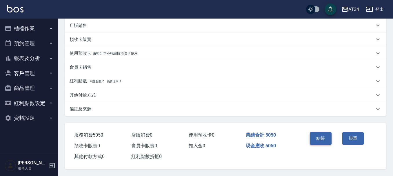
click at [326, 134] on button "結帳" at bounding box center [321, 138] width 22 height 12
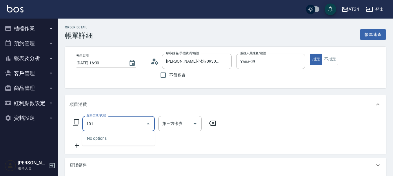
type input "1011"
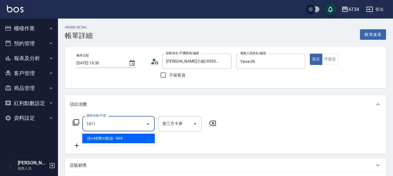
type input "90"
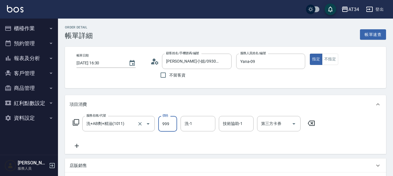
click at [99, 117] on label "服務名稱/代號" at bounding box center [95, 115] width 19 height 4
click at [99, 119] on input "洗+AB劑+精油(1011)" at bounding box center [110, 124] width 51 height 10
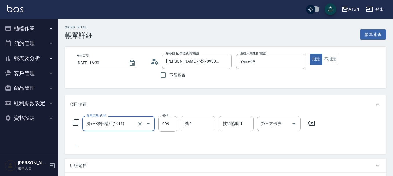
type input "1"
type input "0"
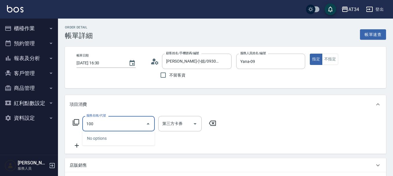
type input "1001"
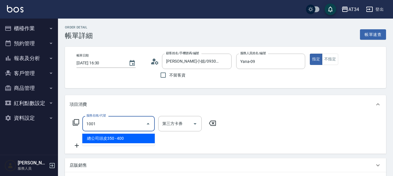
type input "40"
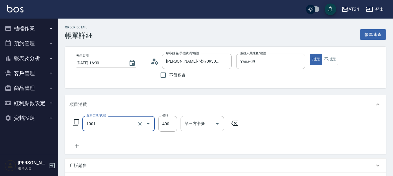
type input "總公司頭皮350(1001)"
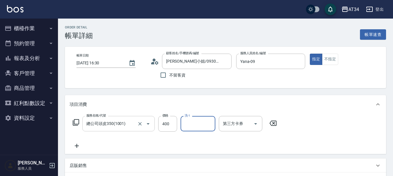
type input "2"
type input "阿源-32"
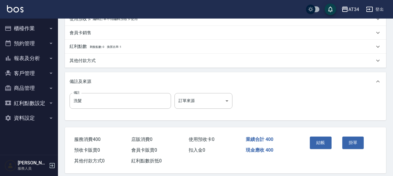
scroll to position [182, 0]
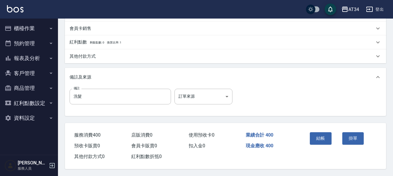
click at [330, 130] on div "結帳" at bounding box center [324, 142] width 32 height 25
click at [329, 135] on button "結帳" at bounding box center [321, 138] width 22 height 12
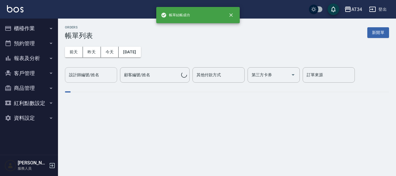
click at [86, 77] on div "設計師編號/姓名 設計師編號/姓名" at bounding box center [91, 74] width 52 height 15
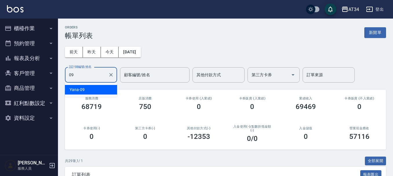
type input "Yana-09"
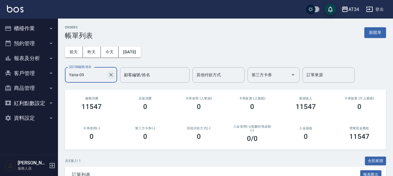
click at [111, 78] on button "Clear" at bounding box center [111, 75] width 8 height 8
click at [46, 35] on button "櫃檯作業" at bounding box center [28, 28] width 53 height 15
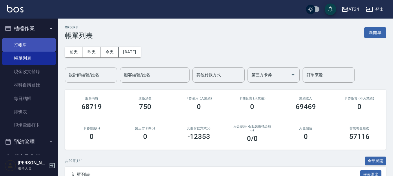
click at [39, 39] on link "打帳單" at bounding box center [28, 44] width 53 height 13
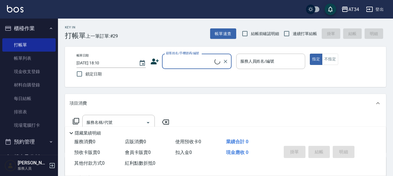
click at [171, 53] on label "顧客姓名/手機號碼/編號" at bounding box center [182, 53] width 33 height 4
click at [171, 56] on input "顧客姓名/手機號碼/編號" at bounding box center [190, 61] width 50 height 10
click at [205, 76] on li "陳玫臻/0929526977/0929526977" at bounding box center [197, 76] width 70 height 10
type input "陳玫臻/0929526977/0929526977"
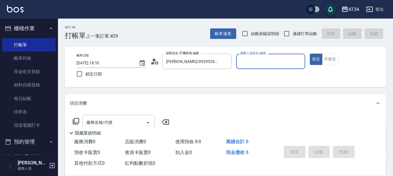
type input "Mei-07"
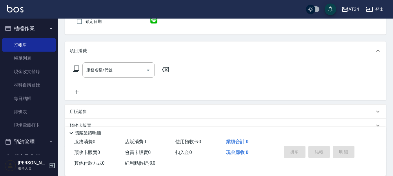
scroll to position [58, 0]
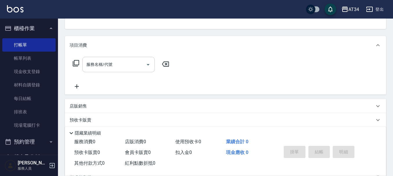
click at [120, 69] on input "服務名稱/代號" at bounding box center [114, 64] width 59 height 10
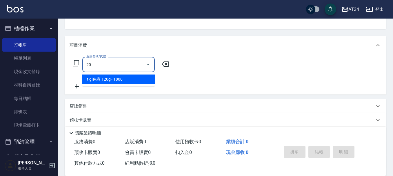
type input "201"
type input "30"
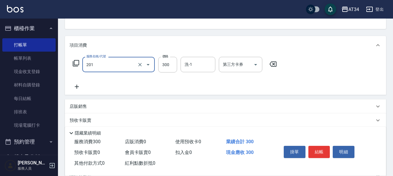
type input "洗髮(201)"
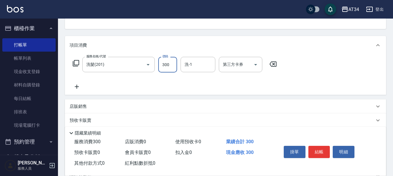
type input "3"
type input "0"
type input "300"
type input "30"
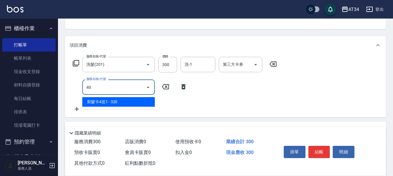
type input "401"
type input "50"
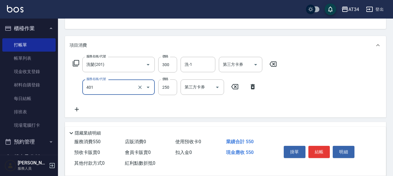
type input "剪髮(401)"
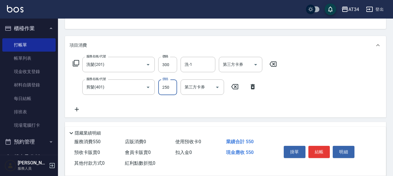
type input "3"
type input "30"
type input "300"
type input "60"
type input "300"
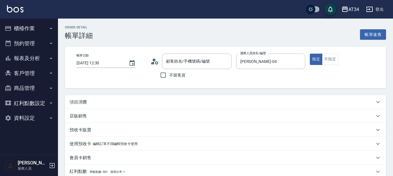
type input "[PERSON_NAME]/0916615157/0916615157"
click at [125, 104] on div "項目消費" at bounding box center [222, 102] width 305 height 6
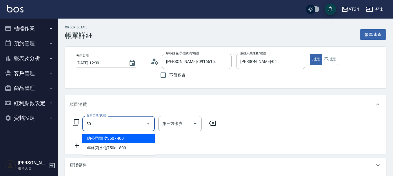
type input "503"
type input "90"
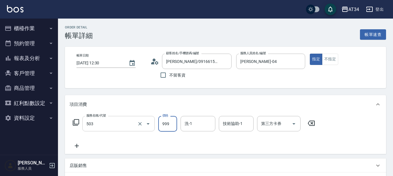
type input "局部髮(503)"
type input "0"
type input "160"
type input "1600"
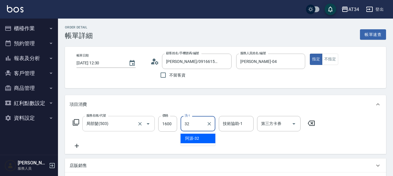
type input "阿源-32"
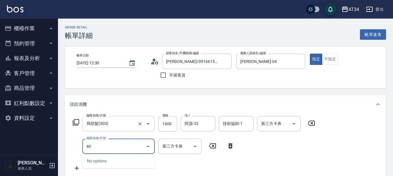
type input "401"
type input "180"
type input "剪髮(401)"
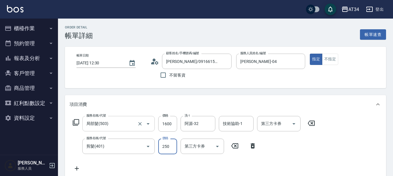
type input "4"
type input "160"
type input "40"
type input "200"
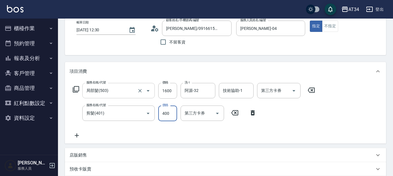
scroll to position [87, 0]
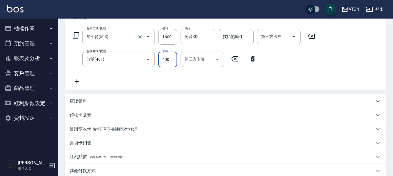
type input "400"
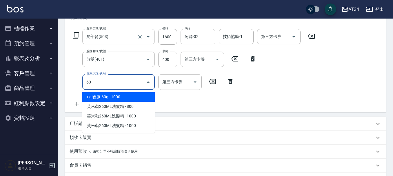
type input "601"
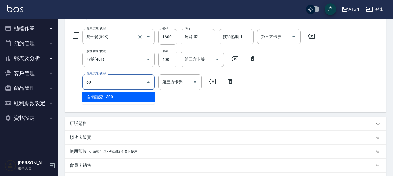
type input "230"
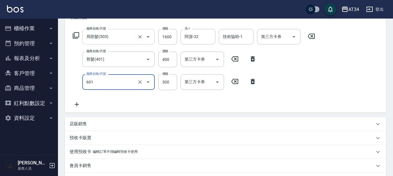
type input "自備護髮(601)"
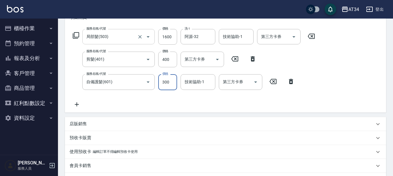
type input "5"
type input "200"
type input "50"
type input "250"
type input "500"
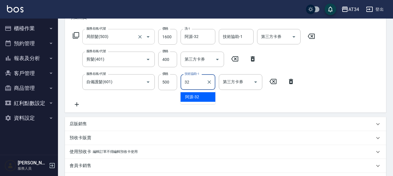
type input "阿源-32"
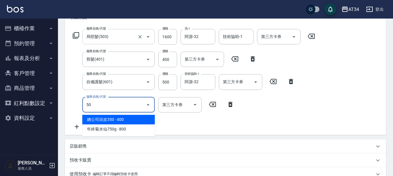
type input "502"
type input "300"
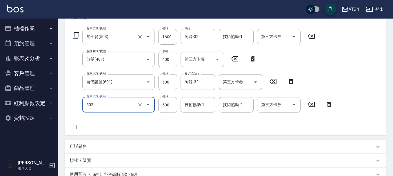
type input "漂髮(502)"
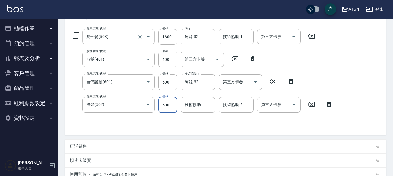
type input "8"
type input "250"
type input "80"
type input "330"
type input "800"
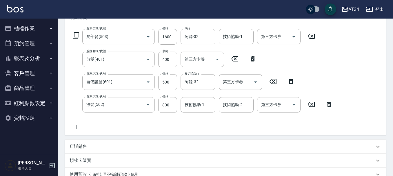
click at [80, 127] on icon at bounding box center [77, 127] width 15 height 7
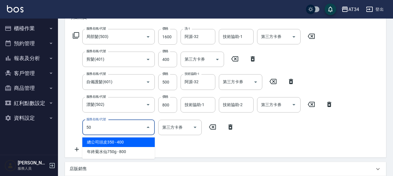
type input "501"
type input "430"
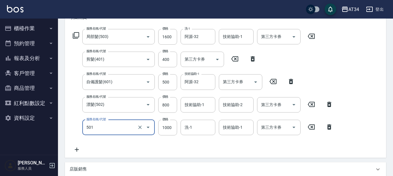
type input "染髮(501)"
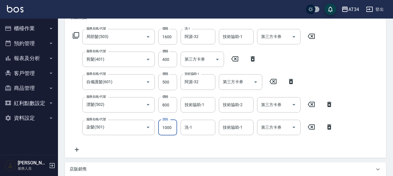
type input "9"
type input "330"
type input "999"
type input "420"
type input "999"
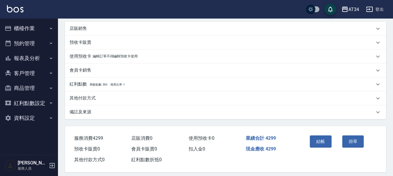
scroll to position [234, 0]
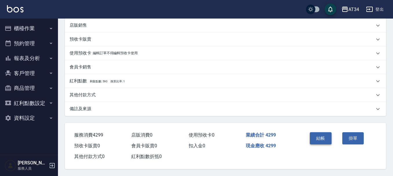
click at [325, 135] on button "結帳" at bounding box center [321, 138] width 22 height 12
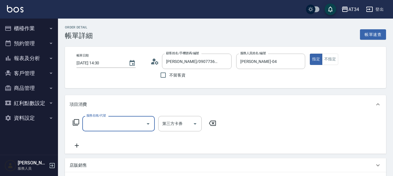
click at [104, 124] on input "服務名稱/代號" at bounding box center [114, 124] width 59 height 10
type input "401"
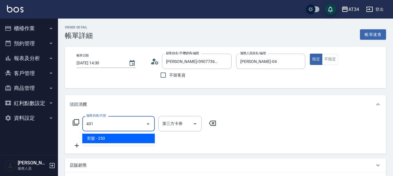
type input "20"
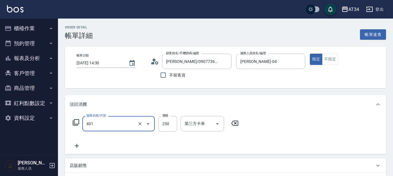
type input "剪髮(401)"
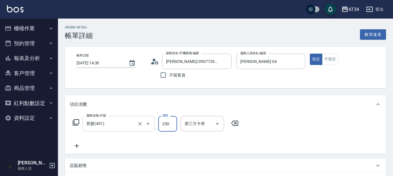
type input "4"
type input "0"
type input "400"
type input "40"
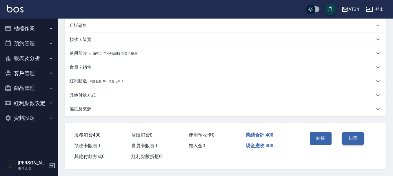
scroll to position [143, 0]
type input "400"
click at [327, 134] on button "結帳" at bounding box center [321, 138] width 22 height 12
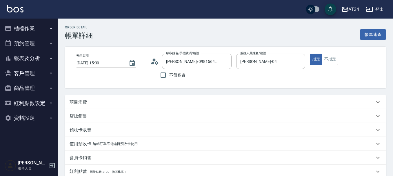
click at [95, 102] on div "項目消費" at bounding box center [222, 102] width 305 height 6
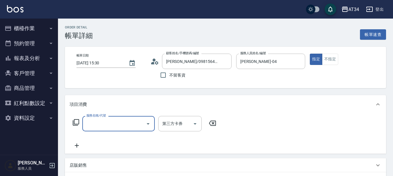
click at [100, 128] on input "服務名稱/代號" at bounding box center [114, 124] width 59 height 10
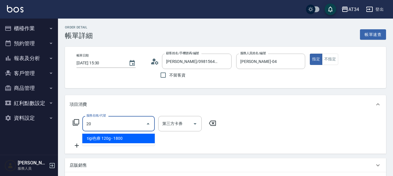
type input "201"
type input "30"
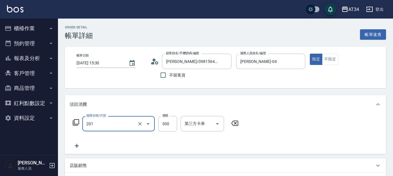
type input "洗髮(201)"
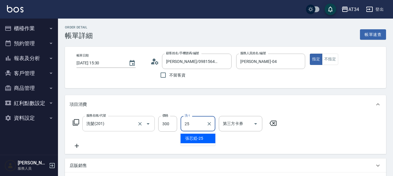
type input "張芯婭-25"
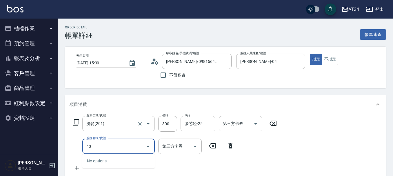
type input "401"
type input "50"
type input "剪髮(401)"
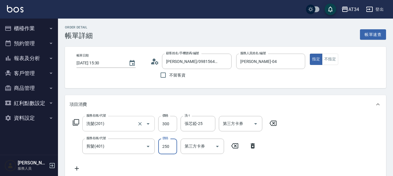
type input "30"
type input "22"
type input "50"
type input "220"
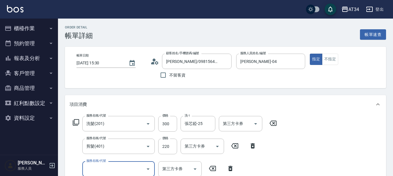
scroll to position [29, 0]
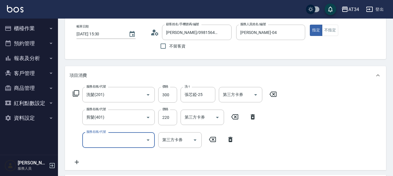
click at [117, 139] on input "服務名稱/代號" at bounding box center [114, 140] width 59 height 10
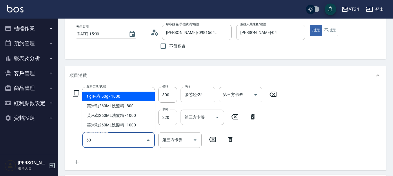
type input "605"
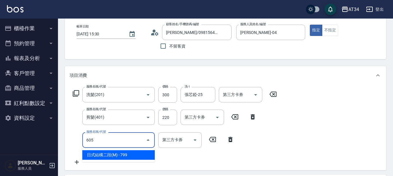
type input "130"
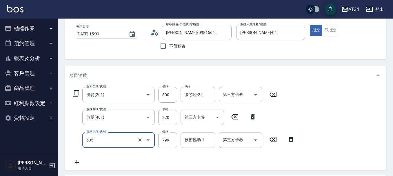
type input "日式結構二段(M)(605)"
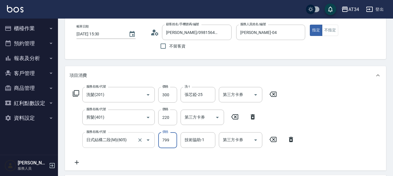
type input "9"
type input "60"
type input "999"
type input "150"
type input "999"
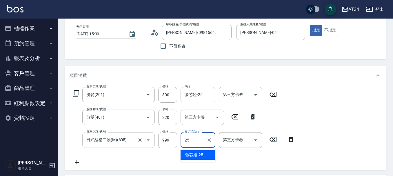
type input "張芯婭-25"
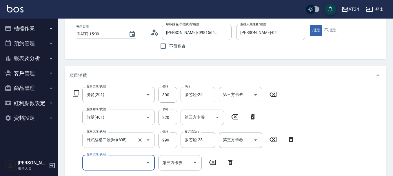
scroll to position [58, 0]
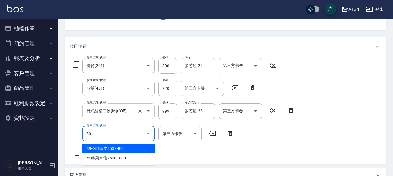
type input "503"
type input "250"
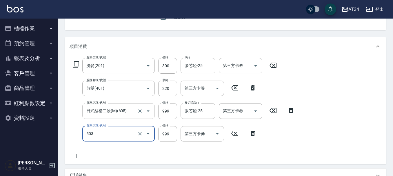
type input "局部髮(503)"
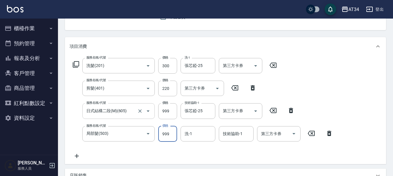
type input "1"
type input "150"
type input "160"
type input "310"
type input "1600"
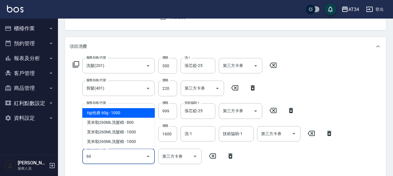
type input "602"
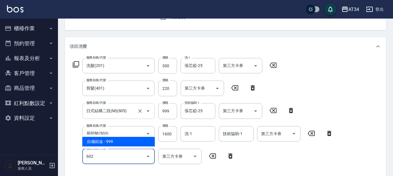
type input "410"
type input "自備鉑金(602)"
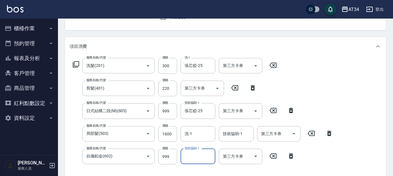
scroll to position [87, 0]
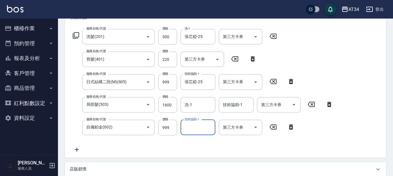
click at [272, 127] on icon at bounding box center [273, 127] width 15 height 7
type input "310"
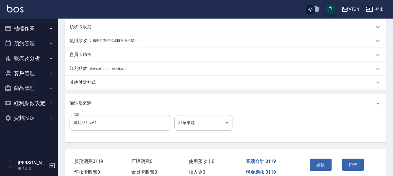
scroll to position [214, 0]
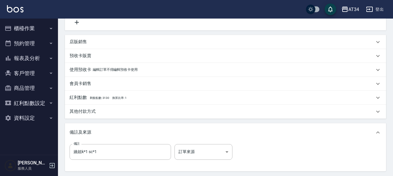
click at [88, 41] on div "店販銷售" at bounding box center [222, 42] width 305 height 6
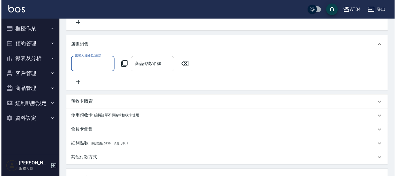
scroll to position [0, 0]
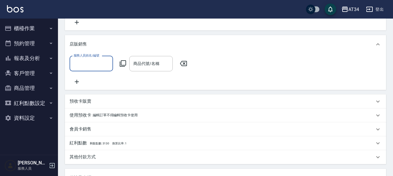
click at [83, 65] on input "服務人員姓名/編號" at bounding box center [91, 64] width 38 height 10
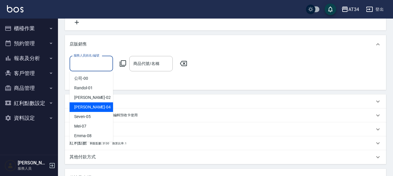
click at [88, 106] on div "Gina -04" at bounding box center [92, 107] width 44 height 10
type input "Gina-04"
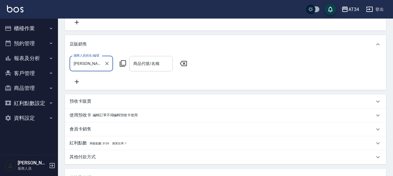
click at [139, 65] on div "商品代號/名稱 商品代號/名稱" at bounding box center [151, 63] width 44 height 15
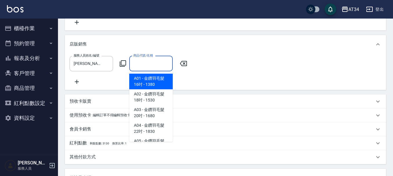
click at [121, 65] on icon at bounding box center [123, 63] width 6 height 6
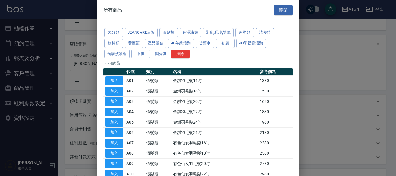
click at [264, 32] on button "洗髮精" at bounding box center [265, 32] width 19 height 9
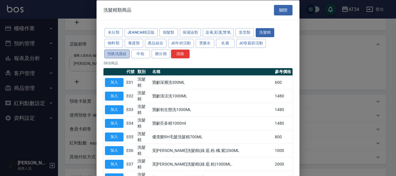
click at [114, 54] on button "預購洗護組" at bounding box center [116, 53] width 25 height 9
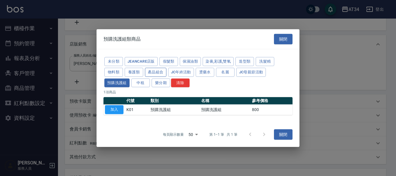
click at [164, 73] on button "產品組合" at bounding box center [155, 72] width 21 height 9
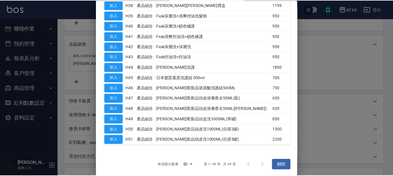
scroll to position [440, 0]
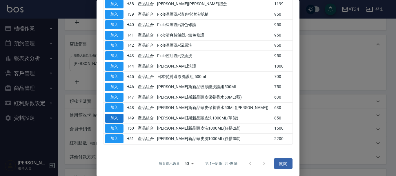
click at [116, 118] on button "加入" at bounding box center [114, 118] width 19 height 9
type input "喬娜斯新品頭皮洗1000ML(單罐)"
type input "390"
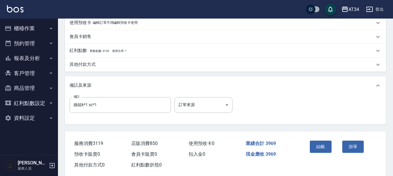
scroll to position [322, 0]
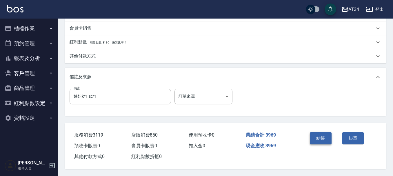
click at [320, 136] on button "結帳" at bounding box center [321, 138] width 22 height 12
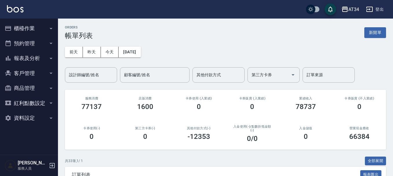
click at [24, 24] on button "櫃檯作業" at bounding box center [28, 28] width 53 height 15
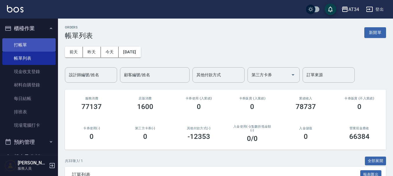
click at [27, 48] on link "打帳單" at bounding box center [28, 44] width 53 height 13
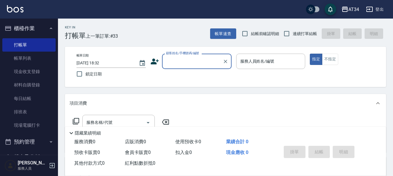
click at [152, 64] on icon at bounding box center [155, 62] width 8 height 6
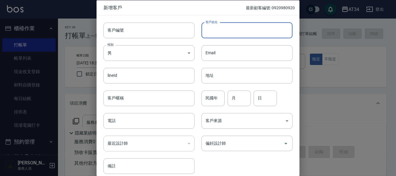
click at [241, 26] on input "客戶姓名" at bounding box center [247, 30] width 91 height 16
type input "5"
type input "ㄔ"
type input "莊"
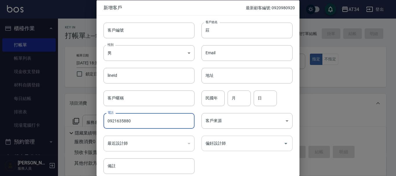
type input "0921635880"
click at [253, 145] on input "偏好設計師" at bounding box center [242, 143] width 77 height 10
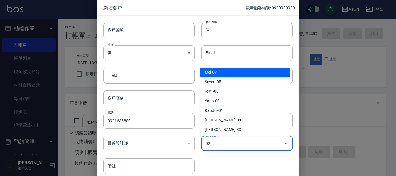
type input "[PERSON_NAME]"
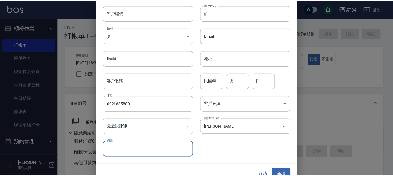
scroll to position [25, 0]
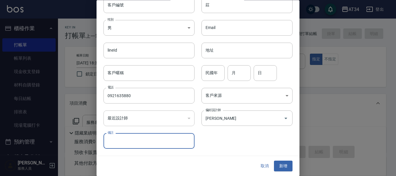
click at [290, 169] on div "取消 新增" at bounding box center [198, 166] width 203 height 20
click at [288, 164] on button "新增" at bounding box center [283, 166] width 19 height 11
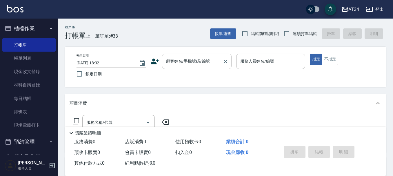
click at [193, 62] on div "顧客姓名/手機號碼/編號 顧客姓名/手機號碼/編號" at bounding box center [197, 61] width 70 height 15
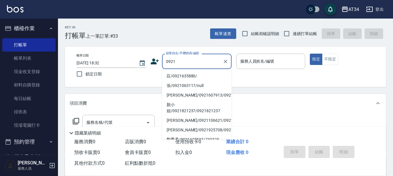
click at [195, 75] on li "莊/0921635880/" at bounding box center [197, 76] width 70 height 10
type input "莊/0921635880/"
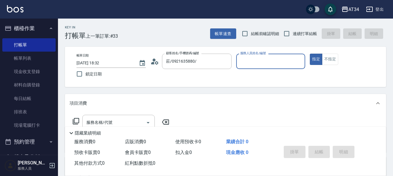
type input "Wendy-02"
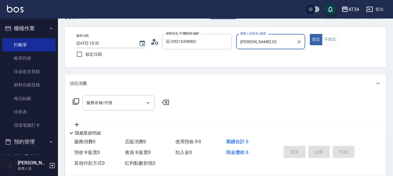
scroll to position [29, 0]
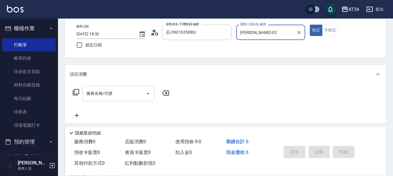
click at [105, 88] on div "服務名稱/代號" at bounding box center [118, 93] width 73 height 15
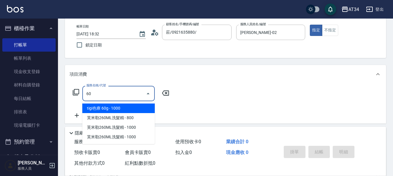
type input "602"
type input "90"
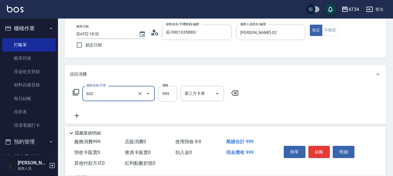
type input "自備鉑金(602)"
type input "2"
type input "0"
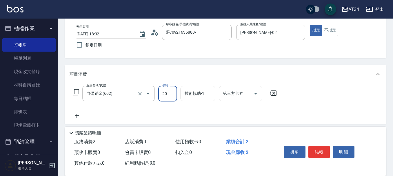
type input "200"
type input "20"
type input "2000"
type input "200"
type input "2000"
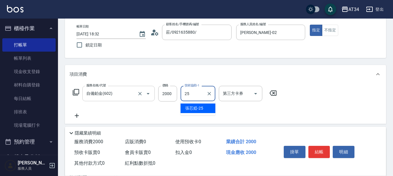
type input "張芯婭-25"
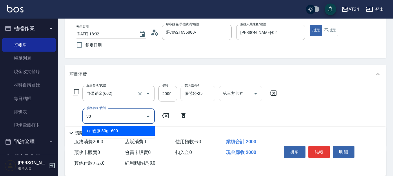
type input "301"
type input "350"
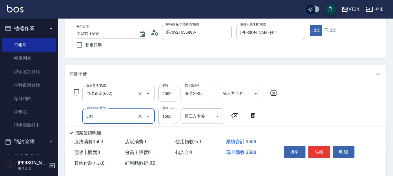
type input "燙髮(301)"
type input "2"
type input "200"
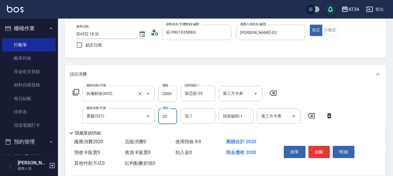
type input "200"
type input "400"
type input "2000"
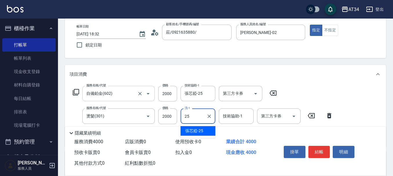
type input "張芯婭-25"
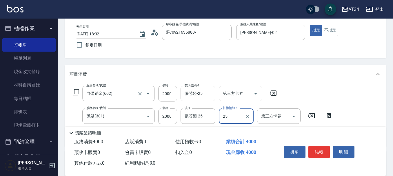
type input "張芯婭-25"
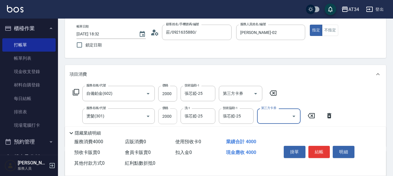
click at [177, 111] on input "2000" at bounding box center [167, 117] width 19 height 16
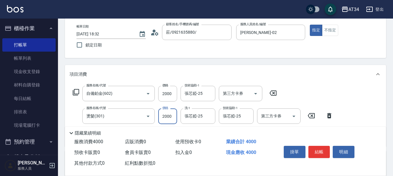
type input "1"
type input "200"
type input "180"
type input "210"
type input "1800"
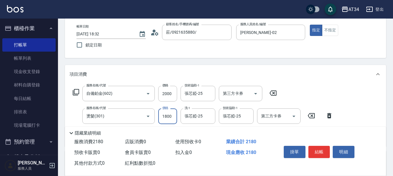
type input "380"
type input "1800"
click at [170, 102] on input "2000" at bounding box center [167, 94] width 19 height 16
type input "1"
type input "180"
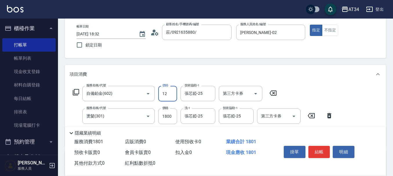
type input "120"
type input "190"
type input "1200"
type input "300"
type input "0"
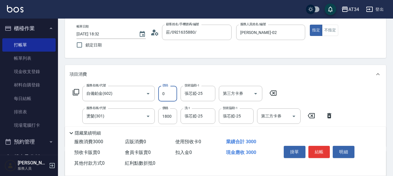
type input "180"
type input "552"
type input "230"
type input "55"
type input "180"
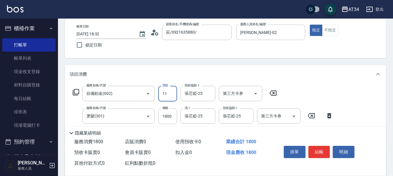
type input "112"
type input "290"
type input "1120"
type input "1300"
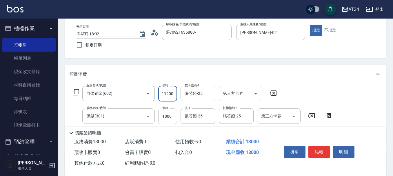
type input "11200"
click at [162, 122] on input "1800" at bounding box center [167, 117] width 19 height 16
type input "2"
type input "1120"
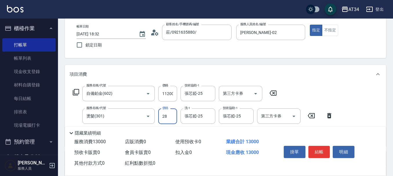
type input "280"
type input "1140"
type input "2800"
type input "1400"
type input "2800"
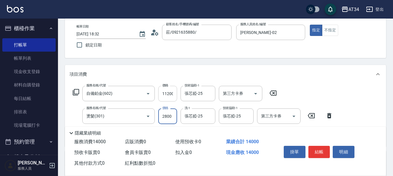
click at [165, 92] on input "11200" at bounding box center [167, 94] width 19 height 16
type input "1"
type input "280"
type input "120"
type input "400"
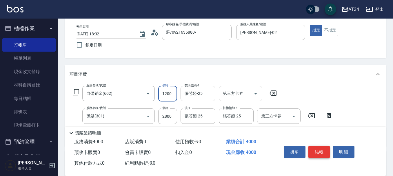
type input "1200"
click at [312, 151] on button "結帳" at bounding box center [320, 152] width 22 height 12
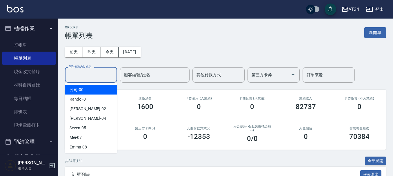
click at [86, 78] on input "設計師編號/姓名" at bounding box center [91, 75] width 47 height 10
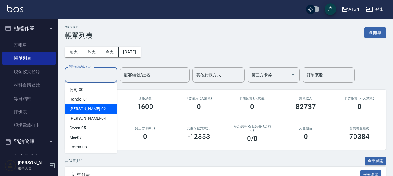
click at [82, 104] on div "Wendy -02" at bounding box center [91, 109] width 52 height 10
type input "Wendy-02"
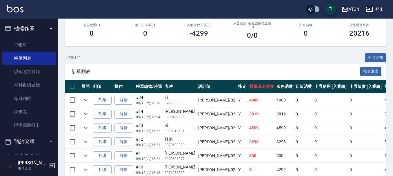
scroll to position [145, 0]
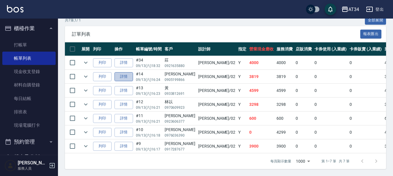
click at [123, 73] on link "詳情" at bounding box center [124, 76] width 19 height 9
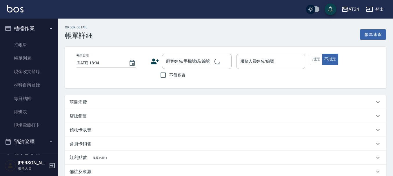
type input "2025/09/13 16:24"
type input "Wendy-02"
type input "380"
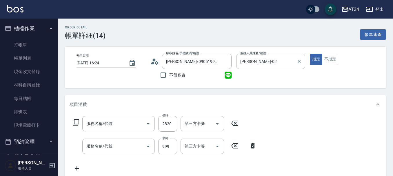
type input "陳品言/0905199866/"
type input "燙髮(301)"
type input "日式結構二段(M)(605)"
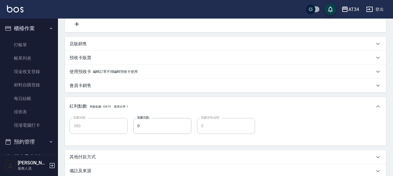
scroll to position [145, 0]
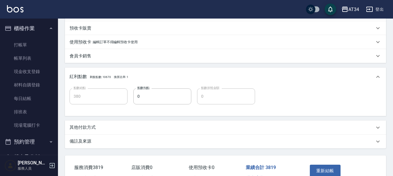
click at [93, 127] on p "其他付款方式" at bounding box center [83, 127] width 26 height 6
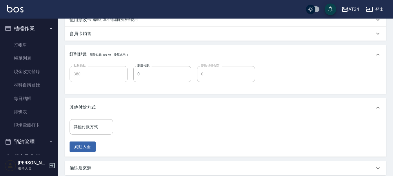
scroll to position [232, 0]
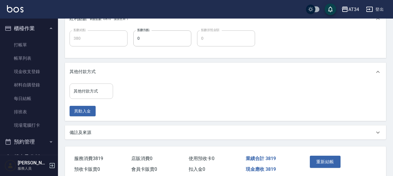
click at [89, 90] on div "其他付款方式 其他付款方式" at bounding box center [92, 91] width 44 height 15
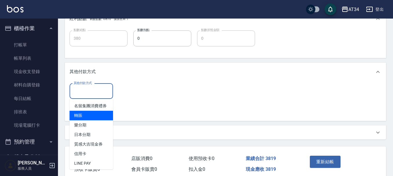
click at [95, 120] on span "轉賬" at bounding box center [92, 116] width 44 height 10
type input "轉賬"
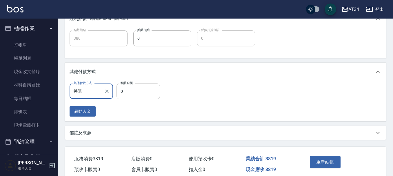
click at [145, 86] on input "0" at bounding box center [139, 92] width 44 height 16
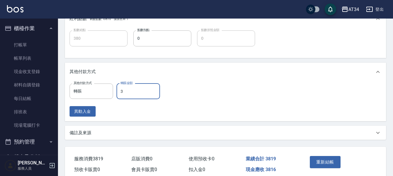
type input "38"
type input "370"
type input "384"
type input "340"
type input "38"
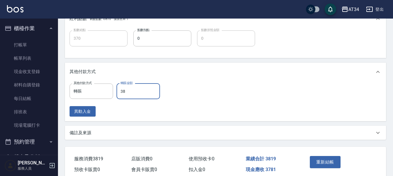
type input "340"
type input "381"
type input "0"
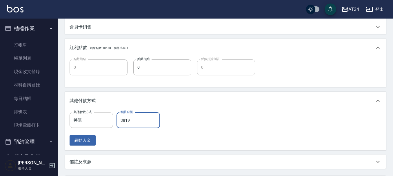
scroll to position [258, 0]
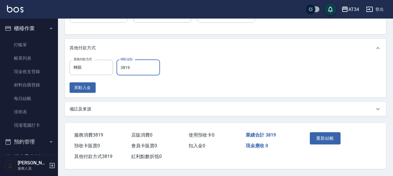
type input "3819"
click at [326, 143] on div "重新結帳" at bounding box center [324, 142] width 32 height 25
click at [326, 136] on button "重新結帳" at bounding box center [325, 138] width 31 height 12
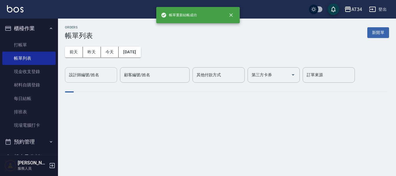
click at [97, 75] on div "設計師編號/姓名 設計師編號/姓名" at bounding box center [91, 74] width 52 height 15
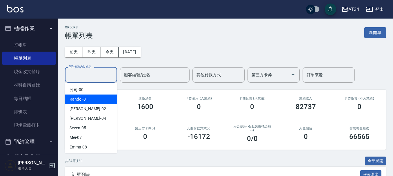
click at [94, 102] on div "Randol -01" at bounding box center [91, 100] width 52 height 10
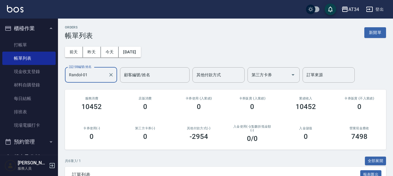
click at [98, 74] on input "Randol-01" at bounding box center [87, 75] width 38 height 10
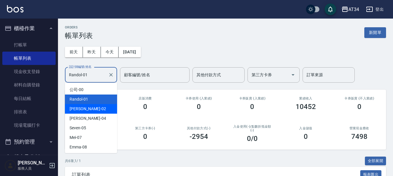
click at [94, 107] on div "Wendy -02" at bounding box center [91, 109] width 52 height 10
type input "Wendy-02"
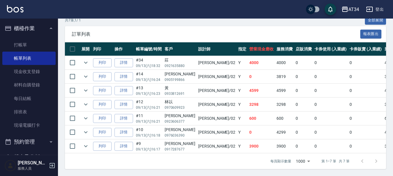
scroll to position [145, 0]
click at [23, 44] on link "打帳單" at bounding box center [28, 44] width 53 height 13
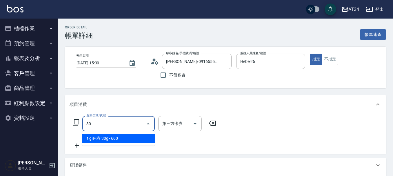
type input "301"
type input "150"
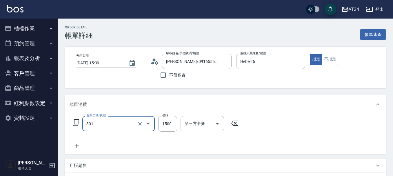
type input "燙髮(301)"
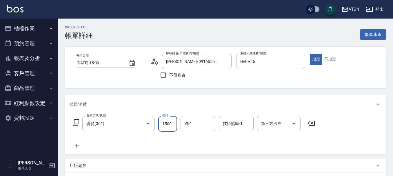
type input "0"
type input "16"
type input "10"
type input "1699"
type input "160"
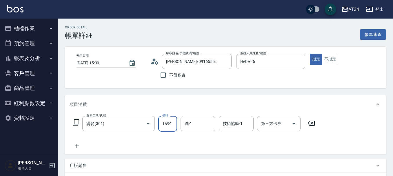
type input "1699"
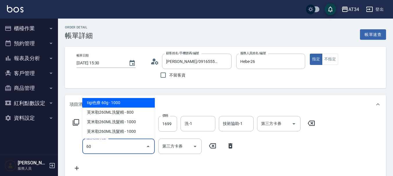
type input "601"
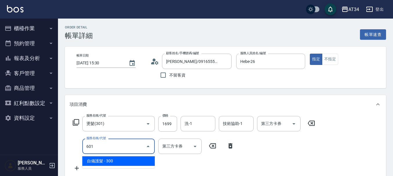
type input "190"
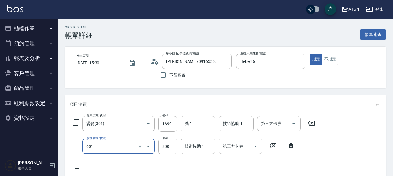
type input "自備護髮(601)"
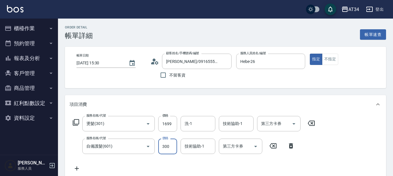
type input "170"
type input "110"
type input "270"
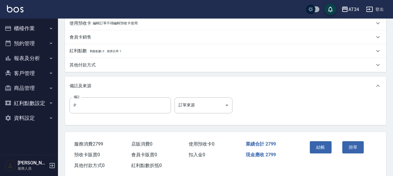
scroll to position [203, 0]
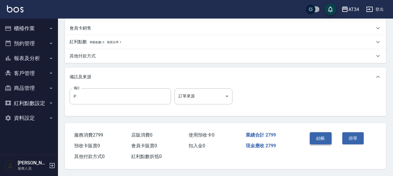
type input "1100"
click at [330, 135] on button "結帳" at bounding box center [321, 138] width 22 height 12
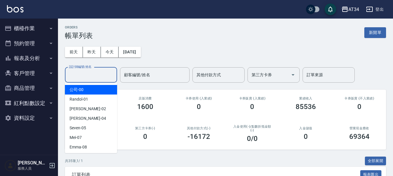
click at [87, 78] on input "設計師編號/姓名" at bounding box center [91, 75] width 47 height 10
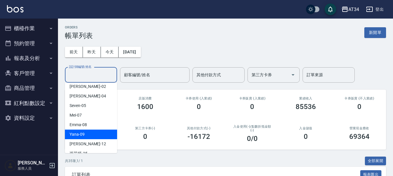
scroll to position [58, 0]
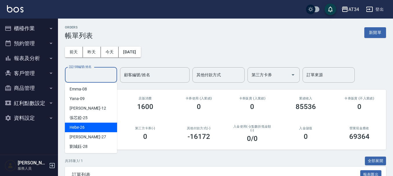
click at [93, 125] on div "Hebe -26" at bounding box center [91, 128] width 52 height 10
type input "Hebe-26"
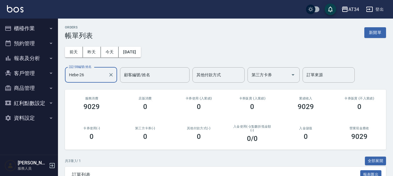
click at [16, 33] on button "櫃檯作業" at bounding box center [28, 28] width 53 height 15
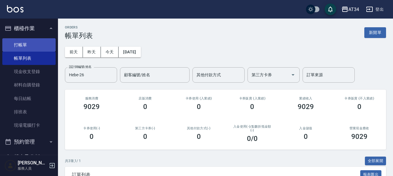
click at [23, 45] on link "打帳單" at bounding box center [28, 44] width 53 height 13
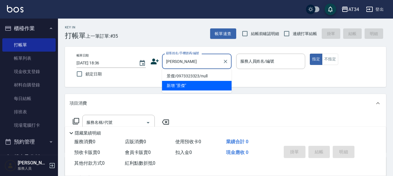
click at [170, 77] on li "景傑/0973323323/null" at bounding box center [197, 76] width 70 height 10
type input "景傑/0973323323/null"
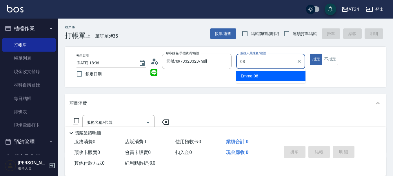
type input "Emma-08"
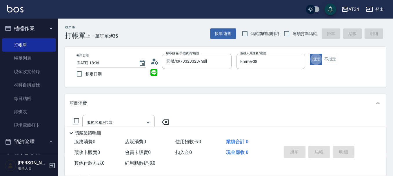
type button "true"
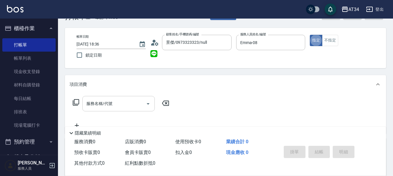
scroll to position [29, 0]
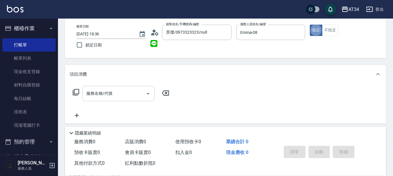
click at [105, 93] on div "服務名稱/代號 服務名稱/代號" at bounding box center [118, 93] width 73 height 15
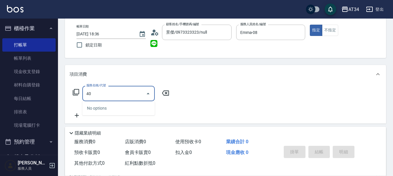
type input "401"
type input "20"
type input "剪髮(401)"
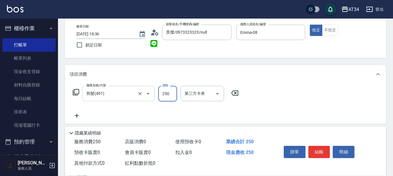
type input "0"
type input "50"
type input "500"
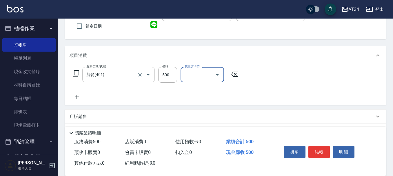
scroll to position [58, 0]
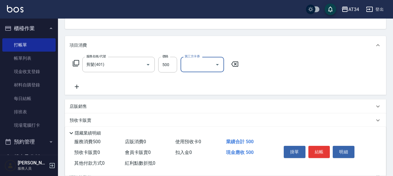
click at [76, 87] on icon at bounding box center [77, 86] width 15 height 7
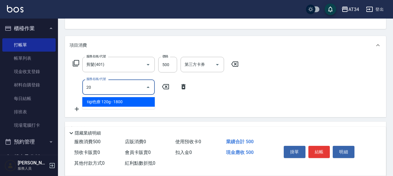
type input "201"
type input "80"
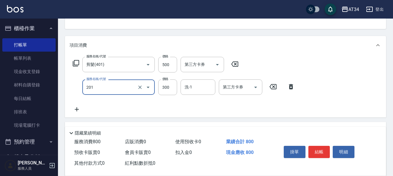
type input "洗髮(201)"
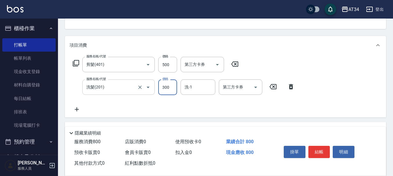
type input "50"
type input "20"
type input "70"
type input "200"
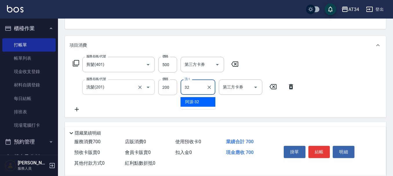
type input "阿源-32"
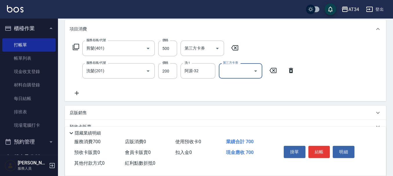
scroll to position [87, 0]
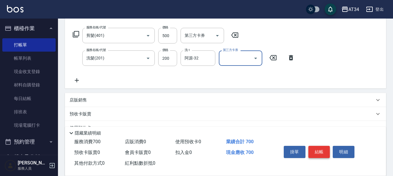
click at [322, 146] on button "結帳" at bounding box center [320, 152] width 22 height 12
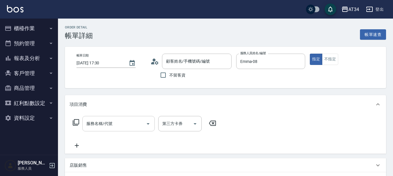
click at [91, 125] on div "服務名稱/代號 服務名稱/代號" at bounding box center [118, 123] width 73 height 15
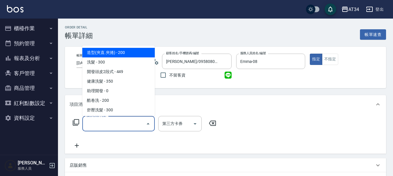
type input "謝姿鈴/0958080489/0958080489"
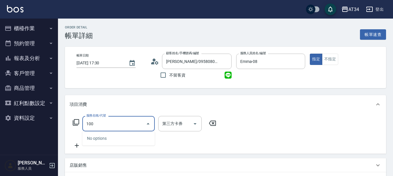
type input "1001"
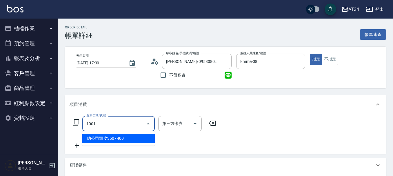
type input "40"
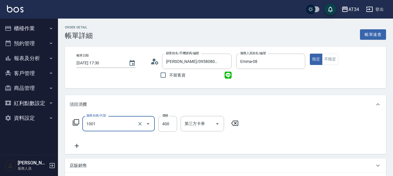
type input "總公司頭皮350(1001)"
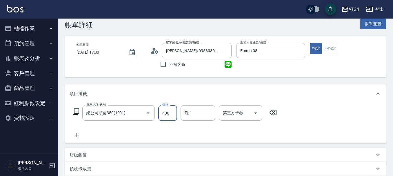
scroll to position [29, 0]
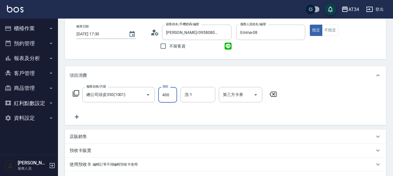
click at [77, 118] on icon at bounding box center [77, 116] width 15 height 7
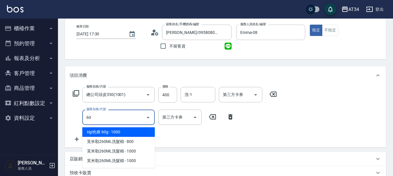
type input "601"
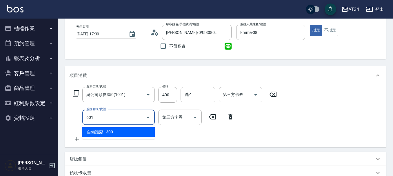
type input "70"
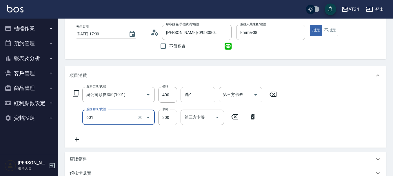
type input "自備護髮(601)"
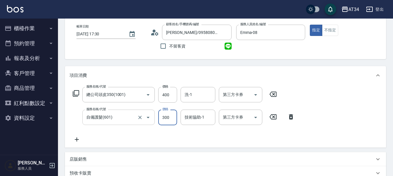
type input "5"
type input "40"
type input "55"
type input "90"
type input "550"
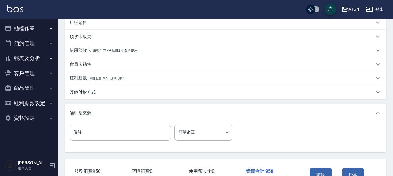
scroll to position [174, 0]
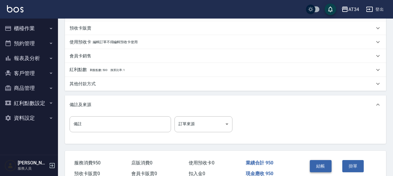
click at [326, 167] on button "結帳" at bounding box center [321, 166] width 22 height 12
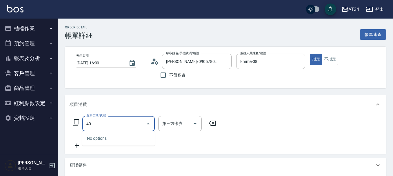
type input "401"
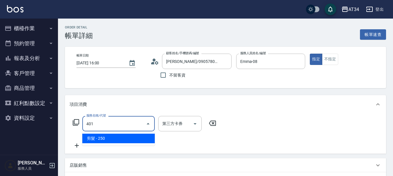
type input "20"
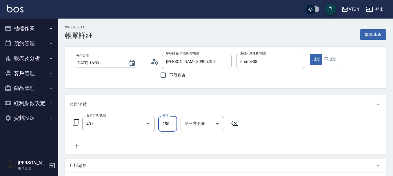
type input "剪髮(401)"
type input "0"
type input "50"
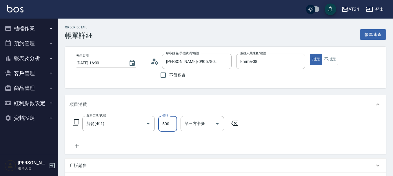
type input "0"
type input "229"
type input "220"
type input "2299"
type input "20"
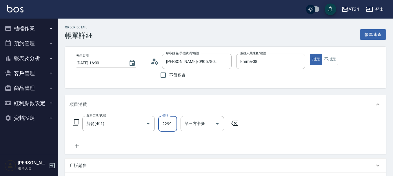
type input "229"
type input "0"
type input "29"
type input "20"
type input "299"
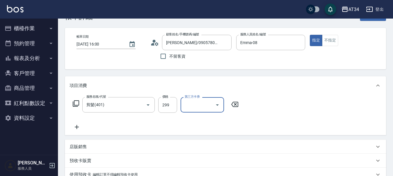
scroll to position [29, 0]
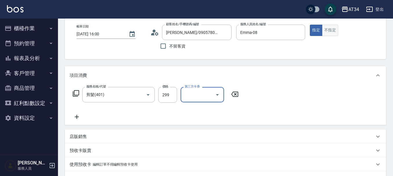
click at [334, 31] on button "不指定" at bounding box center [330, 30] width 16 height 11
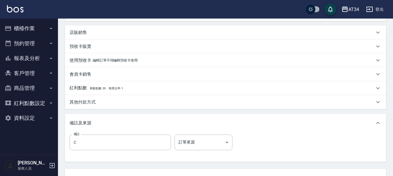
scroll to position [145, 0]
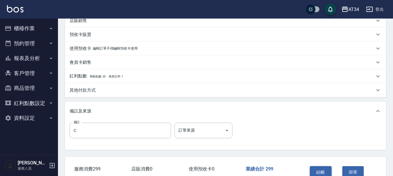
click at [329, 168] on button "結帳" at bounding box center [321, 172] width 22 height 12
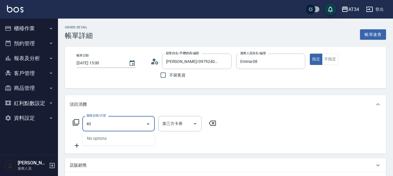
type input "401"
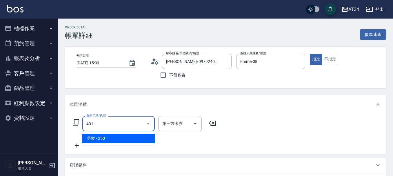
type input "20"
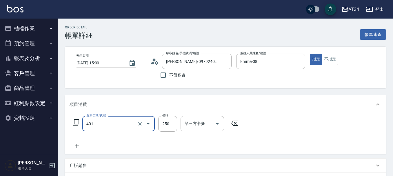
type input "剪髮(401)"
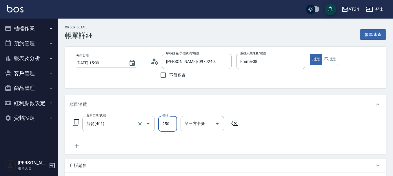
type input "0"
type input "50"
type input "500"
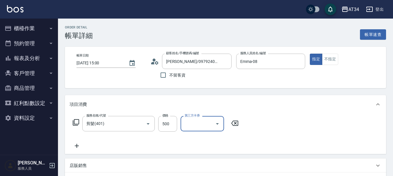
click at [79, 141] on div "服務名稱/代號 剪髮(401) 服務名稱/代號 價格 500 價格 第三方卡券 第三方卡券" at bounding box center [156, 132] width 173 height 33
click at [79, 146] on icon at bounding box center [77, 145] width 15 height 7
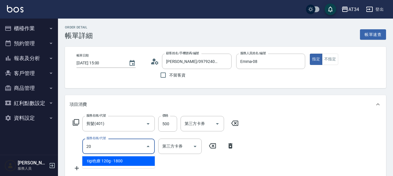
type input "201"
type input "80"
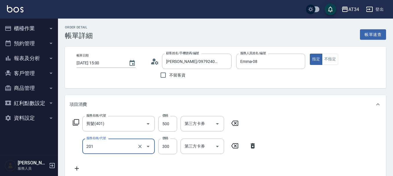
type input "洗髮(201)"
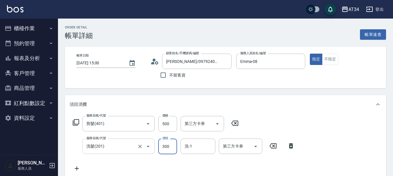
type input "2"
type input "50"
type input "20"
type input "70"
type input "200"
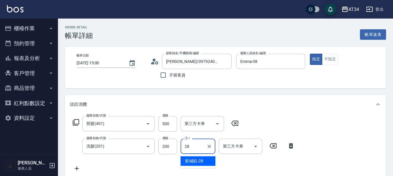
type input "[PERSON_NAME]-28"
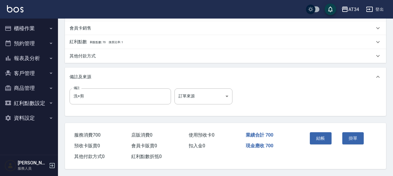
scroll to position [205, 0]
click at [317, 133] on button "結帳" at bounding box center [321, 138] width 22 height 12
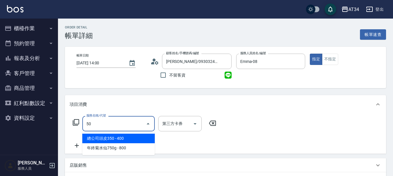
type input "501"
type input "100"
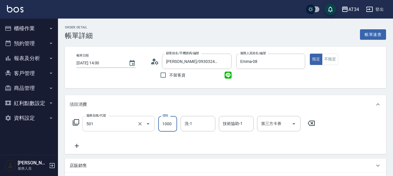
type input "染髮(501)"
type input "0"
type input "20"
type input "200"
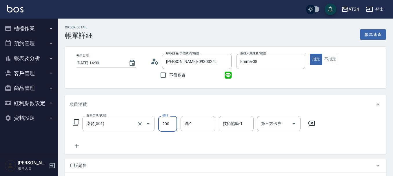
type input "200"
type input "2000"
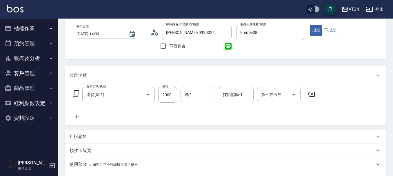
click at [70, 118] on icon at bounding box center [77, 116] width 15 height 7
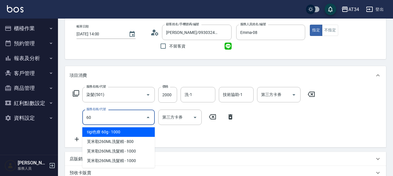
type input "601"
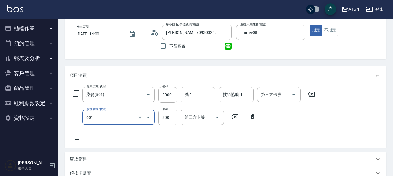
type input "230"
type input "自備護髮(601)"
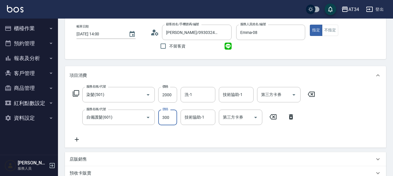
type input "7"
type input "200"
type input "71"
type input "270"
type input "719"
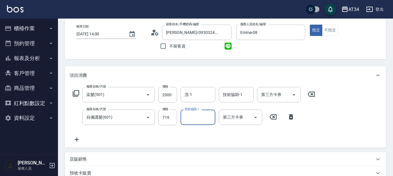
scroll to position [58, 0]
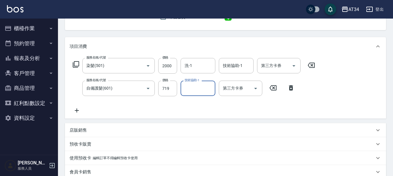
click at [77, 113] on icon at bounding box center [77, 110] width 15 height 7
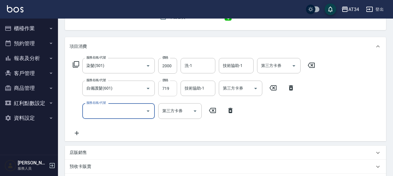
click at [170, 83] on input "719" at bounding box center [167, 89] width 19 height 16
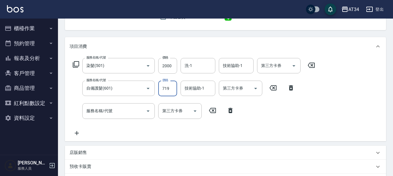
type input "200"
type input "101"
type input "210"
type input "1019"
type input "300"
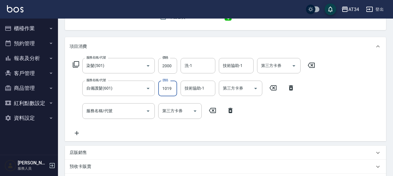
type input "1019"
click at [106, 112] on div "服務名稱/代號 服務名稱/代號" at bounding box center [118, 110] width 73 height 15
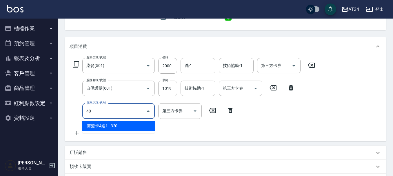
type input "401"
type input "320"
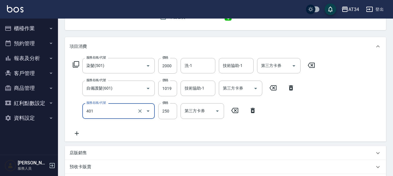
type input "剪髮(401)"
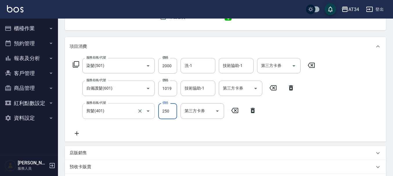
type input "5"
type input "300"
type input "50"
type input "350"
type input "500"
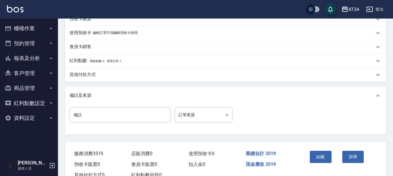
scroll to position [198, 0]
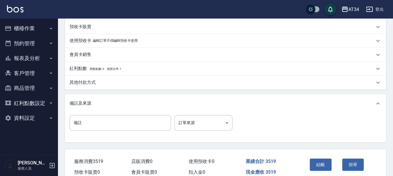
click at [102, 81] on div "其他付款方式" at bounding box center [222, 82] width 305 height 6
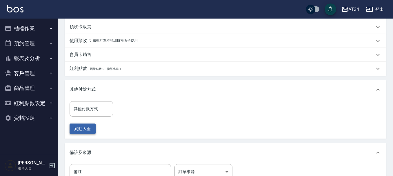
click at [93, 124] on button "異動入金" at bounding box center [83, 129] width 26 height 11
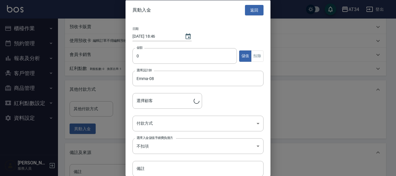
click at [95, 113] on div at bounding box center [198, 88] width 396 height 176
type input "黃俊豪/0930324863/0930324863"
click at [95, 113] on div at bounding box center [198, 88] width 396 height 176
click at [250, 9] on button "返回" at bounding box center [254, 10] width 19 height 11
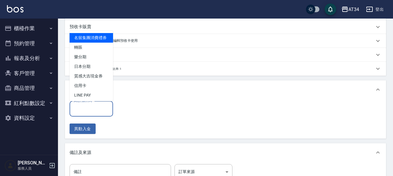
click at [92, 105] on div "其他付款方式 其他付款方式" at bounding box center [92, 108] width 44 height 15
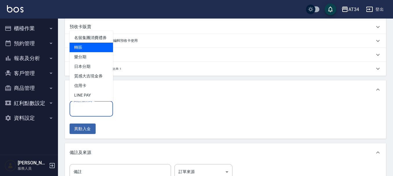
click at [80, 52] on span "轉賬" at bounding box center [92, 48] width 44 height 10
type input "轉賬"
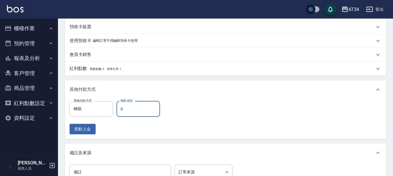
click at [143, 110] on input "0" at bounding box center [139, 109] width 44 height 16
type input "51"
type input "300"
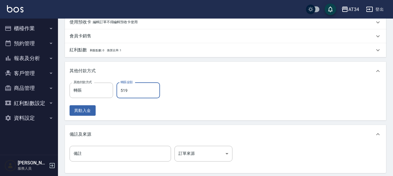
scroll to position [276, 0]
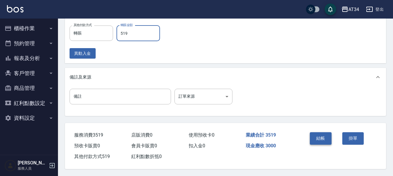
type input "519"
click at [325, 137] on button "結帳" at bounding box center [321, 138] width 22 height 12
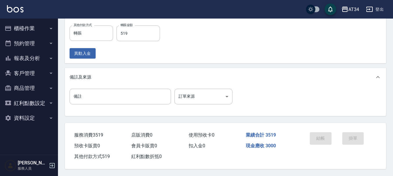
scroll to position [205, 0]
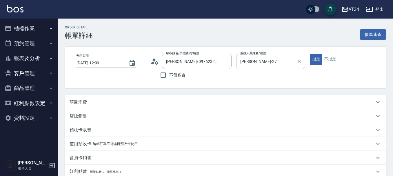
click at [270, 57] on input "[PERSON_NAME]-27" at bounding box center [266, 61] width 55 height 10
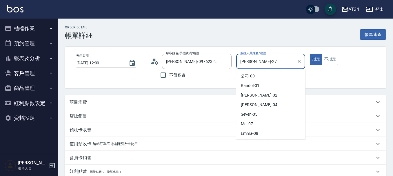
scroll to position [47, 0]
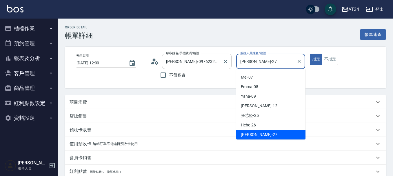
drag, startPoint x: 270, startPoint y: 57, endPoint x: 229, endPoint y: 65, distance: 42.0
click at [229, 65] on div "帳單日期 [DATE] 12:00 顧客姓名/手機號碼/編號 [PERSON_NAME]/0976232331/0976232331 顧客姓名/手機號碼/編號…" at bounding box center [226, 68] width 308 height 28
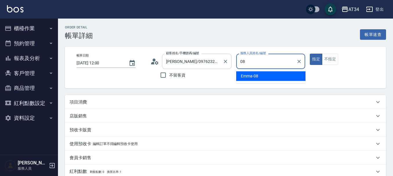
type input "Emma-08"
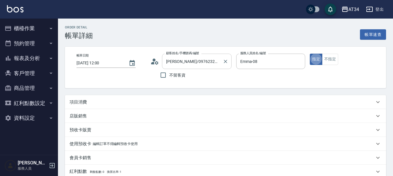
type button "true"
click at [91, 108] on div "項目消費" at bounding box center [225, 102] width 321 height 14
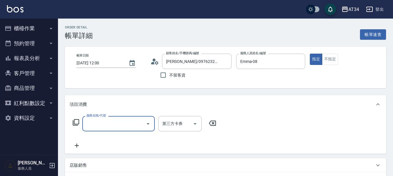
scroll to position [0, 0]
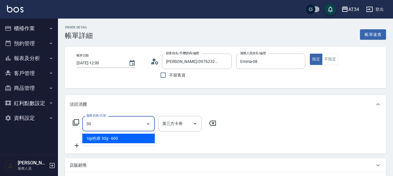
type input "300"
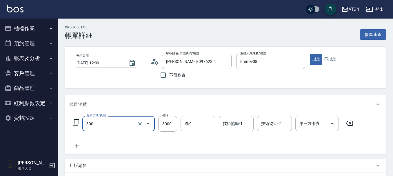
type input "燙髮(300)"
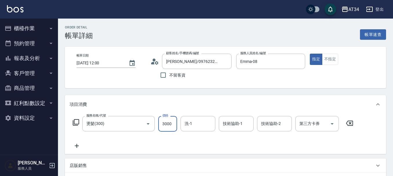
type input "0"
type input "18"
type input "10"
type input "1800"
type input "180"
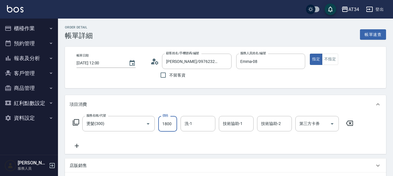
type input "1800"
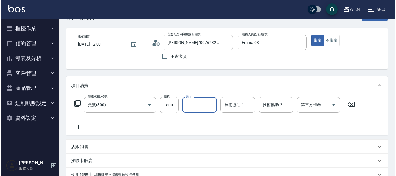
scroll to position [29, 0]
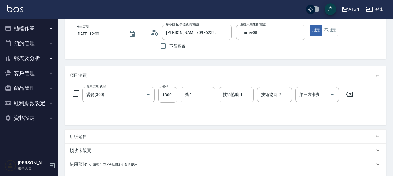
click at [77, 93] on icon at bounding box center [76, 93] width 7 height 7
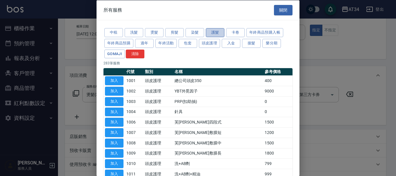
click at [217, 30] on button "護髮" at bounding box center [215, 32] width 19 height 9
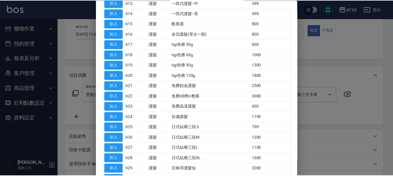
scroll to position [232, 0]
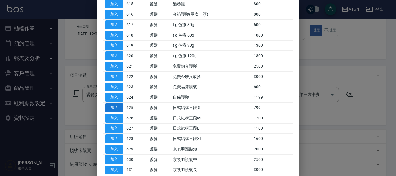
click at [109, 108] on button "加入" at bounding box center [114, 108] width 19 height 9
type input "250"
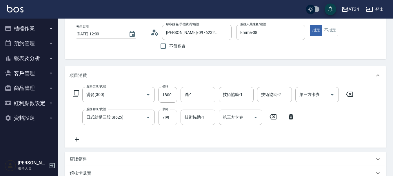
click at [170, 117] on input "799" at bounding box center [167, 118] width 19 height 16
type input "7"
type input "180"
type input "71"
type input "250"
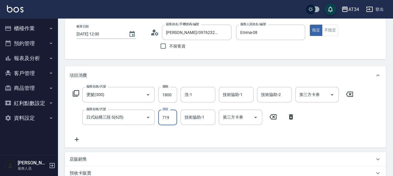
type input "719"
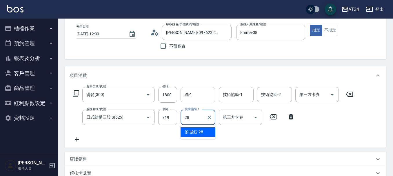
type input "劉城鈺-28"
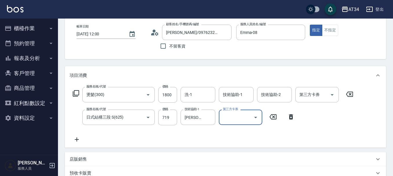
click at [77, 145] on div "服務名稱/代號 燙髮(300) 服務名稱/代號 價格 1800 價格 洗-1 洗-1 技術協助-1 技術協助-1 技術協助-2 技術協助-2 第三方卡券 第三…" at bounding box center [225, 116] width 321 height 63
click at [73, 142] on icon at bounding box center [77, 139] width 15 height 7
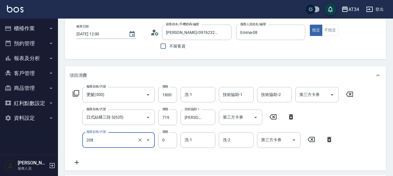
type input "洗一次(208)"
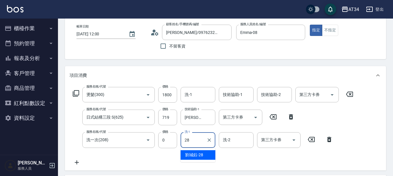
type input "劉城鈺-28"
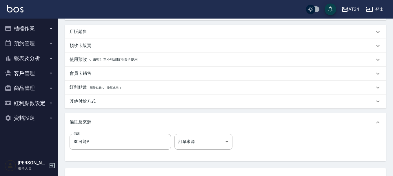
scroll to position [169, 0]
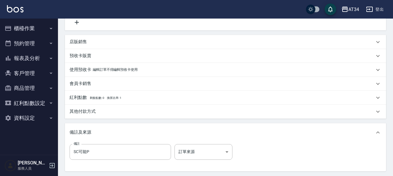
click at [83, 41] on p "店販銷售" at bounding box center [78, 42] width 17 height 6
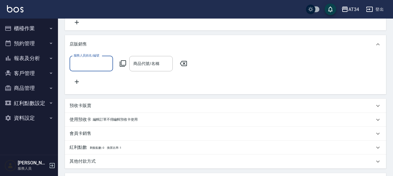
scroll to position [0, 0]
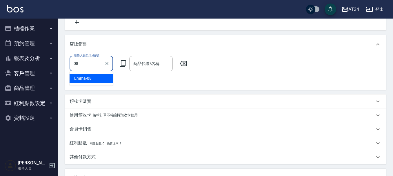
type input "Emma-08"
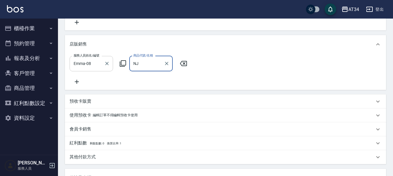
type input "N"
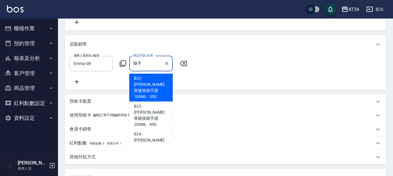
click at [155, 92] on span "B22 - 娜普菈果香髮妝隨手護100ML - 300" at bounding box center [151, 88] width 44 height 28
type input "娜普菈果香髮妝隨手護100ML"
type input "280"
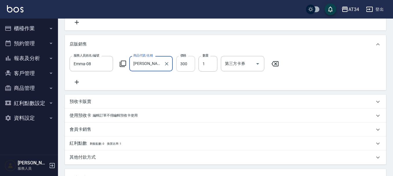
type input "娜普菈果香髮妝隨手護100ML"
click at [190, 62] on input "300" at bounding box center [185, 64] width 19 height 16
type input "5"
type input "250"
type input "540"
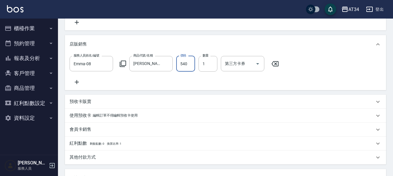
type input "300"
type input "540"
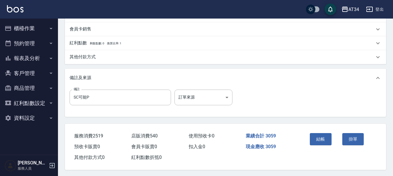
scroll to position [277, 0]
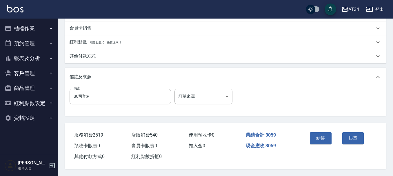
click at [323, 136] on button "結帳" at bounding box center [321, 138] width 22 height 12
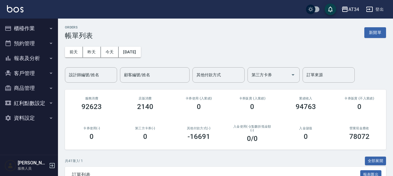
click at [36, 28] on button "櫃檯作業" at bounding box center [28, 28] width 53 height 15
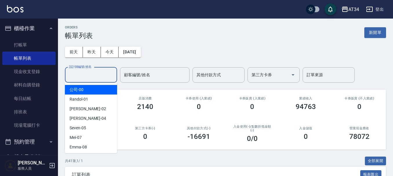
click at [91, 73] on div "設計師編號/姓名 設計師編號/姓名" at bounding box center [91, 74] width 52 height 15
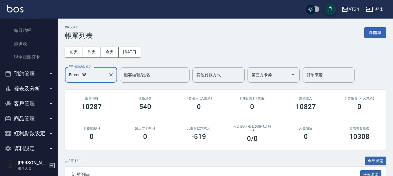
scroll to position [76, 0]
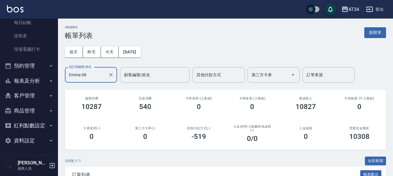
type input "Emma-08"
click at [41, 81] on button "報表及分析" at bounding box center [28, 80] width 53 height 15
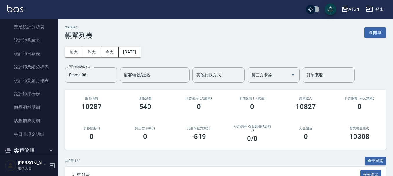
scroll to position [279, 0]
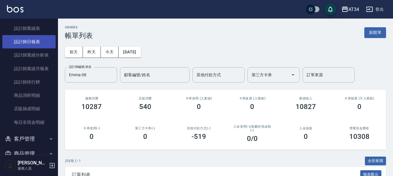
click at [48, 36] on link "設計師日報表" at bounding box center [28, 41] width 53 height 13
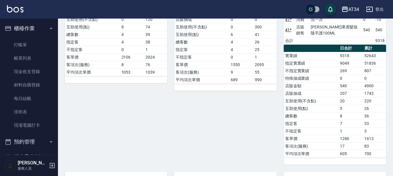
scroll to position [261, 0]
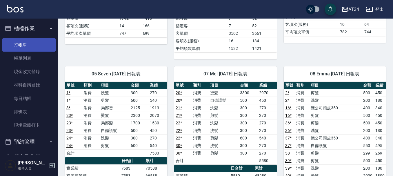
click at [23, 38] on link "打帳單" at bounding box center [28, 44] width 53 height 13
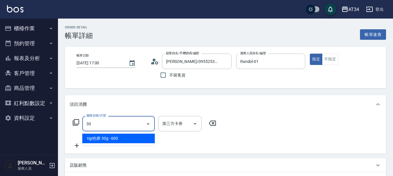
type input "300"
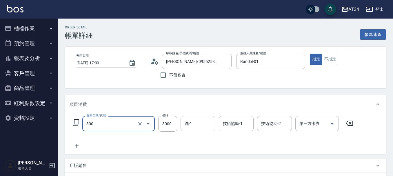
type input "3"
type input "0"
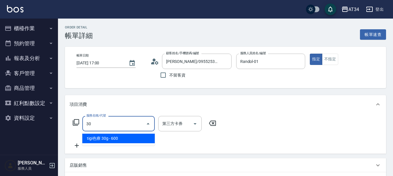
type input "300"
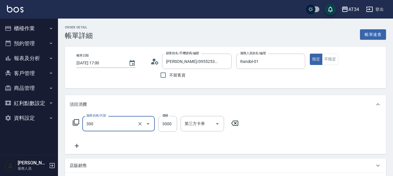
type input "燙髮(300)"
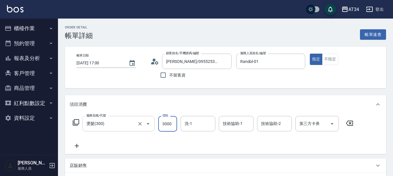
type input "0"
type input "280"
type input "2800"
type input "[PERSON_NAME]-36"
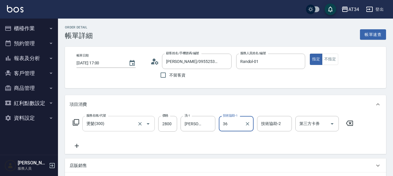
type input "[PERSON_NAME]-36"
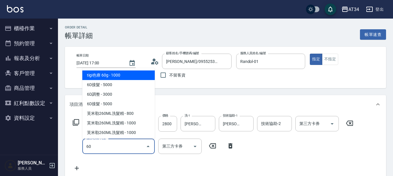
type input "602"
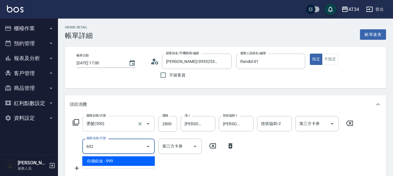
type input "370"
type input "自備鉑金(602)"
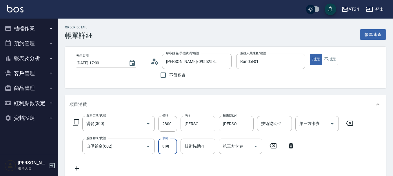
click at [105, 156] on div "服務名稱/代號 燙髮(300) 服務名稱/代號 價格 2800 價格 洗-1 [PERSON_NAME]-36 洗-1 技術協助-1 [PERSON_NAME…" at bounding box center [213, 144] width 287 height 56
click at [114, 147] on input "自備鉑金(602)" at bounding box center [110, 146] width 51 height 10
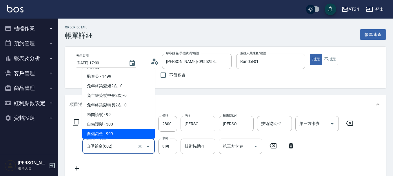
click at [114, 147] on input "自備鉑金(602)" at bounding box center [110, 146] width 51 height 10
type input "280"
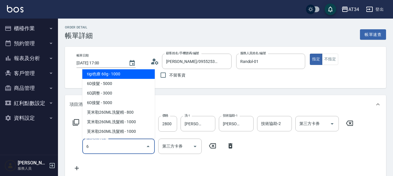
scroll to position [1, 0]
type input "601"
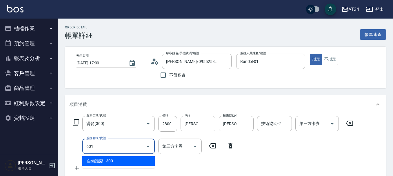
scroll to position [0, 0]
type input "310"
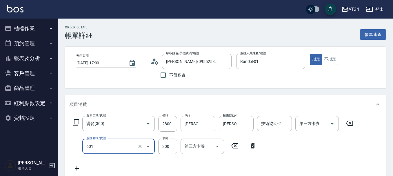
type input "自備護髮(601)"
type input "3"
type input "280"
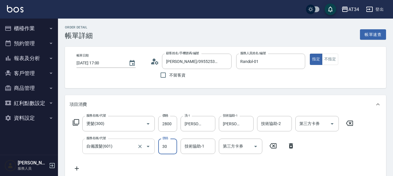
type input "300"
type input "310"
type input "[PERSON_NAME]-36"
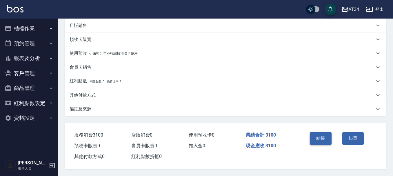
scroll to position [165, 0]
click at [316, 138] on button "結帳" at bounding box center [321, 138] width 22 height 12
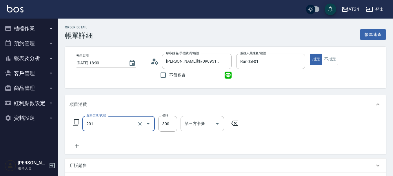
type input "洗髮(201)"
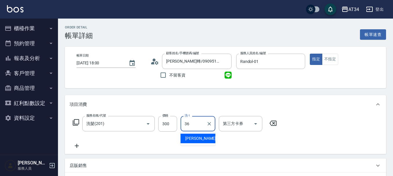
type input "張可芮-36"
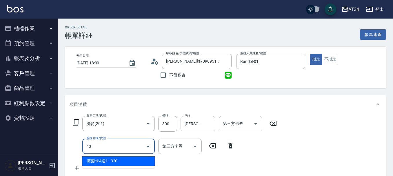
type input "401"
type input "50"
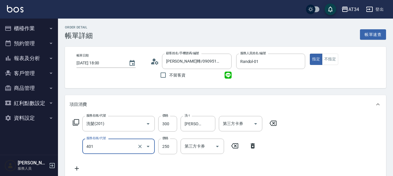
type input "剪髮(401)"
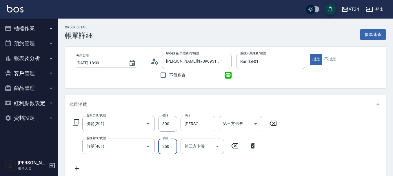
type input "5"
type input "30"
type input "500"
type input "80"
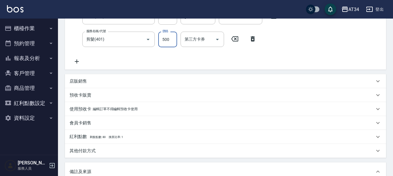
scroll to position [174, 0]
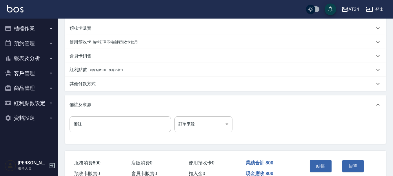
type input "500"
click at [314, 159] on div "結帳" at bounding box center [324, 170] width 32 height 25
click at [318, 167] on button "結帳" at bounding box center [321, 166] width 22 height 12
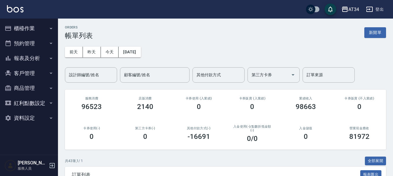
click at [39, 44] on button "預約管理" at bounding box center [28, 43] width 53 height 15
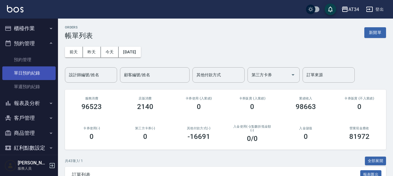
click at [38, 69] on link "單日預約紀錄" at bounding box center [28, 72] width 53 height 13
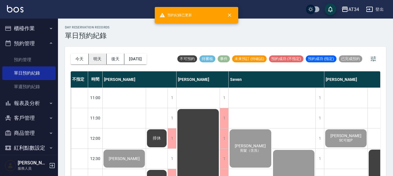
click at [96, 58] on button "明天" at bounding box center [98, 59] width 18 height 11
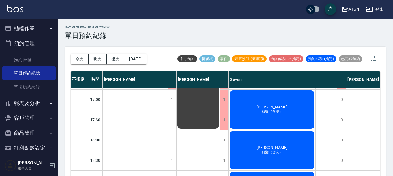
scroll to position [232, 0]
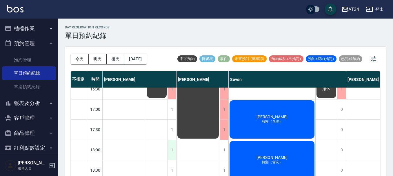
click at [171, 145] on div "1" at bounding box center [172, 150] width 9 height 20
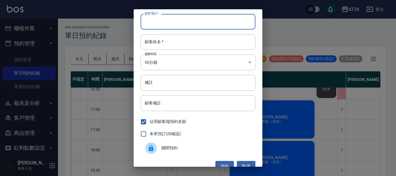
click at [161, 21] on input "顧客電話   *" at bounding box center [198, 22] width 115 height 16
type input "0979671186"
click at [189, 45] on input "顧客姓名   *" at bounding box center [198, 42] width 115 height 16
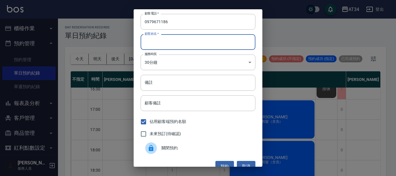
type input "J"
type input "ㄐ"
type input "["
type input "林"
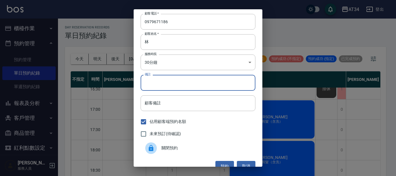
click at [159, 83] on input "備註" at bounding box center [198, 83] width 115 height 16
click at [154, 135] on span "未來預訂(待確認)" at bounding box center [165, 134] width 31 height 6
click at [150, 135] on input "未來預訂(待確認)" at bounding box center [144, 134] width 12 height 12
checkbox input "true"
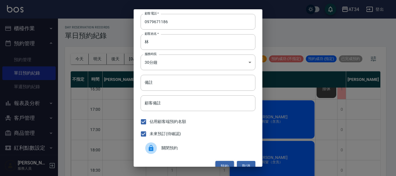
click at [223, 163] on button "預約" at bounding box center [225, 166] width 19 height 11
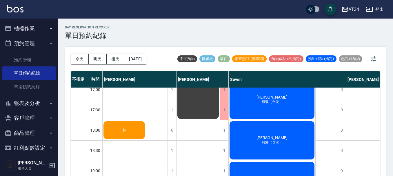
scroll to position [261, 0]
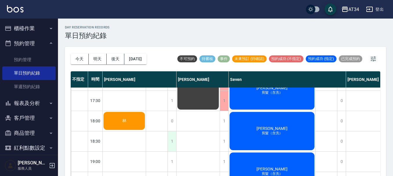
click at [175, 141] on div "1" at bounding box center [172, 141] width 9 height 20
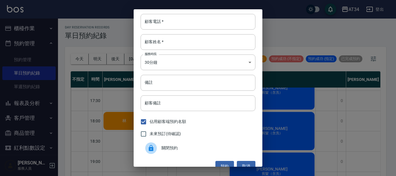
click at [179, 148] on span "關閉預約" at bounding box center [206, 148] width 89 height 6
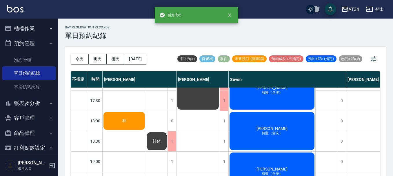
scroll to position [281, 0]
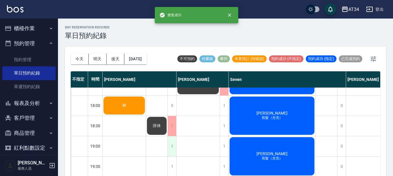
click at [172, 138] on div "1" at bounding box center [172, 146] width 9 height 20
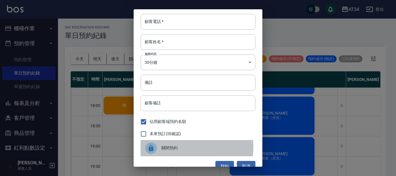
click at [167, 147] on span "關閉預約" at bounding box center [206, 148] width 89 height 6
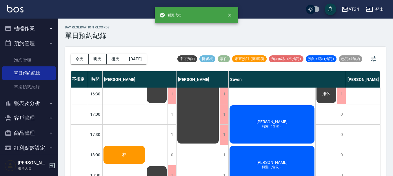
scroll to position [223, 0]
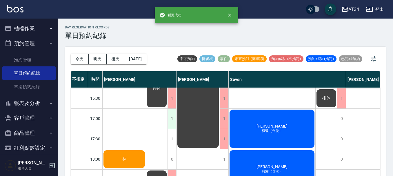
click at [171, 123] on div "1" at bounding box center [172, 119] width 9 height 20
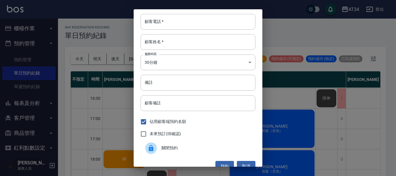
click at [178, 146] on span "關閉預約" at bounding box center [206, 148] width 89 height 6
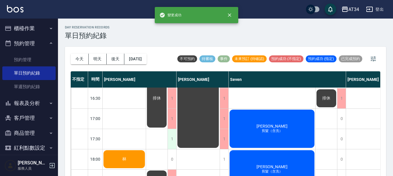
click at [170, 142] on div "1" at bounding box center [172, 139] width 9 height 20
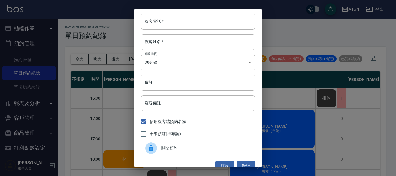
click at [173, 144] on div "關閉預約" at bounding box center [198, 148] width 115 height 16
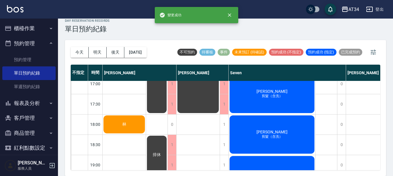
scroll to position [281, 0]
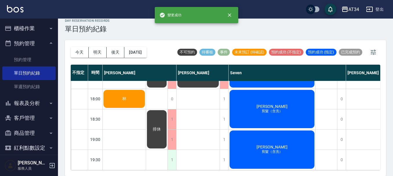
click at [170, 155] on div "1" at bounding box center [172, 160] width 9 height 20
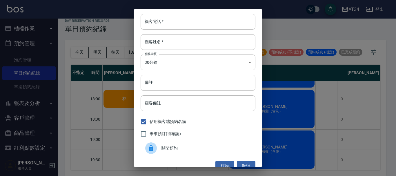
click at [172, 149] on span "關閉預約" at bounding box center [206, 148] width 89 height 6
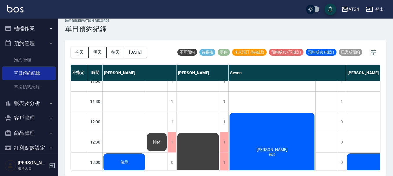
scroll to position [0, 0]
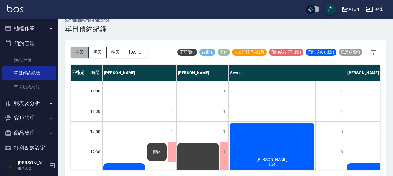
click at [76, 51] on button "今天" at bounding box center [80, 52] width 18 height 11
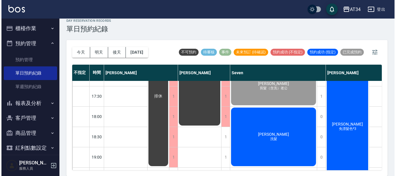
scroll to position [281, 0]
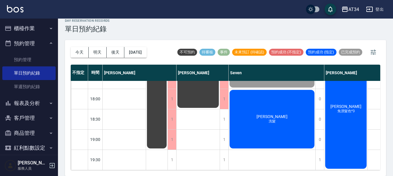
click at [267, 124] on div "吳凱莉 洗髮" at bounding box center [272, 119] width 87 height 60
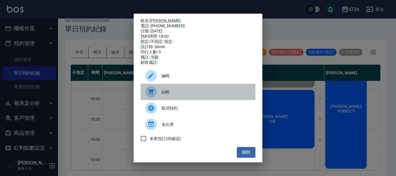
click at [176, 95] on span "結帳" at bounding box center [206, 92] width 89 height 6
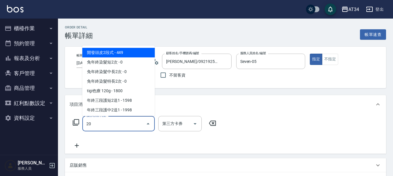
type input "201"
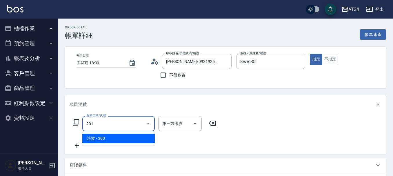
type input "30"
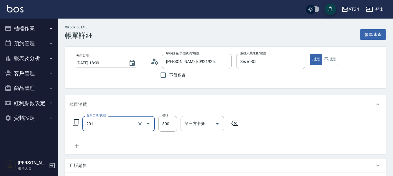
type input "洗髮(201)"
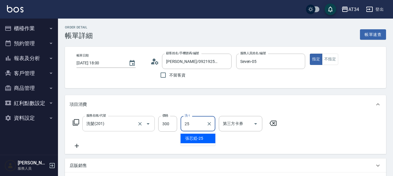
type input "張芯婭-25"
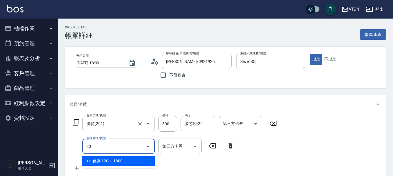
type input "201"
type input "60"
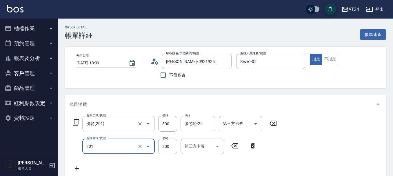
type input "洗髮(201)"
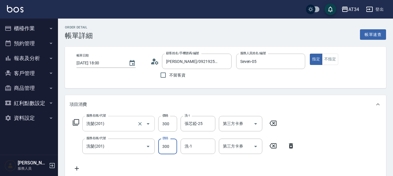
type input "30"
type input "40"
type input "70"
type input "400"
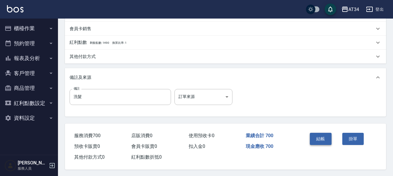
scroll to position [203, 0]
click at [313, 136] on button "結帳" at bounding box center [321, 138] width 22 height 12
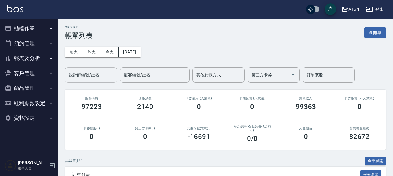
click at [89, 74] on div "設計師編號/姓名 設計師編號/姓名" at bounding box center [91, 74] width 52 height 15
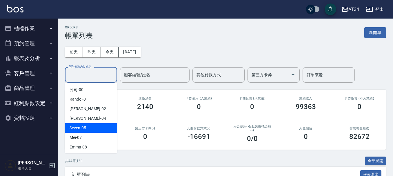
click at [91, 130] on div "Seven -05" at bounding box center [91, 128] width 52 height 10
type input "Seven-05"
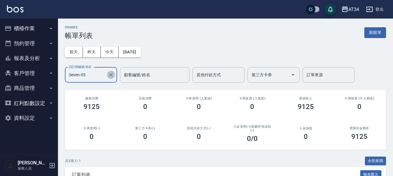
click at [112, 73] on icon "Clear" at bounding box center [111, 75] width 6 height 6
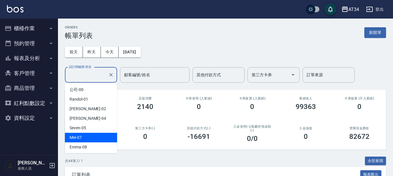
click at [79, 140] on span "Mei -07" at bounding box center [76, 138] width 12 height 6
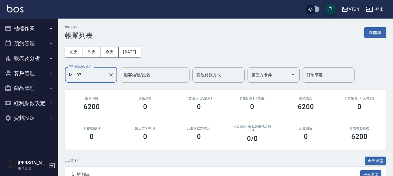
type input "Mei-07"
click at [158, 73] on input "顧客編號/姓名" at bounding box center [155, 75] width 64 height 10
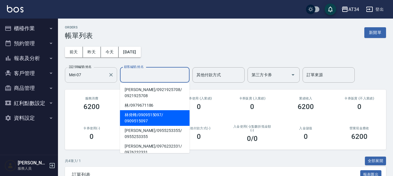
click at [87, 64] on div "[DATE] [DATE] [DATE] [DATE] 設計師編號/姓名 [PERSON_NAME]-07 設計師編號/姓名 顧客編號/姓名 顧客編號/姓名 …" at bounding box center [225, 61] width 321 height 43
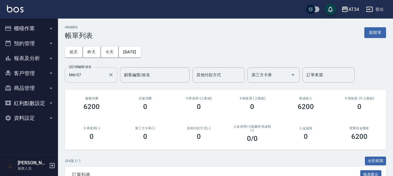
click at [31, 23] on button "櫃檯作業" at bounding box center [28, 28] width 53 height 15
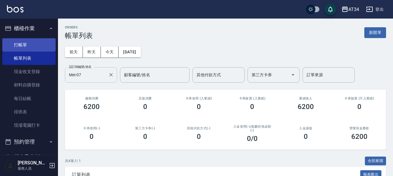
click at [34, 46] on link "打帳單" at bounding box center [28, 44] width 53 height 13
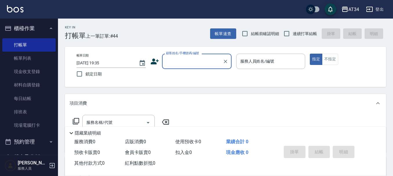
click at [194, 62] on input "顧客姓名/手機號碼/編號" at bounding box center [193, 61] width 56 height 10
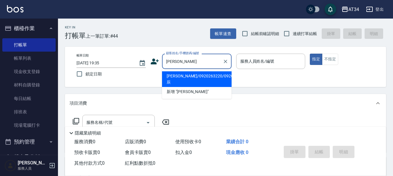
click at [203, 81] on li "[PERSON_NAME]/0920263220/0920263220辰" at bounding box center [197, 79] width 70 height 16
type input "[PERSON_NAME]/0920263220/0920263220辰"
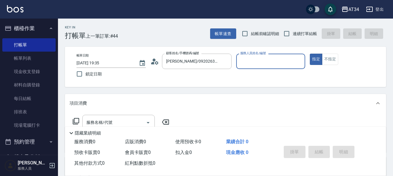
type input "Mei-07"
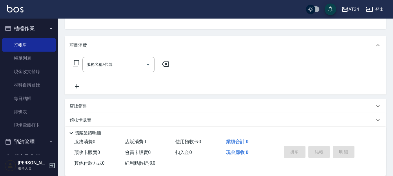
click at [97, 77] on div "服務名稱/代號 服務名稱/代號" at bounding box center [121, 73] width 103 height 33
click at [100, 68] on input "服務名稱/代號" at bounding box center [114, 64] width 59 height 10
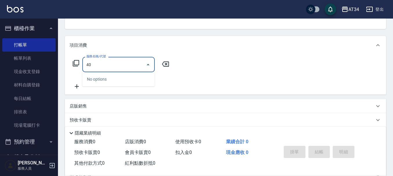
type input "401"
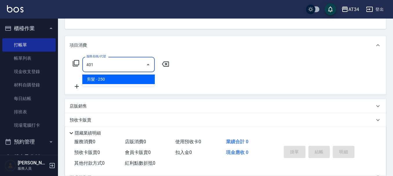
type input "20"
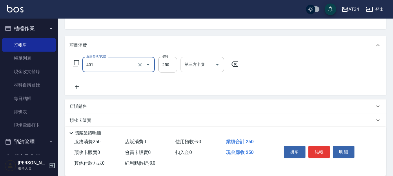
type input "剪髮(401)"
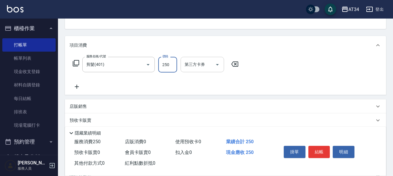
type input "6"
type input "0"
type input "30"
type input "300"
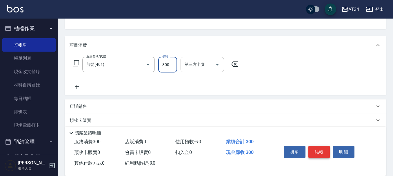
click at [323, 151] on button "結帳" at bounding box center [320, 152] width 22 height 12
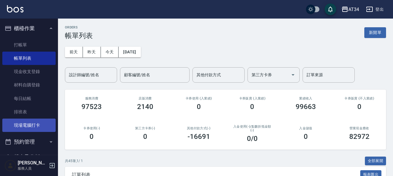
scroll to position [29, 0]
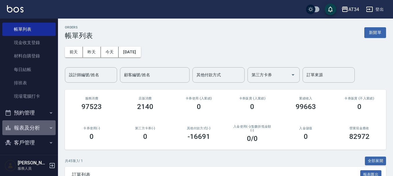
click at [34, 127] on button "報表及分析" at bounding box center [28, 127] width 53 height 15
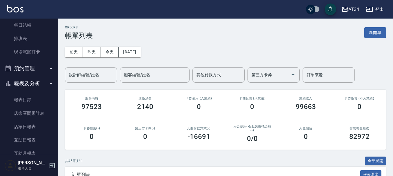
scroll to position [87, 0]
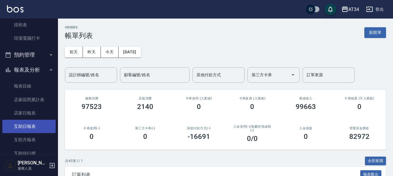
click at [31, 127] on link "互助日報表" at bounding box center [28, 126] width 53 height 13
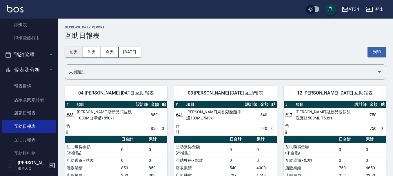
click at [75, 52] on button "前天" at bounding box center [74, 52] width 18 height 11
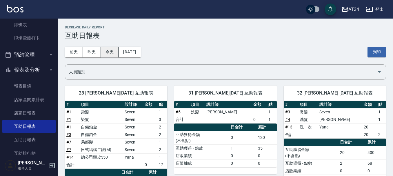
click at [114, 52] on button "今天" at bounding box center [110, 52] width 18 height 11
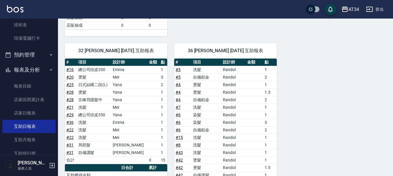
scroll to position [435, 0]
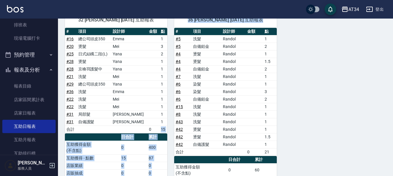
click at [168, 133] on div "36 [PERSON_NAME] [DATE] 互助報表 # 項目 設計師 金額 點 # 5 洗髮 Randol 1 # 5 自備鉑金 Randol 2 # …" at bounding box center [221, 106] width 109 height 201
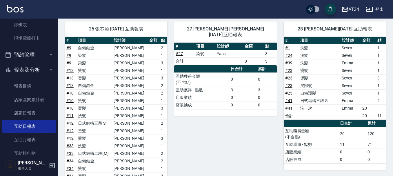
scroll to position [154, 0]
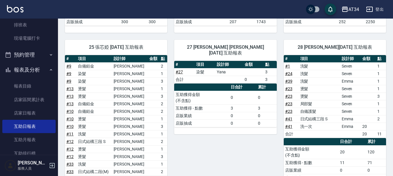
drag, startPoint x: 93, startPoint y: 49, endPoint x: 107, endPoint y: 52, distance: 14.6
click at [107, 52] on div "25 張芯婭 [DATE] 互助報表" at bounding box center [116, 47] width 102 height 15
click at [108, 58] on th "項目" at bounding box center [94, 59] width 35 height 8
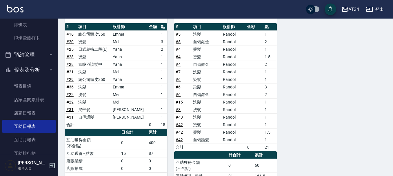
scroll to position [473, 0]
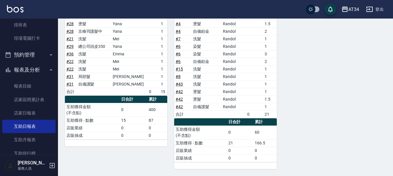
click at [33, 67] on button "報表及分析" at bounding box center [28, 69] width 53 height 15
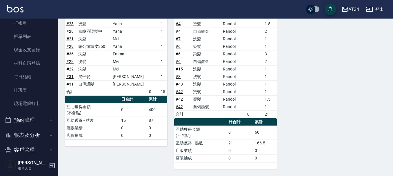
scroll to position [58, 0]
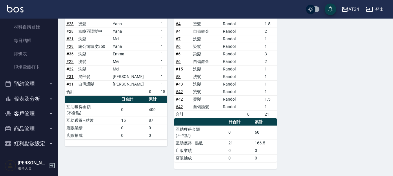
click at [21, 91] on button "報表及分析" at bounding box center [28, 98] width 53 height 15
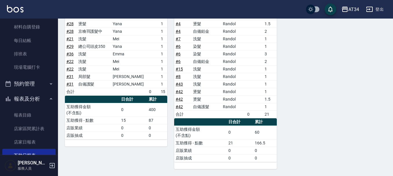
click at [22, 84] on button "預約管理" at bounding box center [28, 83] width 53 height 15
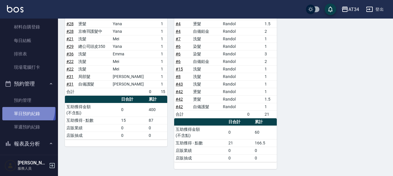
click at [24, 109] on link "單日預約紀錄" at bounding box center [28, 113] width 53 height 13
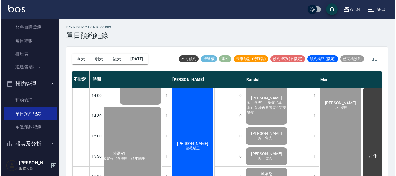
scroll to position [174, 155]
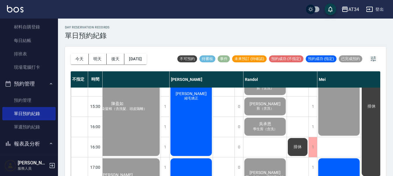
click at [185, 127] on div "[PERSON_NAME][PERSON_NAME]" at bounding box center [191, 96] width 43 height 121
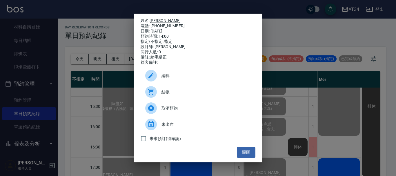
click at [162, 95] on span "結帳" at bounding box center [206, 92] width 89 height 6
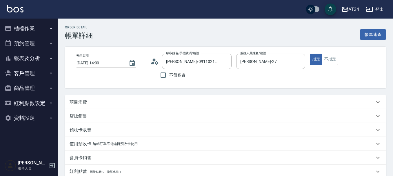
click at [110, 104] on div "項目消費" at bounding box center [222, 102] width 305 height 6
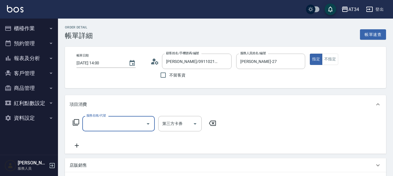
click at [110, 128] on input "服務名稱/代號" at bounding box center [114, 124] width 59 height 10
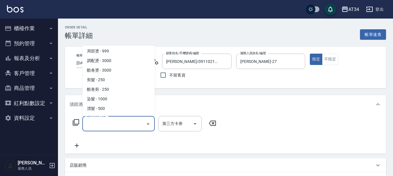
scroll to position [116, 0]
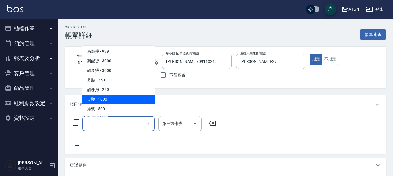
click at [111, 102] on span "染髮 - 1000" at bounding box center [118, 100] width 73 height 10
type input "染髮(501)"
type input "100"
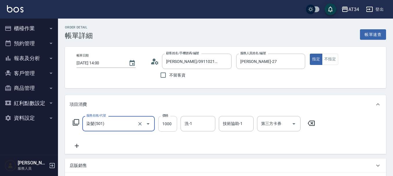
click at [164, 123] on input "1000" at bounding box center [167, 124] width 19 height 16
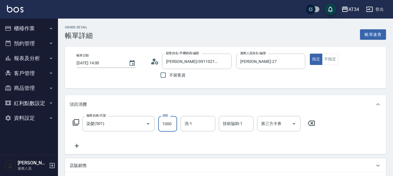
type input "1"
type input "0"
type input "149"
type input "10"
type input "14998"
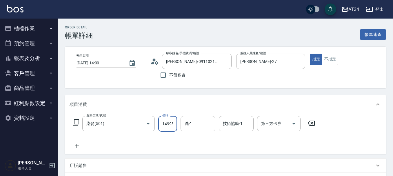
scroll to position [0, 1]
type input "140"
type input "1499"
click at [77, 145] on icon at bounding box center [77, 146] width 4 height 4
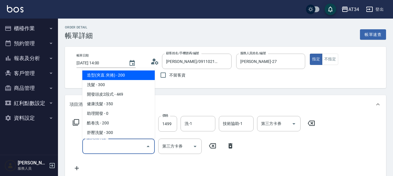
click at [122, 143] on input "服務名稱/代號" at bounding box center [114, 146] width 59 height 10
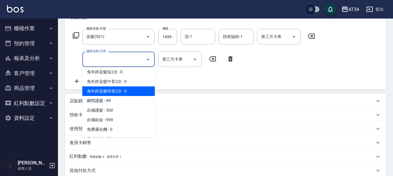
scroll to position [232, 0]
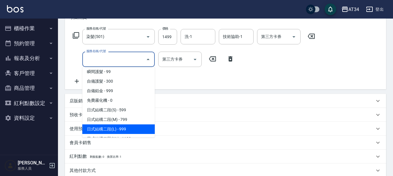
click at [129, 126] on span "日式結構二段(L) - 999" at bounding box center [118, 129] width 73 height 10
type input "240"
type input "日式結構二段(L)(606)"
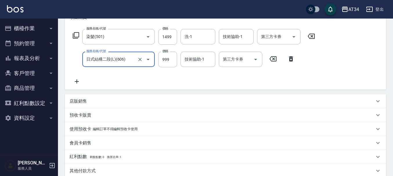
click at [185, 91] on div "項目消費 服務名稱/代號 染髮(501) 服務名稱/代號 價格 1499 價格 洗-1 洗-1 技術協助-1 技術協助-1 第三方卡券 第三方卡券 服務名稱/…" at bounding box center [225, 119] width 321 height 223
click at [239, 44] on div "技術協助-1" at bounding box center [236, 36] width 35 height 15
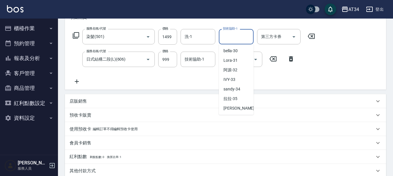
scroll to position [126, 0]
click at [237, 69] on span "阿源 -32" at bounding box center [231, 69] width 14 height 6
type input "阿源-32"
click at [205, 37] on input "洗-1" at bounding box center [198, 37] width 30 height 10
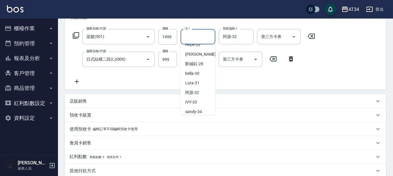
scroll to position [116, 0]
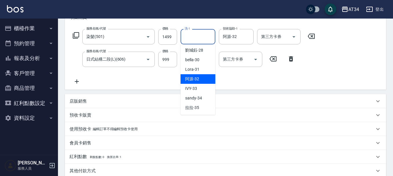
click at [195, 77] on span "阿源 -32" at bounding box center [192, 79] width 14 height 6
type input "阿源-32"
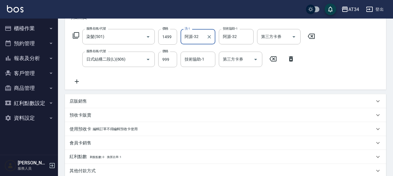
click at [237, 79] on div "服務名稱/代號 染髮(501) 服務名稱/代號 價格 1499 價格 洗-1 阿源-32 洗-1 技術協助-1 阿源-32 技術協助-1 第三方卡券 第三方卡…" at bounding box center [194, 57] width 249 height 56
click at [187, 57] on div "技術協助-1 技術協助-1" at bounding box center [198, 59] width 35 height 15
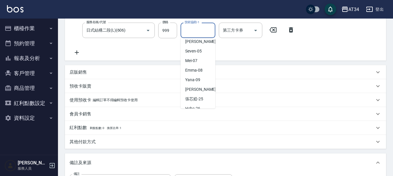
scroll to position [87, 0]
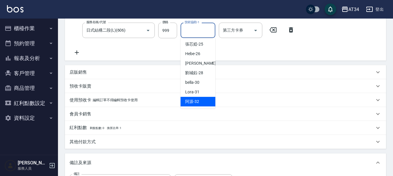
click at [196, 97] on div "阿源 -32" at bounding box center [198, 102] width 35 height 10
type input "阿源-32"
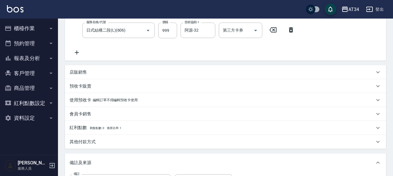
click at [239, 41] on div "服務名稱/代號 染髮(501) 服務名稱/代號 價格 1499 價格 洗-1 阿源-32 洗-1 技術協助-1 阿源-32 技術協助-1 第三方卡券 第三方卡…" at bounding box center [194, 28] width 249 height 56
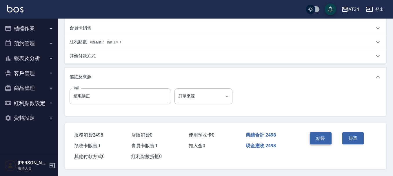
click at [320, 139] on button "結帳" at bounding box center [321, 138] width 22 height 12
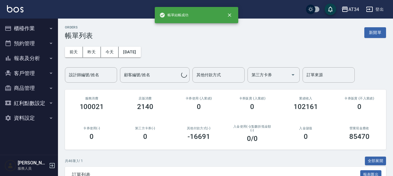
click at [35, 30] on button "櫃檯作業" at bounding box center [28, 28] width 53 height 15
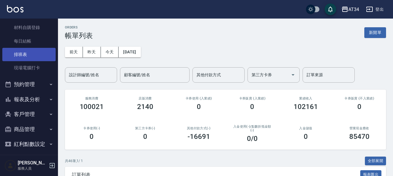
scroll to position [58, 0]
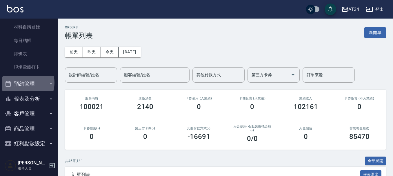
click at [23, 83] on button "預約管理" at bounding box center [28, 83] width 53 height 15
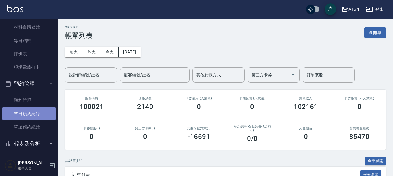
click at [32, 116] on link "單日預約紀錄" at bounding box center [28, 113] width 53 height 13
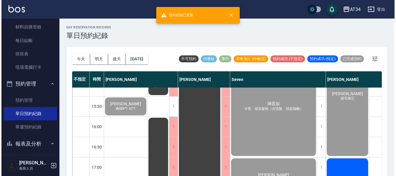
scroll to position [232, 0]
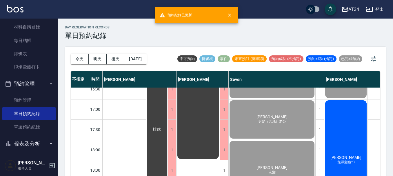
click at [340, 139] on div "莊筱慧 免漂髮色*3" at bounding box center [346, 160] width 43 height 121
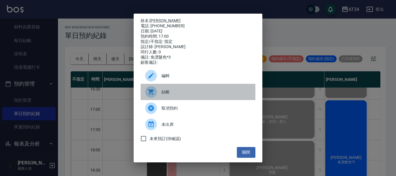
click at [179, 95] on span "結帳" at bounding box center [206, 92] width 89 height 6
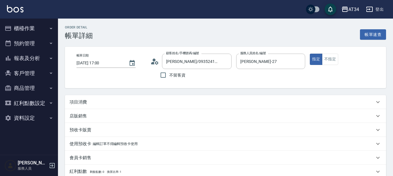
click at [97, 103] on div "項目消費" at bounding box center [222, 102] width 305 height 6
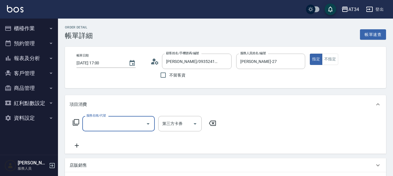
click at [104, 129] on input "服務名稱/代號" at bounding box center [114, 124] width 59 height 10
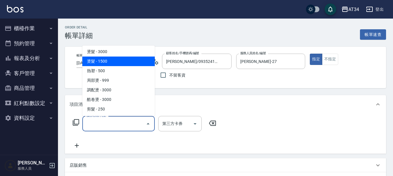
scroll to position [145, 0]
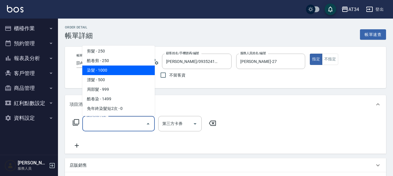
click at [115, 72] on span "染髮 - 1000" at bounding box center [118, 71] width 73 height 10
type input "染髮(501)"
type input "100"
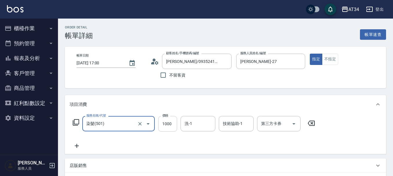
click at [169, 125] on input "1000" at bounding box center [167, 124] width 19 height 16
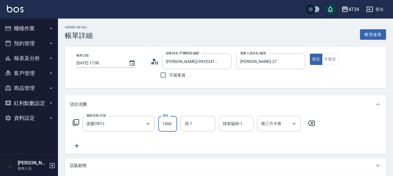
type input "4"
type input "0"
type input "449"
type input "40"
type input "4497"
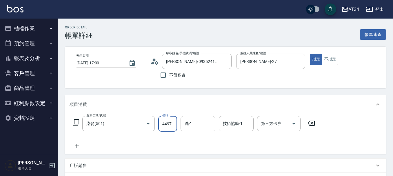
type input "440"
type input "4497"
click at [249, 129] on input "技術協助-1" at bounding box center [237, 124] width 30 height 10
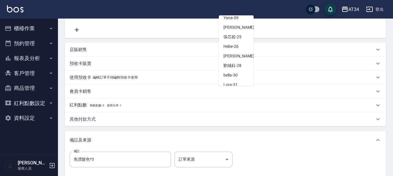
scroll to position [68, 0]
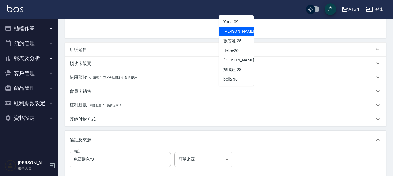
click at [238, 30] on span "Emily -12" at bounding box center [242, 31] width 37 height 6
type input "Emily-12"
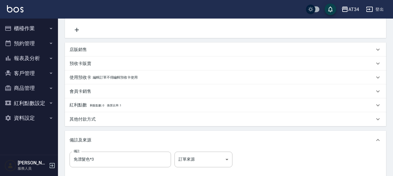
click at [165, 31] on div "服務名稱/代號 染髮(501) 服務名稱/代號 價格 4497 價格 洗-1 洗-1 技術協助-1 Emily-12 技術協助-1 第三方卡券 第三方卡券" at bounding box center [194, 16] width 249 height 33
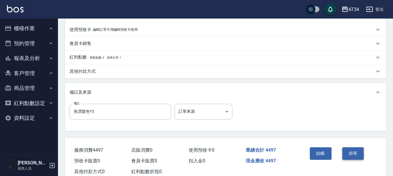
scroll to position [174, 0]
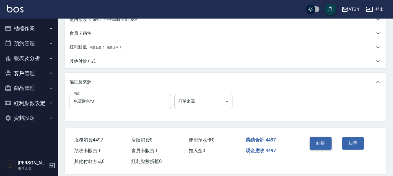
click at [320, 144] on button "結帳" at bounding box center [321, 143] width 22 height 12
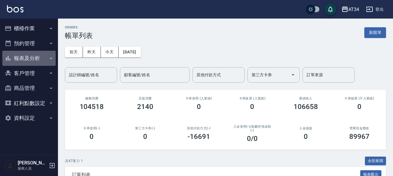
click at [26, 58] on button "報表及分析" at bounding box center [28, 58] width 53 height 15
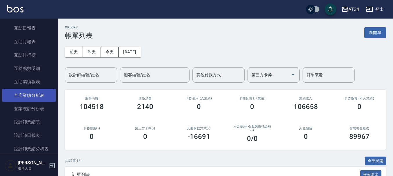
scroll to position [87, 0]
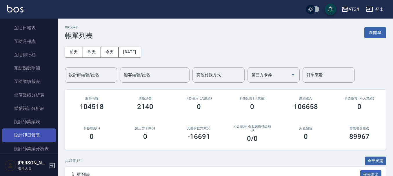
click at [31, 136] on link "設計師日報表" at bounding box center [28, 135] width 53 height 13
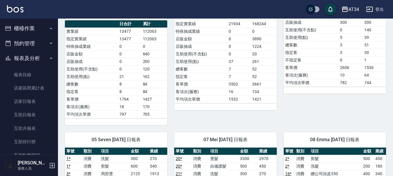
scroll to position [174, 0]
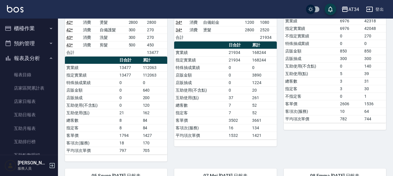
click at [9, 32] on button "櫃檯作業" at bounding box center [28, 28] width 53 height 15
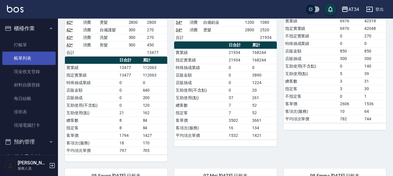
click at [33, 61] on link "帳單列表" at bounding box center [28, 58] width 53 height 13
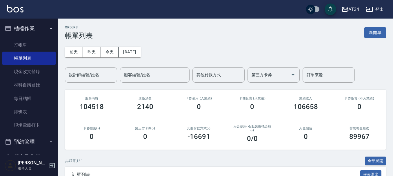
drag, startPoint x: 359, startPoint y: 161, endPoint x: 361, endPoint y: 179, distance: 18.3
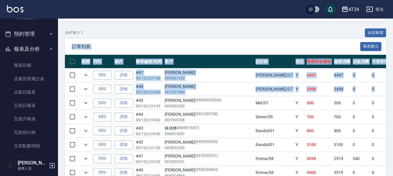
scroll to position [116, 0]
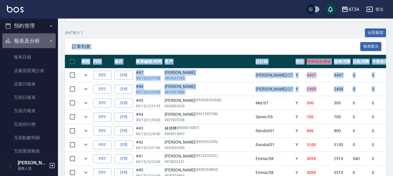
click at [50, 42] on icon "button" at bounding box center [51, 41] width 5 height 5
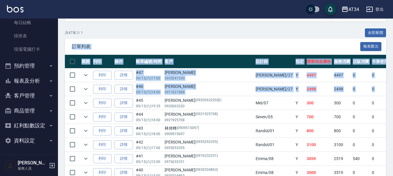
scroll to position [76, 0]
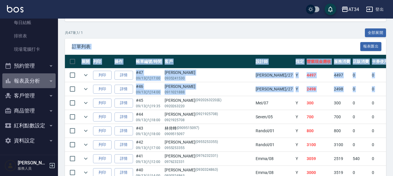
click at [43, 81] on button "報表及分析" at bounding box center [28, 80] width 53 height 15
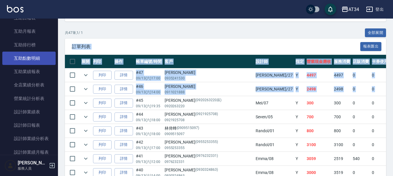
scroll to position [203, 0]
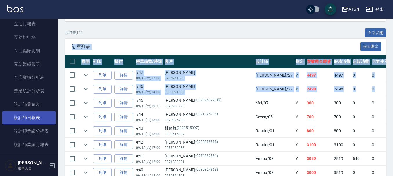
click at [47, 121] on link "設計師日報表" at bounding box center [28, 117] width 53 height 13
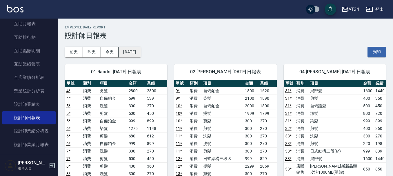
click at [140, 53] on button "[DATE]" at bounding box center [130, 52] width 22 height 11
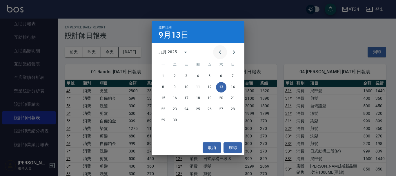
click at [218, 54] on icon "Previous month" at bounding box center [220, 52] width 7 height 7
click at [187, 98] on button "13" at bounding box center [186, 98] width 10 height 10
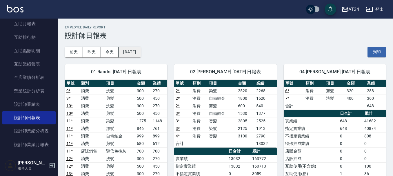
click at [141, 52] on button "2025/08/13" at bounding box center [130, 52] width 22 height 11
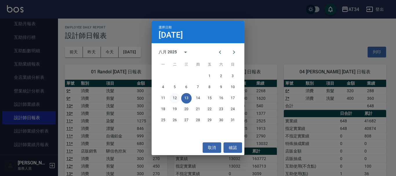
click at [176, 99] on button "12" at bounding box center [175, 98] width 10 height 10
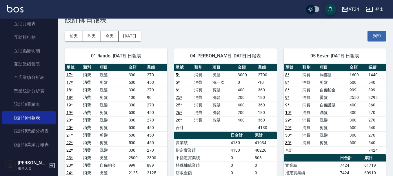
scroll to position [29, 0]
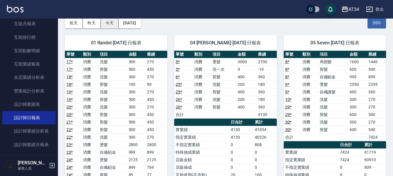
click at [112, 26] on button "今天" at bounding box center [110, 23] width 18 height 11
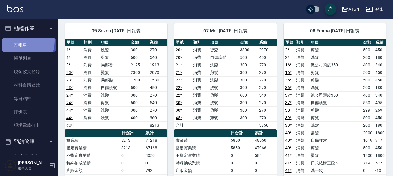
click at [20, 41] on link "打帳單" at bounding box center [28, 44] width 53 height 13
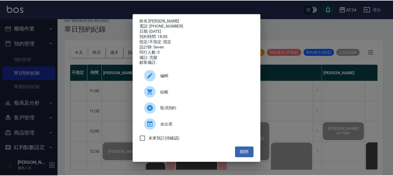
scroll to position [281, 0]
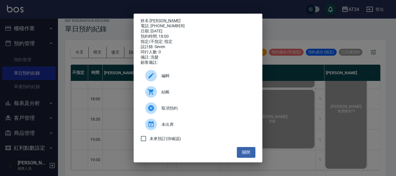
click at [105, 21] on div "姓名: [PERSON_NAME] 電話: [PHONE_NUMBER] 日期: [DATE] 預約時間: 18:00 指定/不指定: 指定 設計師: Sev…" at bounding box center [198, 88] width 396 height 176
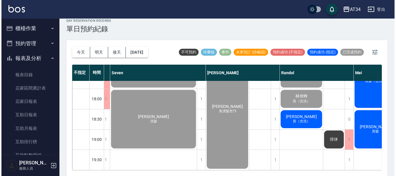
scroll to position [281, 121]
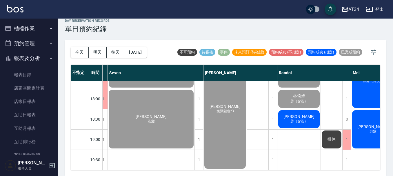
click at [315, 116] on div "[PERSON_NAME]（含洗）" at bounding box center [299, 119] width 43 height 20
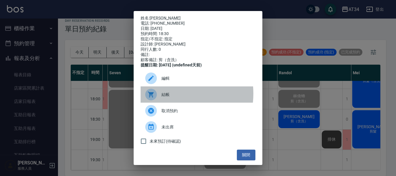
click at [170, 98] on span "結帳" at bounding box center [206, 95] width 89 height 6
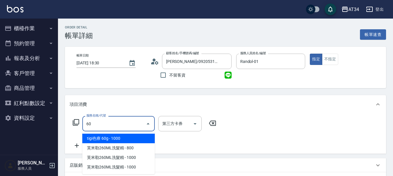
type input "602"
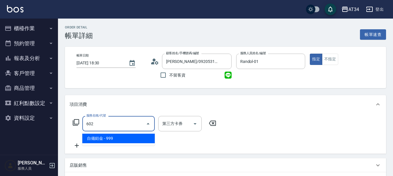
type input "90"
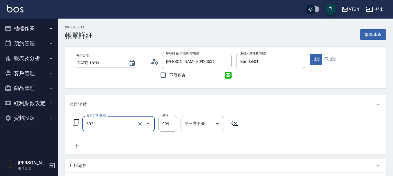
type input "自備鉑金(602)"
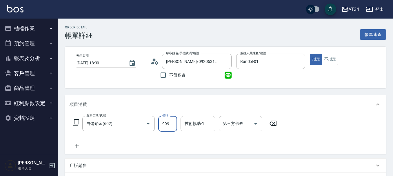
type input "2"
type input "0"
type input "200"
type input "2000"
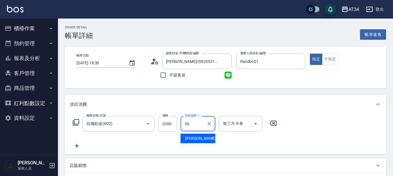
type input "[PERSON_NAME]-36"
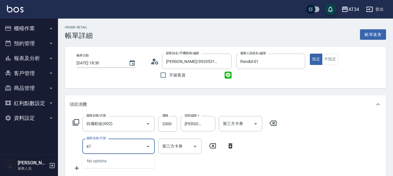
type input "4"
type input "201"
type input "230"
type input "洗髮(201)"
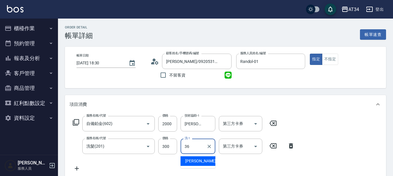
type input "[PERSON_NAME]-36"
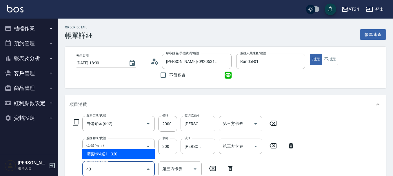
type input "401"
type input "250"
type input "剪髮(401)"
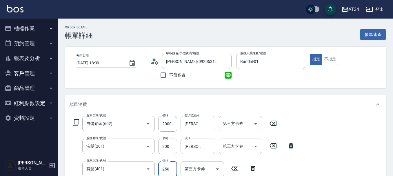
scroll to position [1, 0]
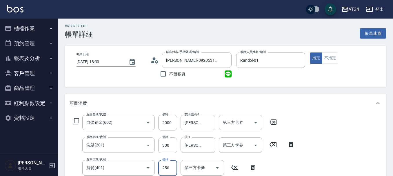
type input "8"
type input "230"
type input "800"
type input "310"
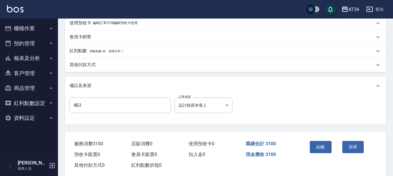
scroll to position [227, 0]
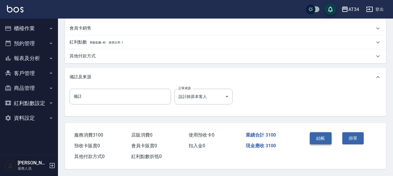
type input "800"
click at [316, 133] on button "結帳" at bounding box center [321, 138] width 22 height 12
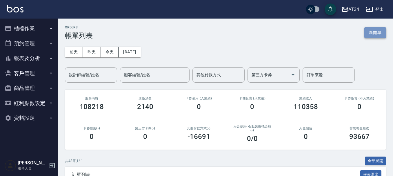
click at [383, 33] on button "新開單" at bounding box center [376, 32] width 22 height 11
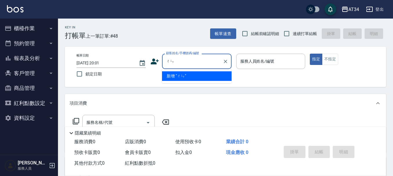
type input "陳"
click at [310, 54] on button "指定" at bounding box center [316, 59] width 12 height 11
type input "[PERSON_NAME]/0983378171/0983378171"
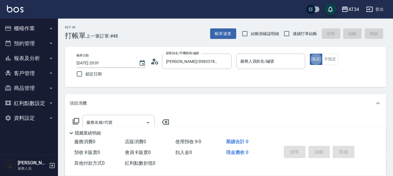
type button "true"
type input "Randol-01"
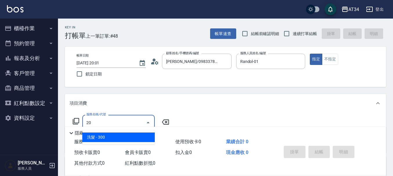
type input "201"
type input "30"
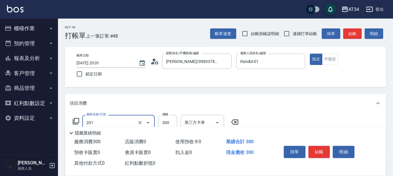
type input "洗髮(201)"
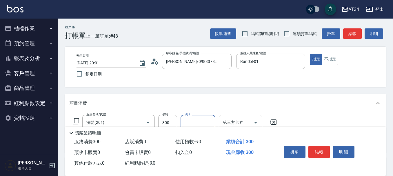
type input "3"
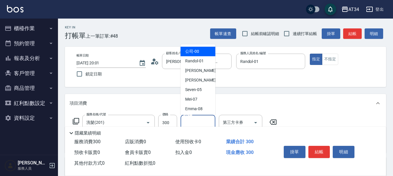
click at [121, 127] on div "隱藏業績明細" at bounding box center [225, 132] width 321 height 10
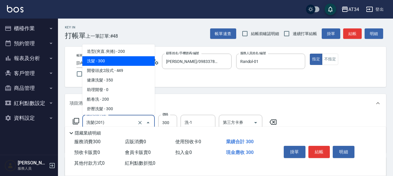
click at [124, 119] on input "洗髮(201)" at bounding box center [110, 122] width 51 height 10
type input "4"
type input "0"
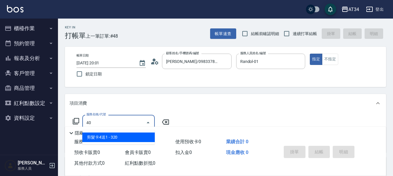
type input "401"
type input "20"
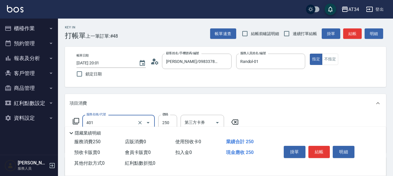
type input "剪髮(401)"
type input "4"
type input "0"
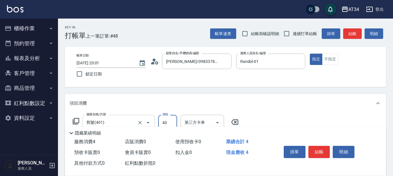
type input "400"
type input "40"
type input "400"
click at [318, 156] on div "掛單 結帳 明細" at bounding box center [320, 153] width 76 height 18
click at [321, 148] on button "結帳" at bounding box center [320, 152] width 22 height 12
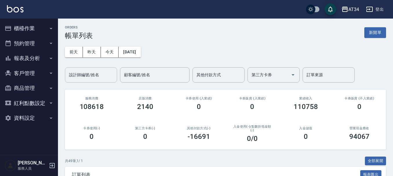
click at [97, 69] on div "設計師編號/姓名" at bounding box center [91, 74] width 52 height 15
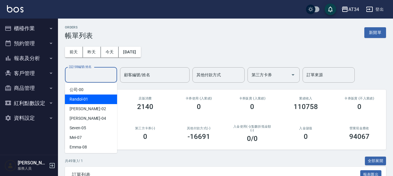
click at [97, 97] on div "Randol -01" at bounding box center [91, 100] width 52 height 10
type input "Randol-01"
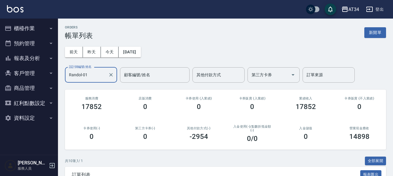
click at [42, 55] on button "報表及分析" at bounding box center [28, 58] width 53 height 15
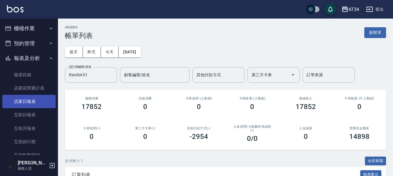
click at [40, 98] on link "店家日報表" at bounding box center [28, 101] width 53 height 13
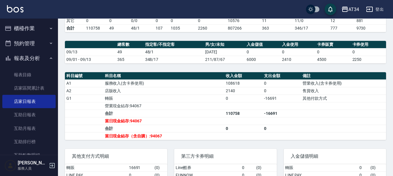
click at [32, 32] on button "櫃檯作業" at bounding box center [28, 28] width 53 height 15
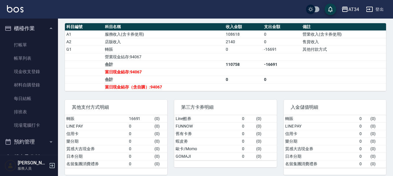
scroll to position [204, 0]
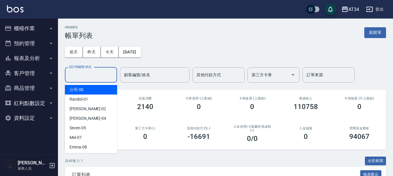
click at [95, 70] on div "設計師編號/姓名 設計師編號/姓名" at bounding box center [91, 74] width 52 height 15
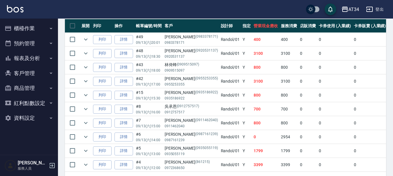
scroll to position [174, 0]
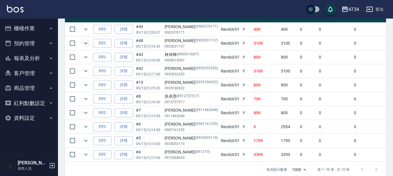
type input "Randol-01"
click at [83, 43] on icon "expand row" at bounding box center [85, 43] width 7 height 7
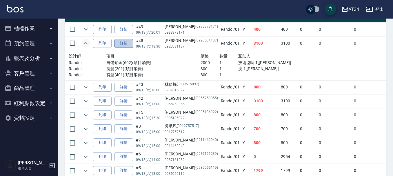
click at [124, 41] on link "詳情" at bounding box center [124, 43] width 19 height 9
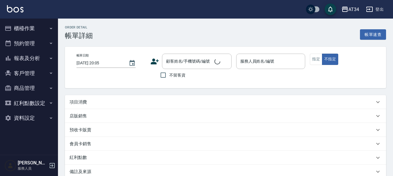
type input "[DATE] 18:30"
type input "Randol-01"
type input "310"
type input "設計師原本客人"
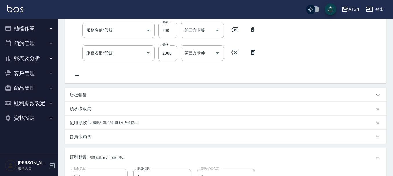
type input "[PERSON_NAME]/0920531137/0920531137"
type input "剪髮(401)"
type input "洗髮(201)"
type input "自備鉑金(602)"
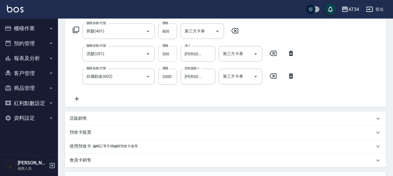
scroll to position [87, 0]
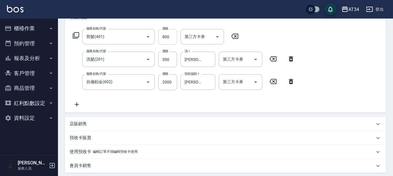
click at [166, 38] on input "800" at bounding box center [167, 37] width 19 height 16
type input "230"
type input "500"
type input "280"
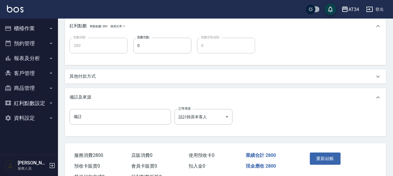
scroll to position [271, 0]
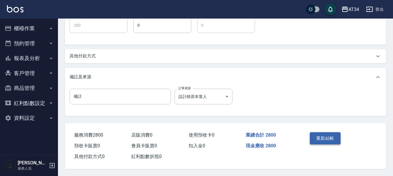
type input "500"
click at [334, 132] on button "重新結帳" at bounding box center [325, 138] width 31 height 12
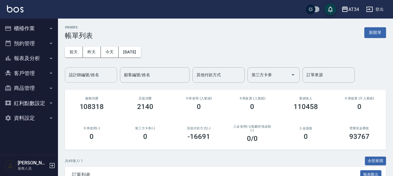
drag, startPoint x: 81, startPoint y: 91, endPoint x: 84, endPoint y: 79, distance: 11.8
click at [81, 91] on div "服務消費 108318" at bounding box center [92, 104] width 54 height 28
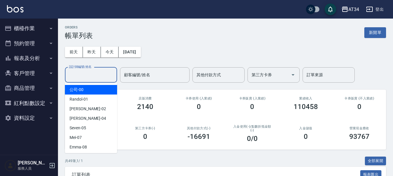
click at [85, 77] on input "設計師編號/姓名" at bounding box center [91, 75] width 47 height 10
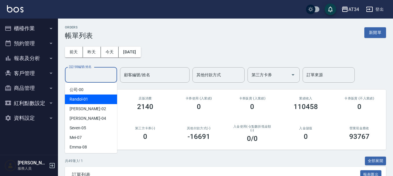
click at [93, 96] on div "Randol -01" at bounding box center [91, 100] width 52 height 10
type input "Randol-01"
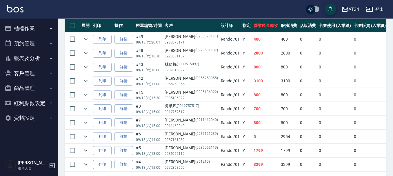
scroll to position [174, 0]
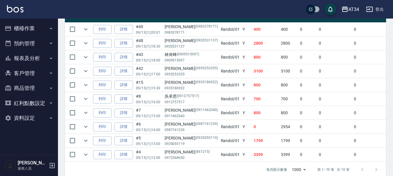
click at [34, 23] on button "櫃檯作業" at bounding box center [28, 28] width 53 height 15
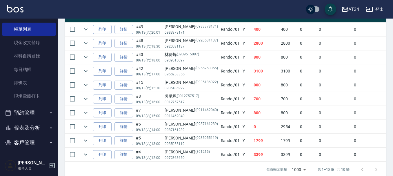
drag, startPoint x: 37, startPoint y: 129, endPoint x: 37, endPoint y: 133, distance: 4.1
click at [37, 129] on button "報表及分析" at bounding box center [28, 127] width 53 height 15
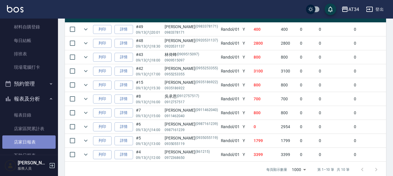
click at [36, 143] on link "店家日報表" at bounding box center [28, 141] width 53 height 13
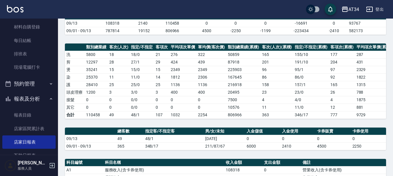
scroll to position [145, 0]
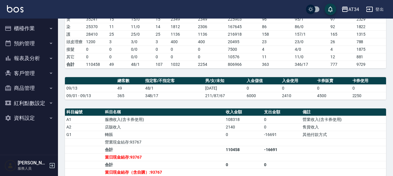
scroll to position [145, 0]
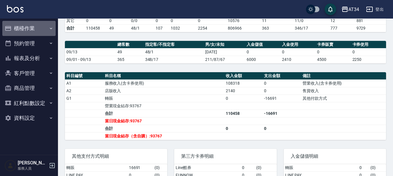
click at [40, 28] on button "櫃檯作業" at bounding box center [28, 28] width 53 height 15
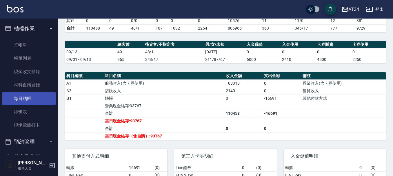
click at [25, 97] on link "每日結帳" at bounding box center [28, 98] width 53 height 13
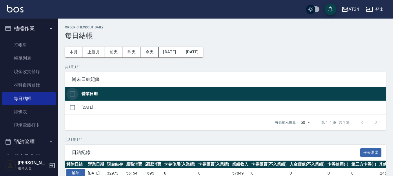
click at [74, 95] on input "checkbox" at bounding box center [72, 94] width 12 height 12
checkbox input "true"
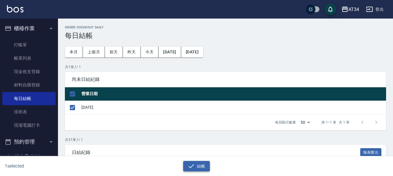
click at [206, 165] on button "結帳" at bounding box center [196, 166] width 27 height 11
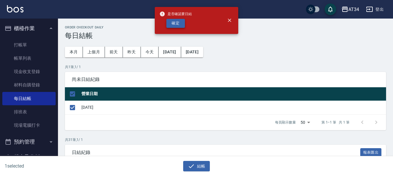
click at [168, 27] on button "確定" at bounding box center [176, 23] width 19 height 9
checkbox input "false"
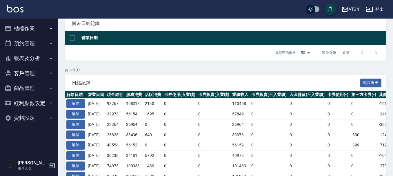
scroll to position [58, 0]
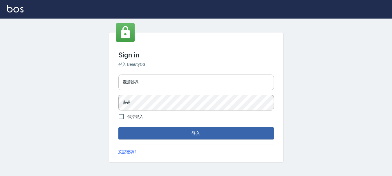
click at [153, 83] on input "電話號碼" at bounding box center [195, 83] width 155 height 16
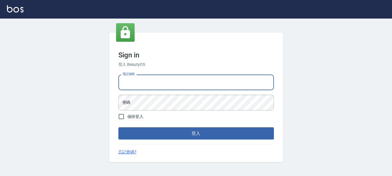
type input "0928200634"
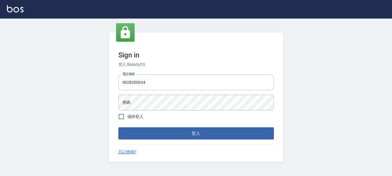
click at [152, 112] on form "電話號碼 [PHONE_NUMBER] 電話號碼 密碼 密碼 保持登入 登入" at bounding box center [195, 105] width 155 height 67
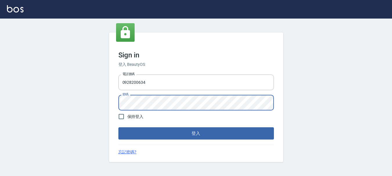
click at [118, 127] on button "登入" at bounding box center [195, 133] width 155 height 12
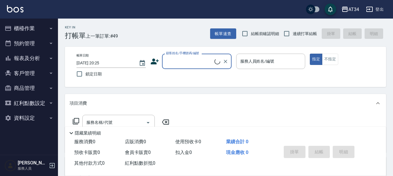
click at [35, 52] on button "報表及分析" at bounding box center [28, 58] width 53 height 15
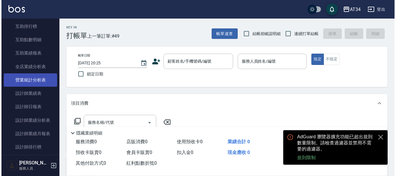
scroll to position [116, 0]
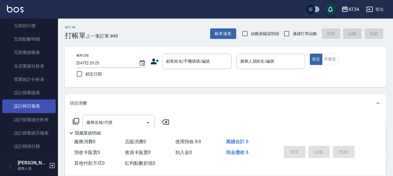
click at [30, 109] on link "設計師日報表" at bounding box center [28, 106] width 53 height 13
